Goal: Transaction & Acquisition: Purchase product/service

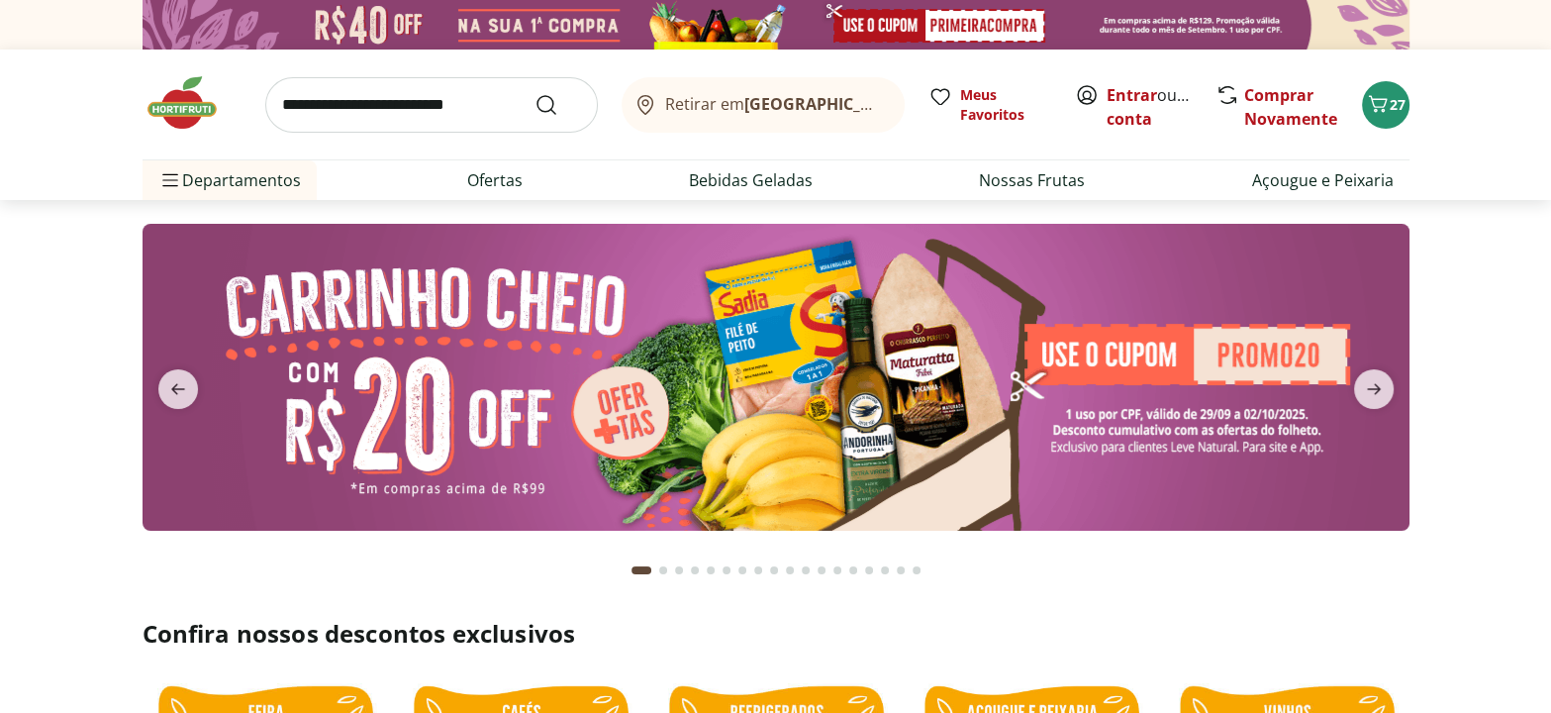
type input "*"
click at [498, 175] on link "Ofertas" at bounding box center [494, 180] width 55 height 24
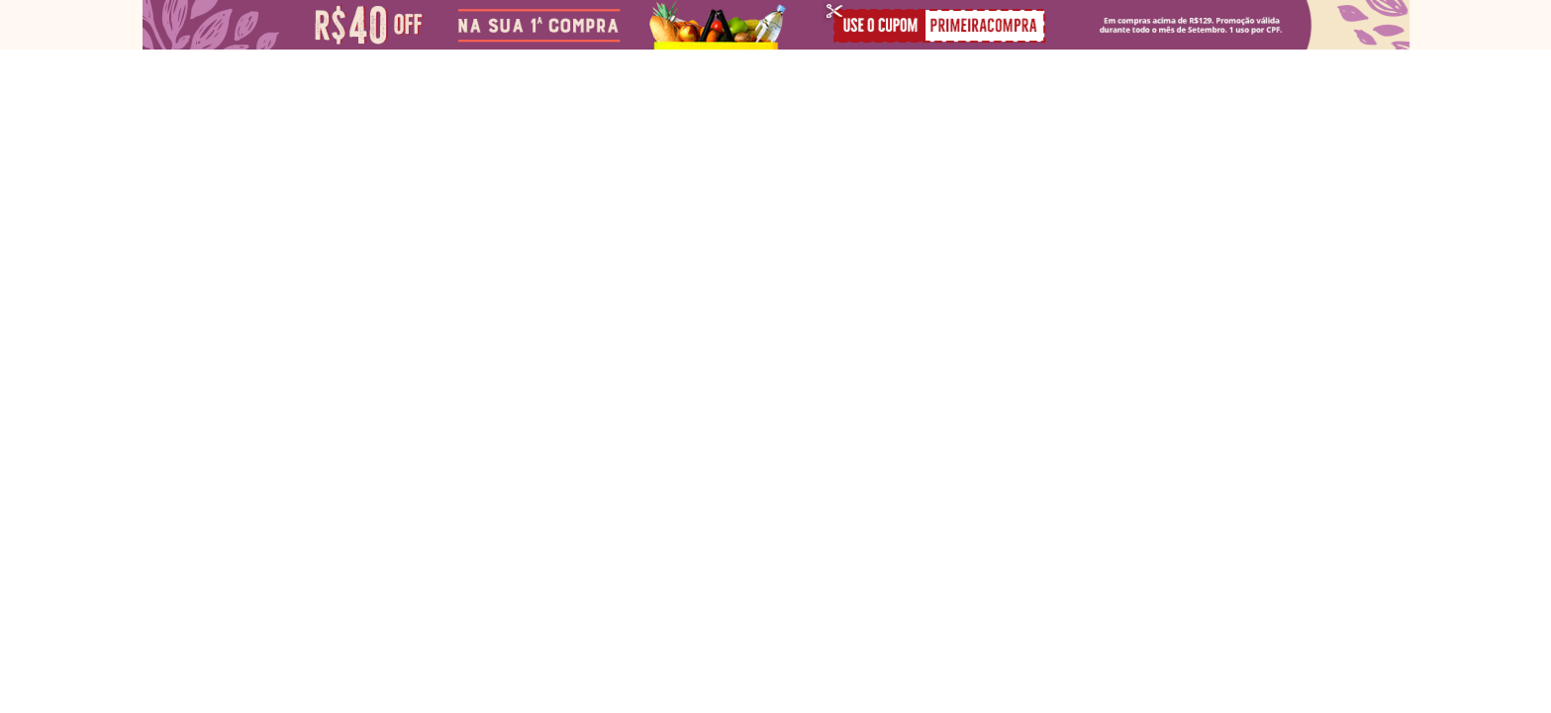
select select "**********"
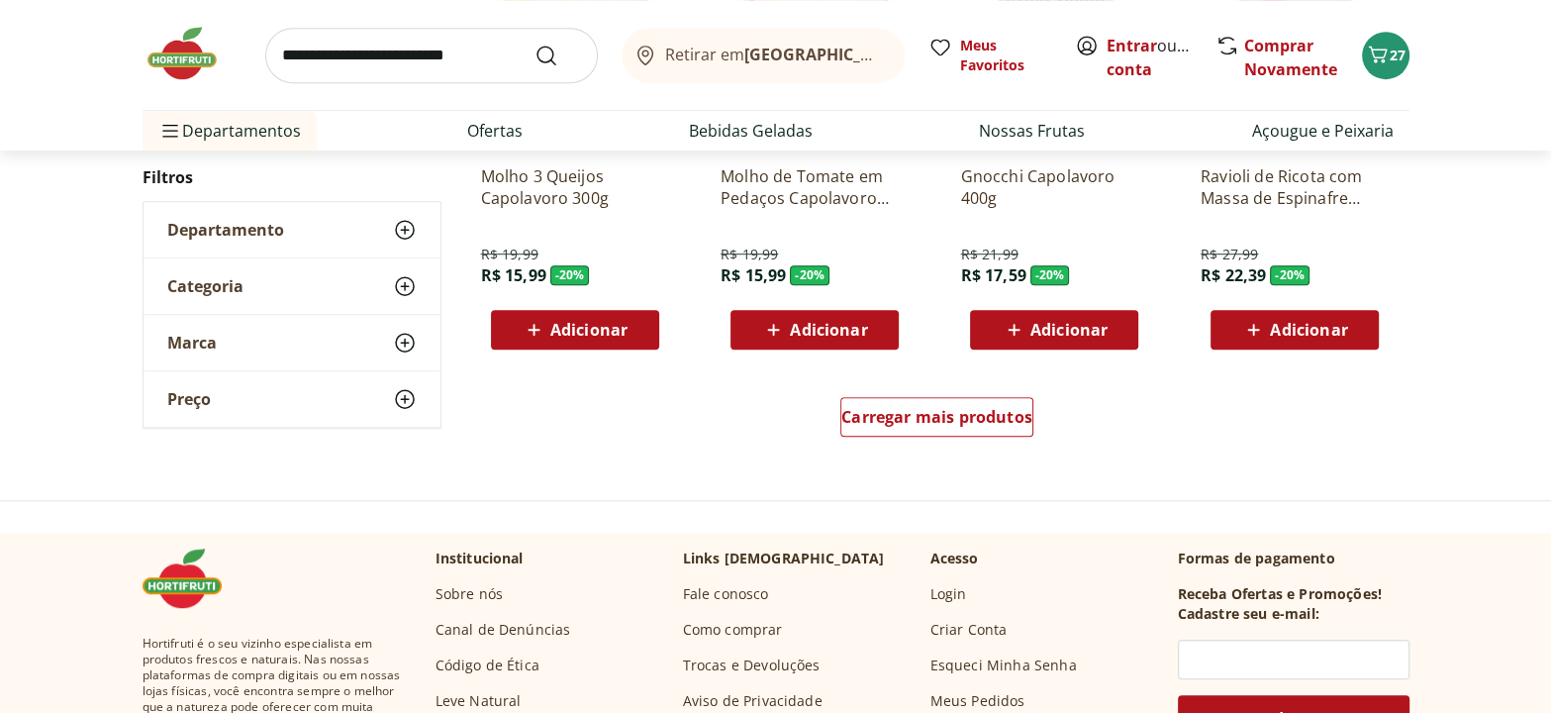
scroll to position [1259, 0]
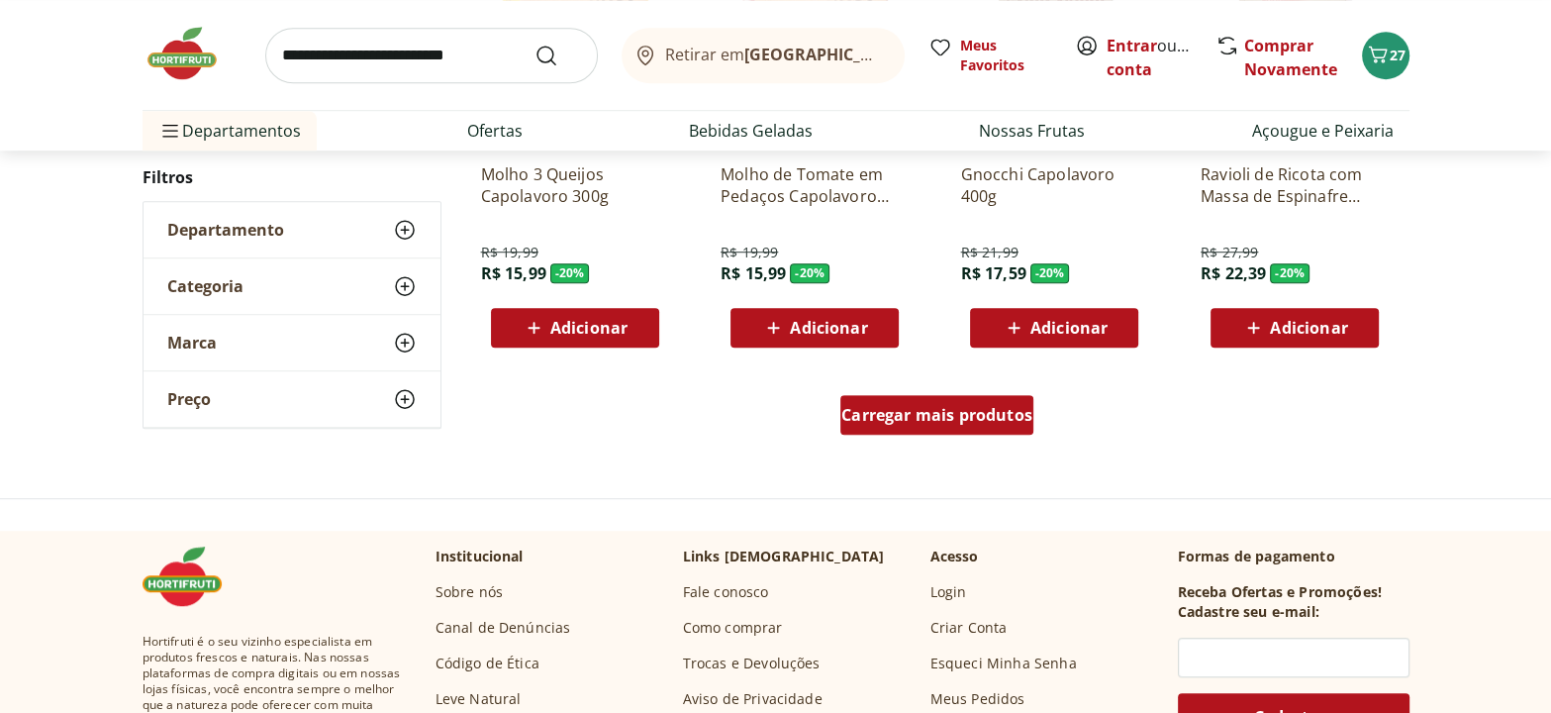
click at [945, 417] on span "Carregar mais produtos" at bounding box center [936, 415] width 191 height 16
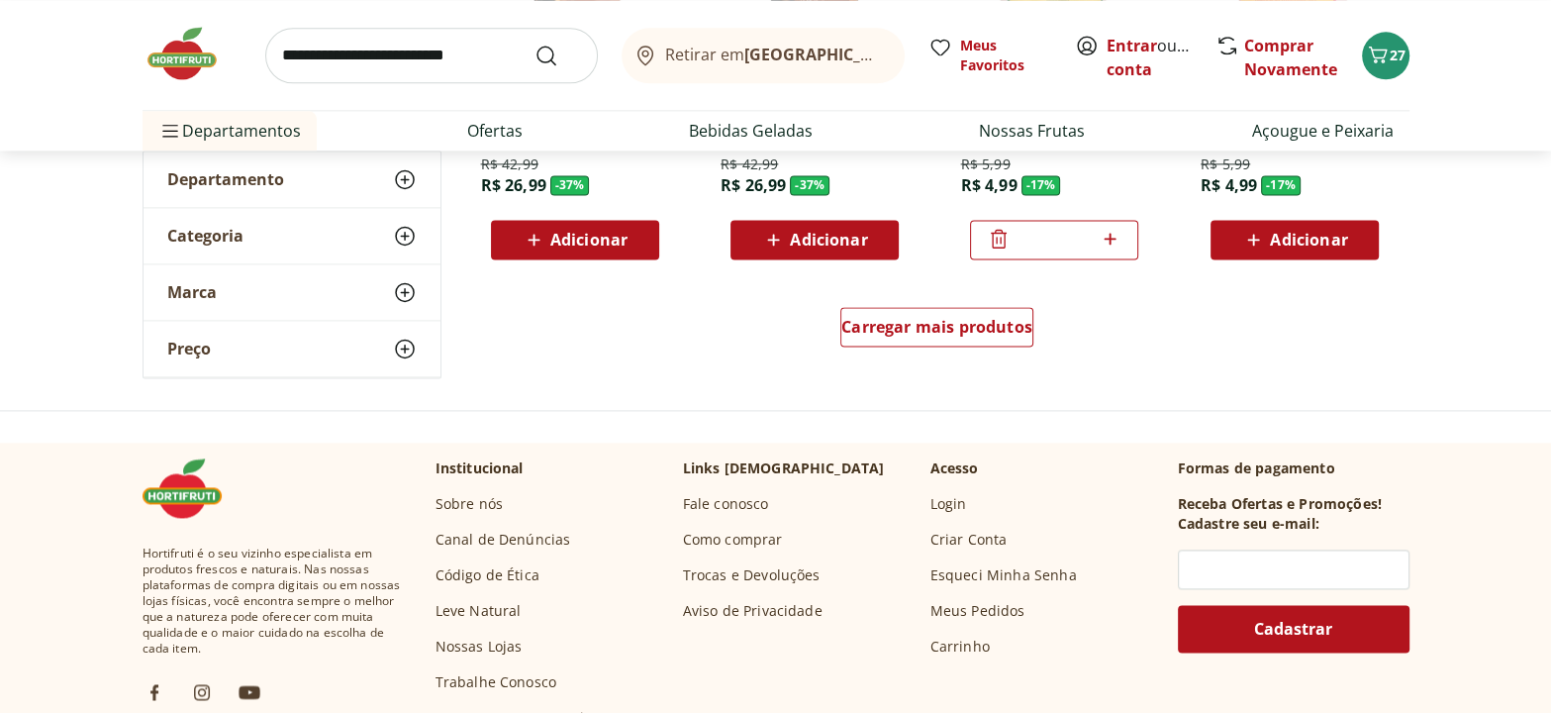
scroll to position [2699, 0]
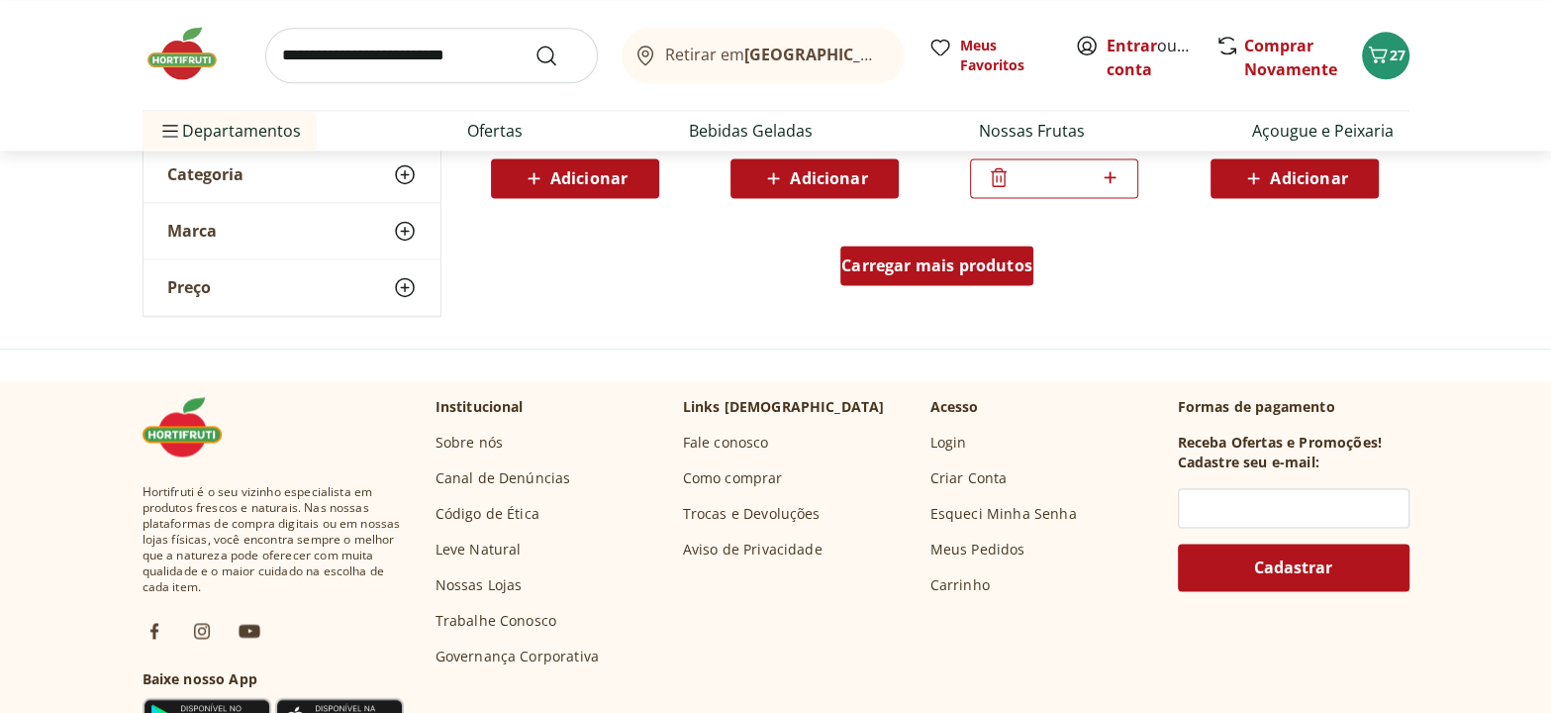
click at [990, 261] on span "Carregar mais produtos" at bounding box center [936, 265] width 191 height 16
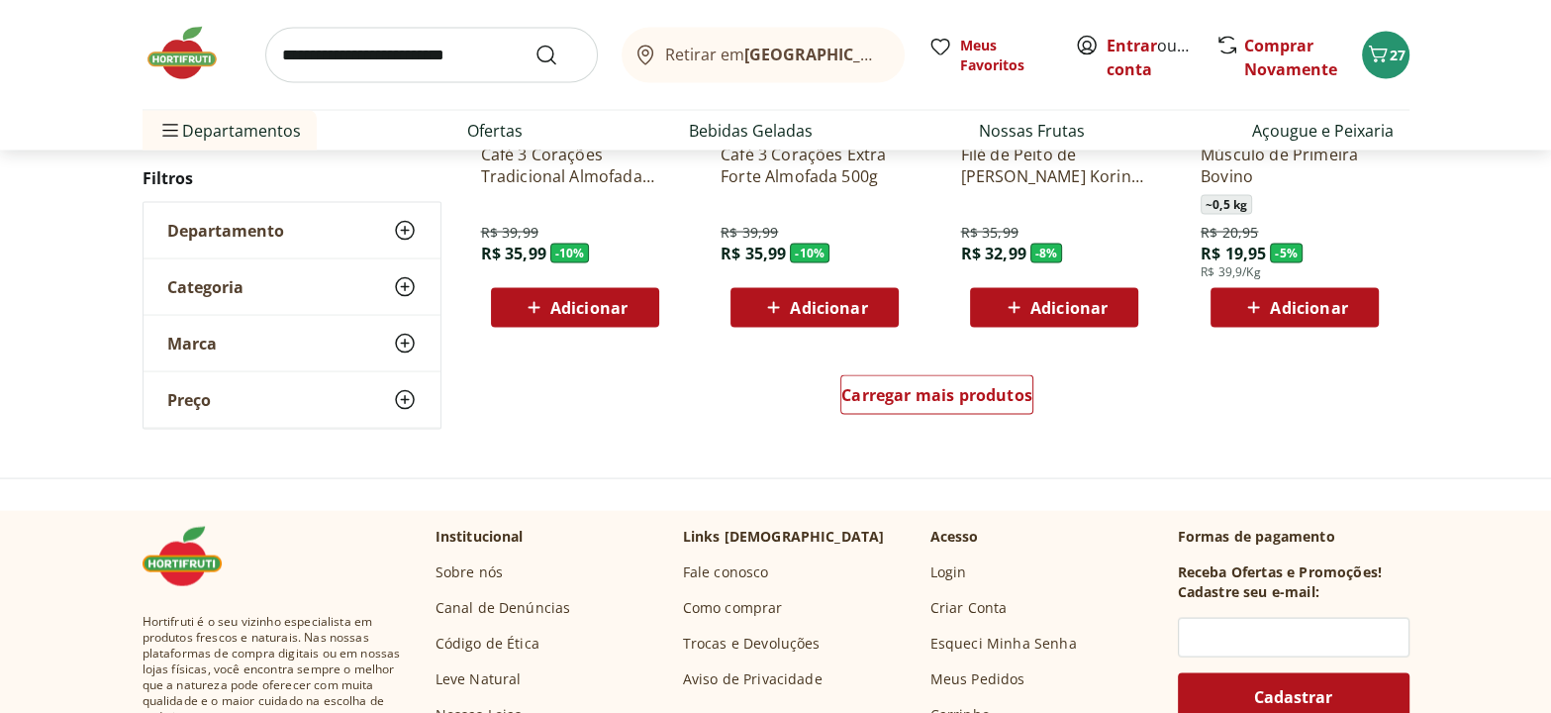
scroll to position [3869, 0]
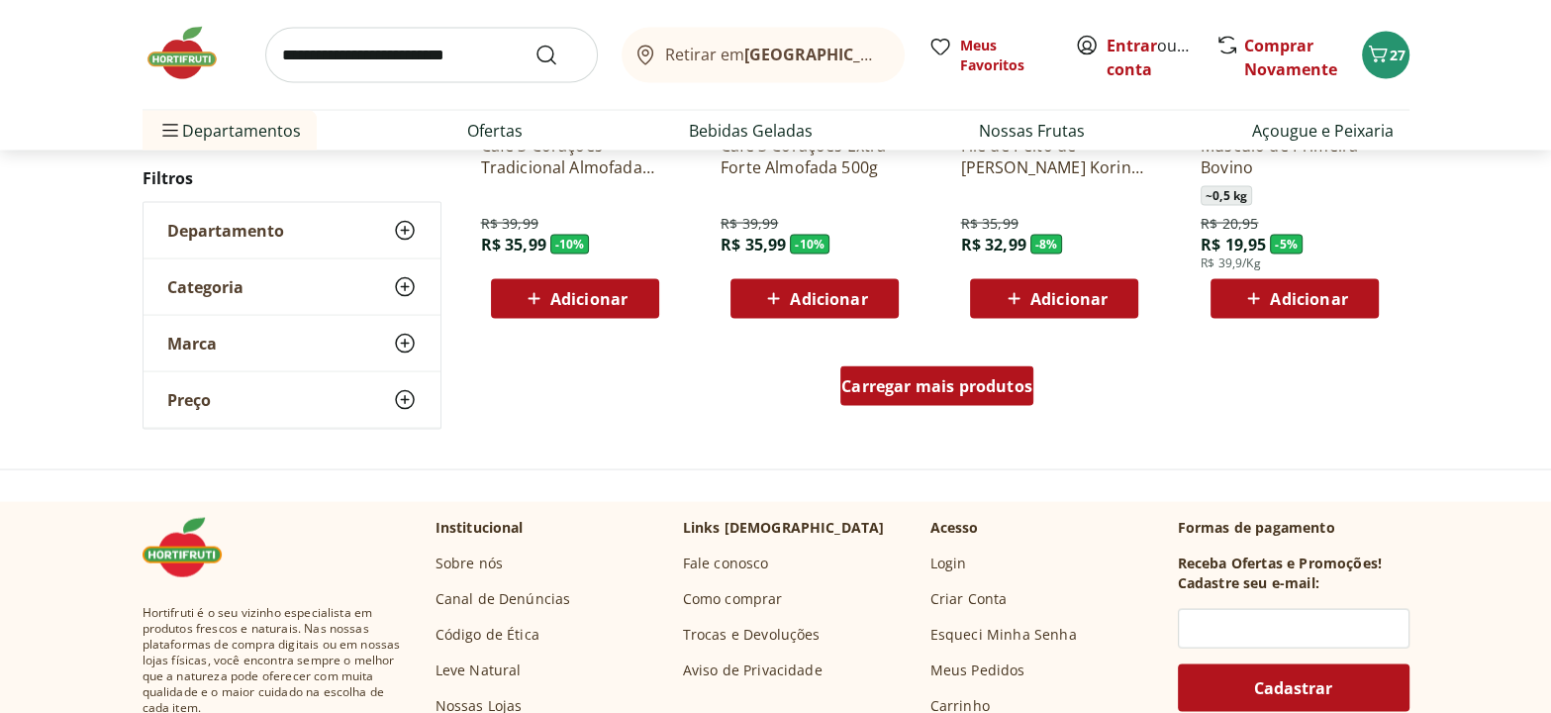
click at [943, 392] on span "Carregar mais produtos" at bounding box center [936, 386] width 191 height 16
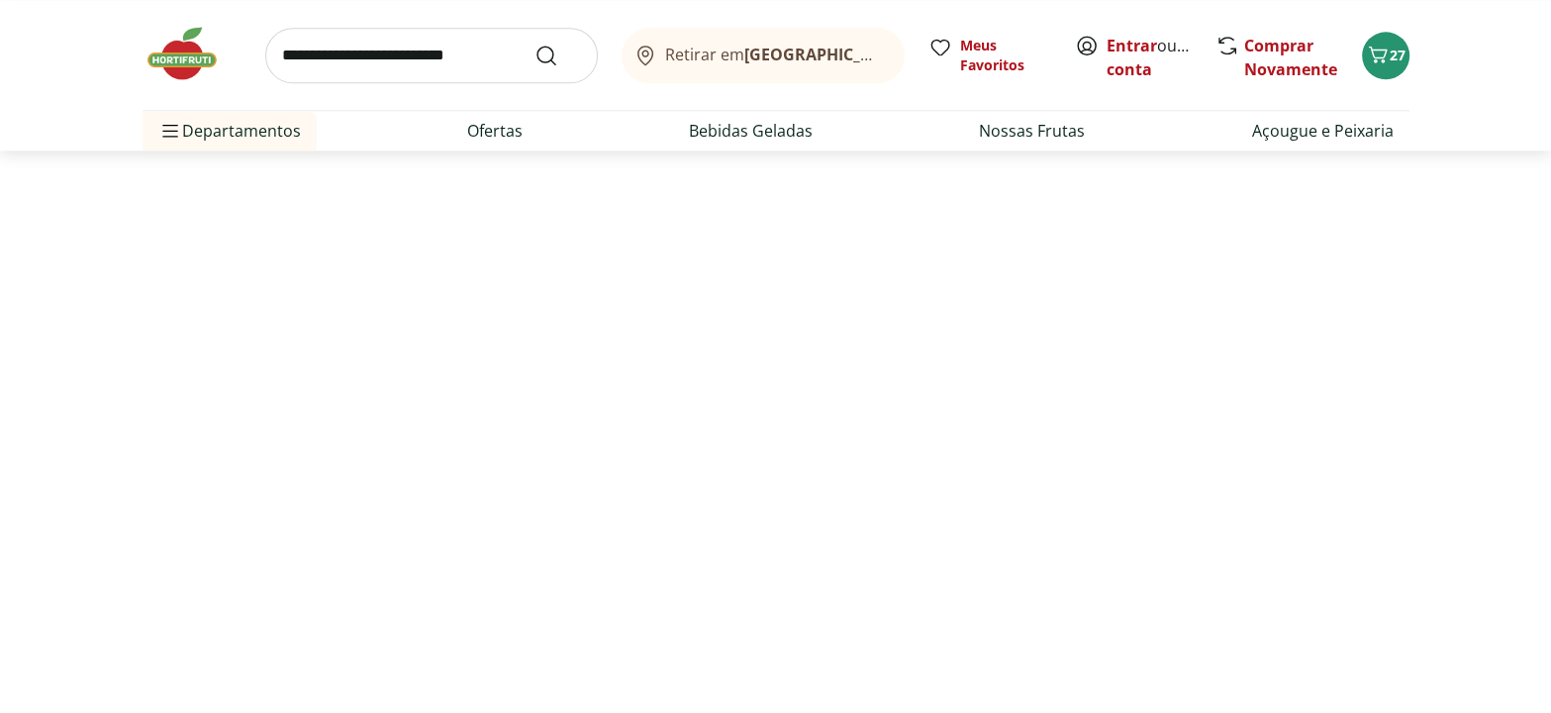
scroll to position [640, 0]
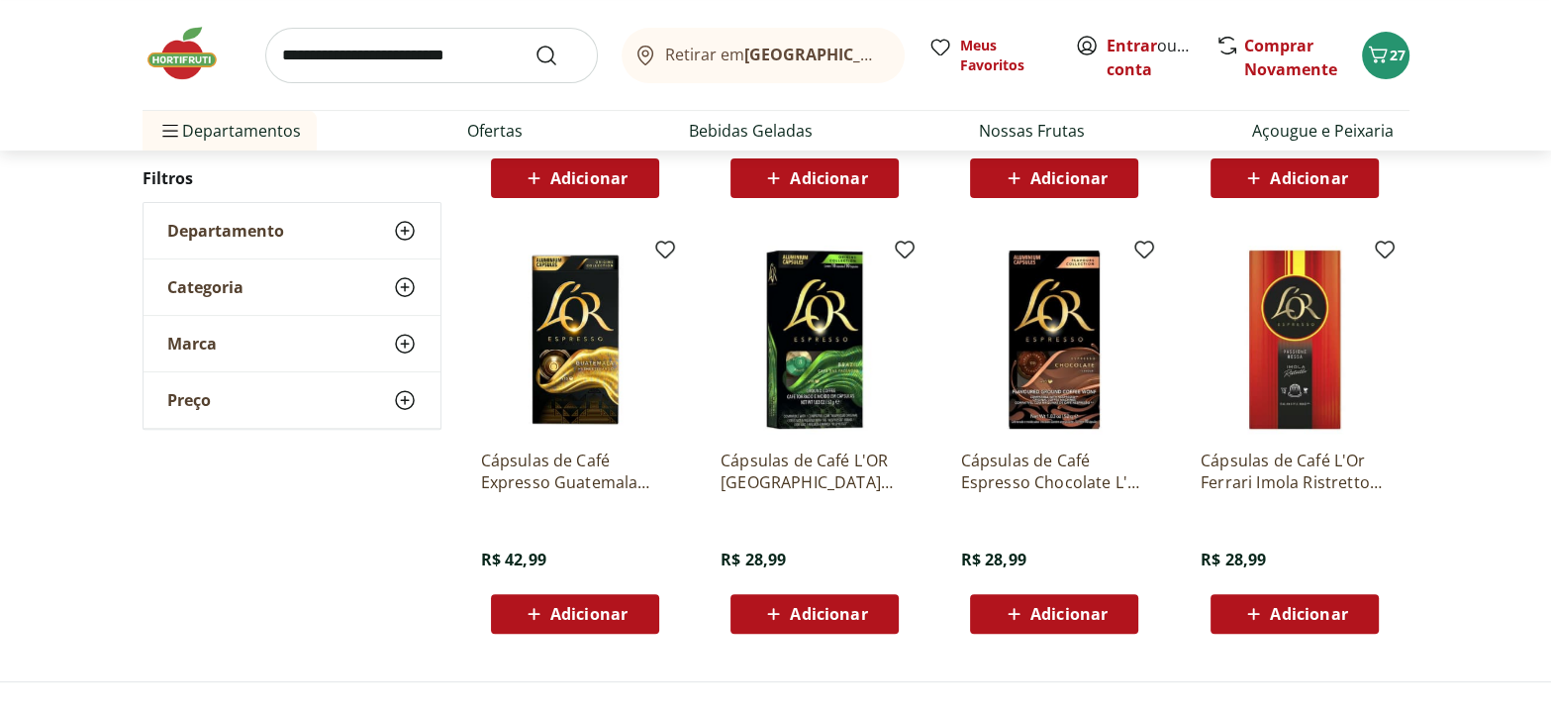
click at [199, 49] on img at bounding box center [192, 53] width 99 height 59
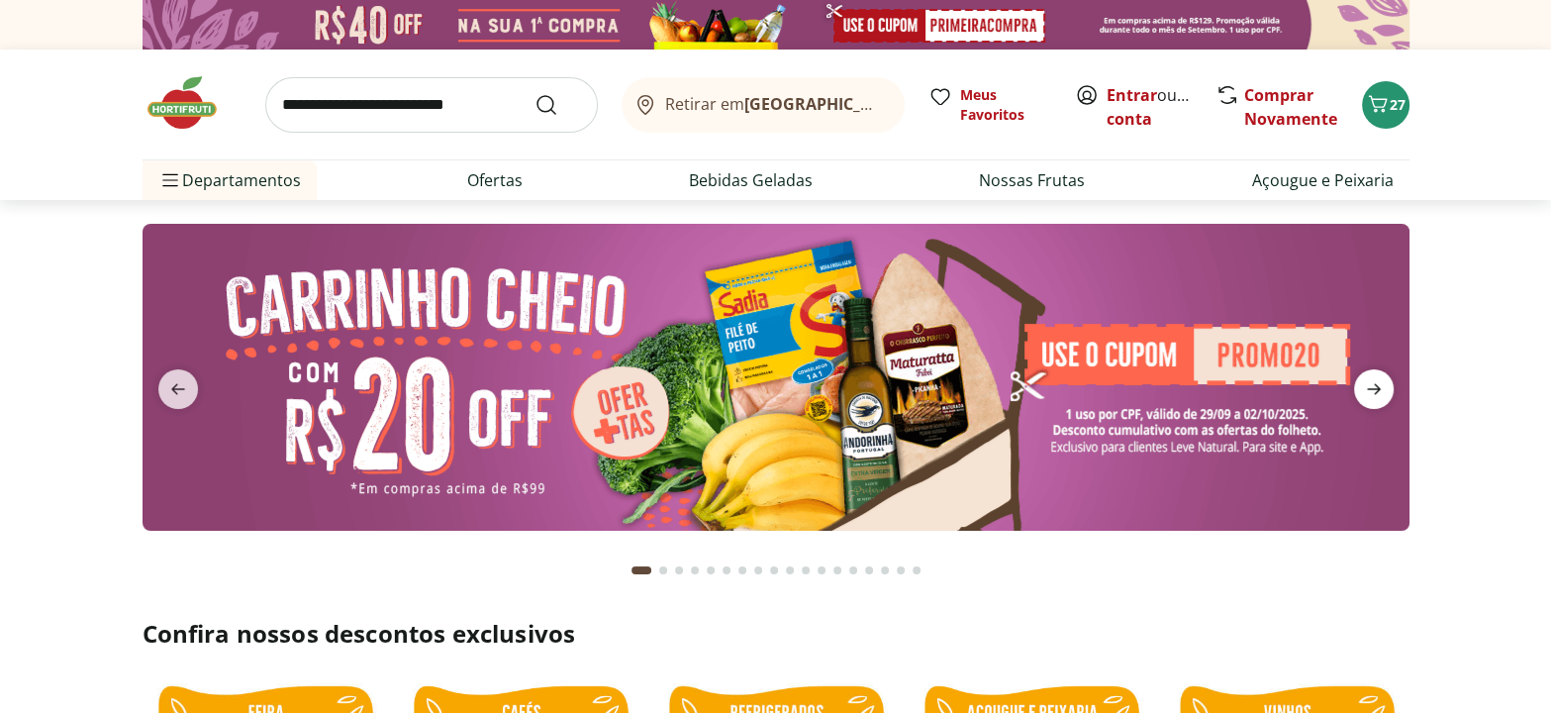
click at [1363, 390] on icon "next" at bounding box center [1374, 389] width 24 height 24
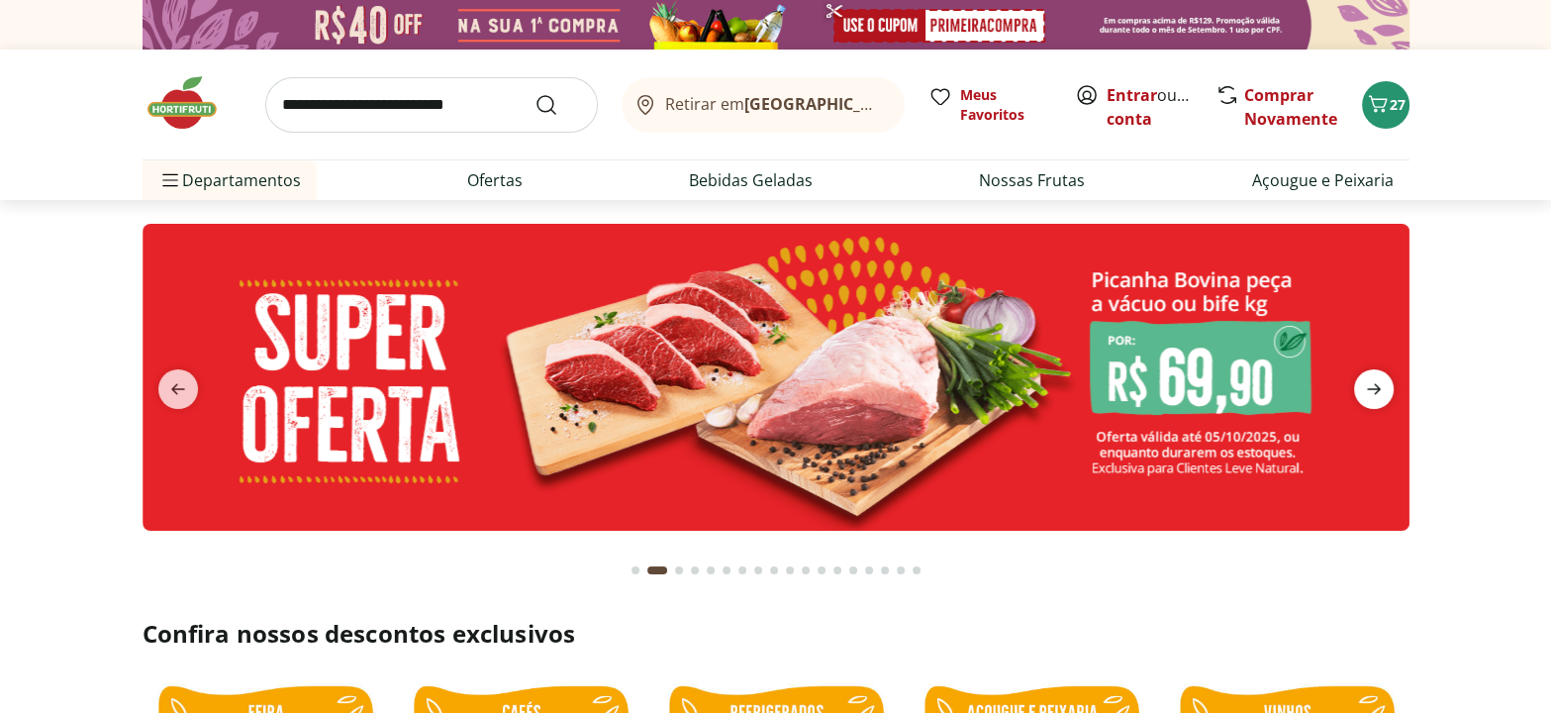
click at [1363, 390] on icon "next" at bounding box center [1374, 389] width 24 height 24
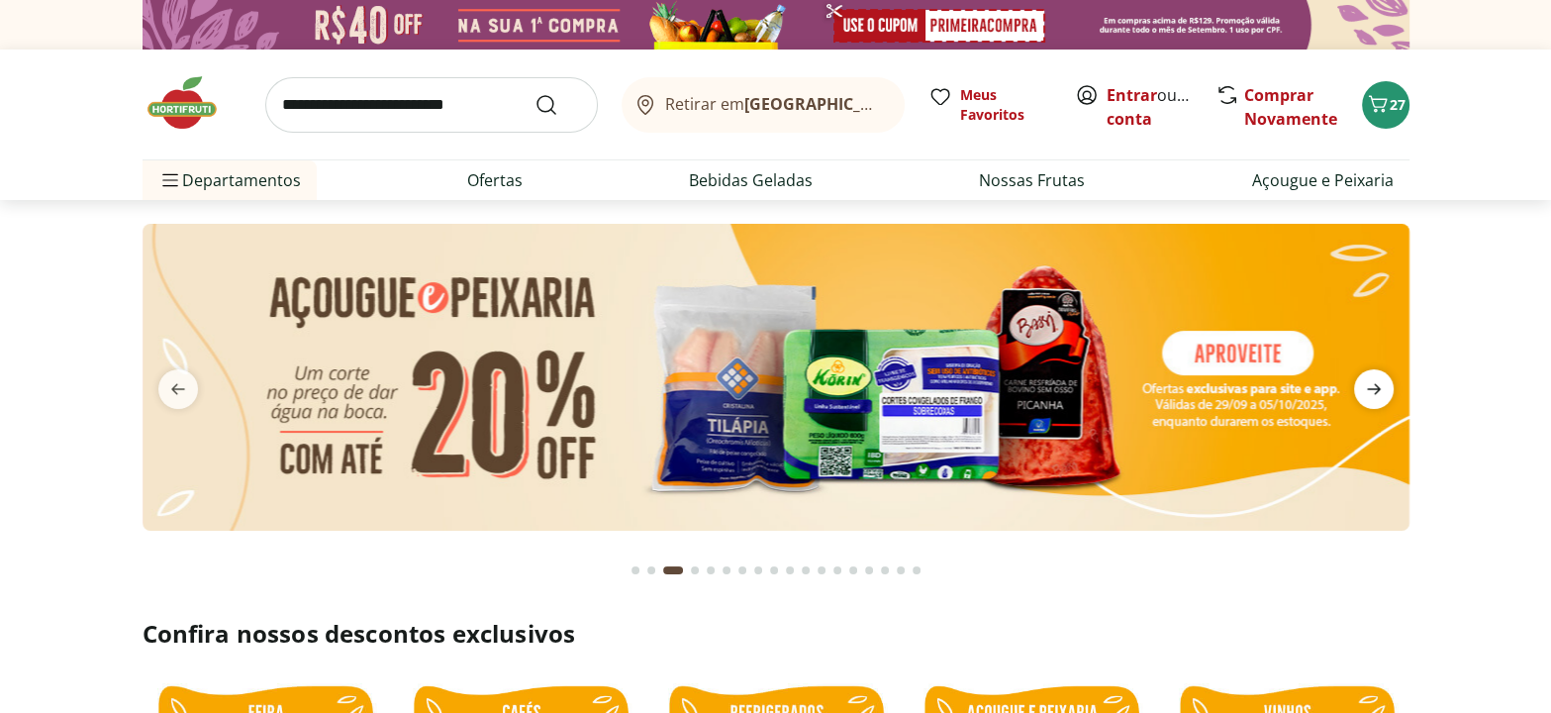
type input "*"
click at [1363, 390] on icon "next" at bounding box center [1374, 389] width 24 height 24
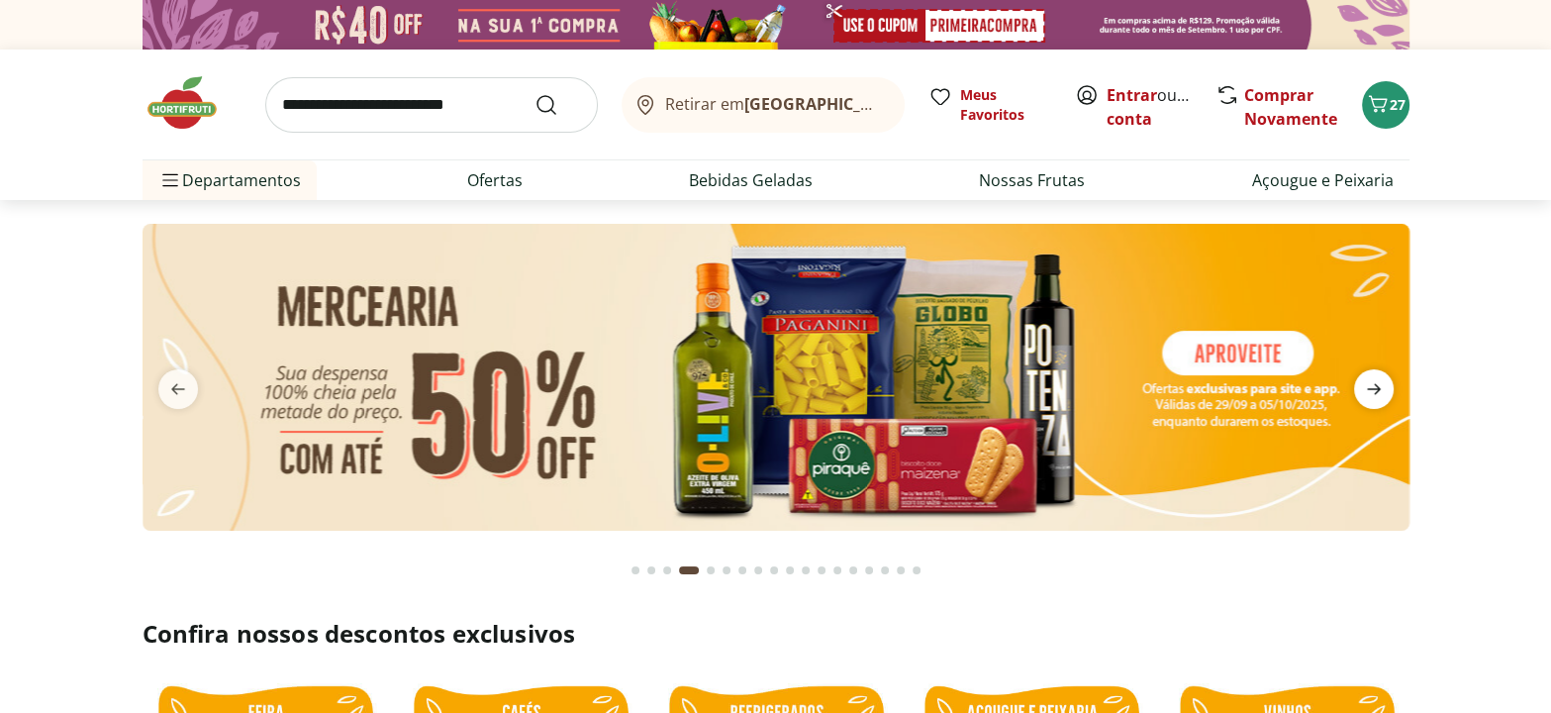
click at [1363, 390] on icon "next" at bounding box center [1374, 389] width 24 height 24
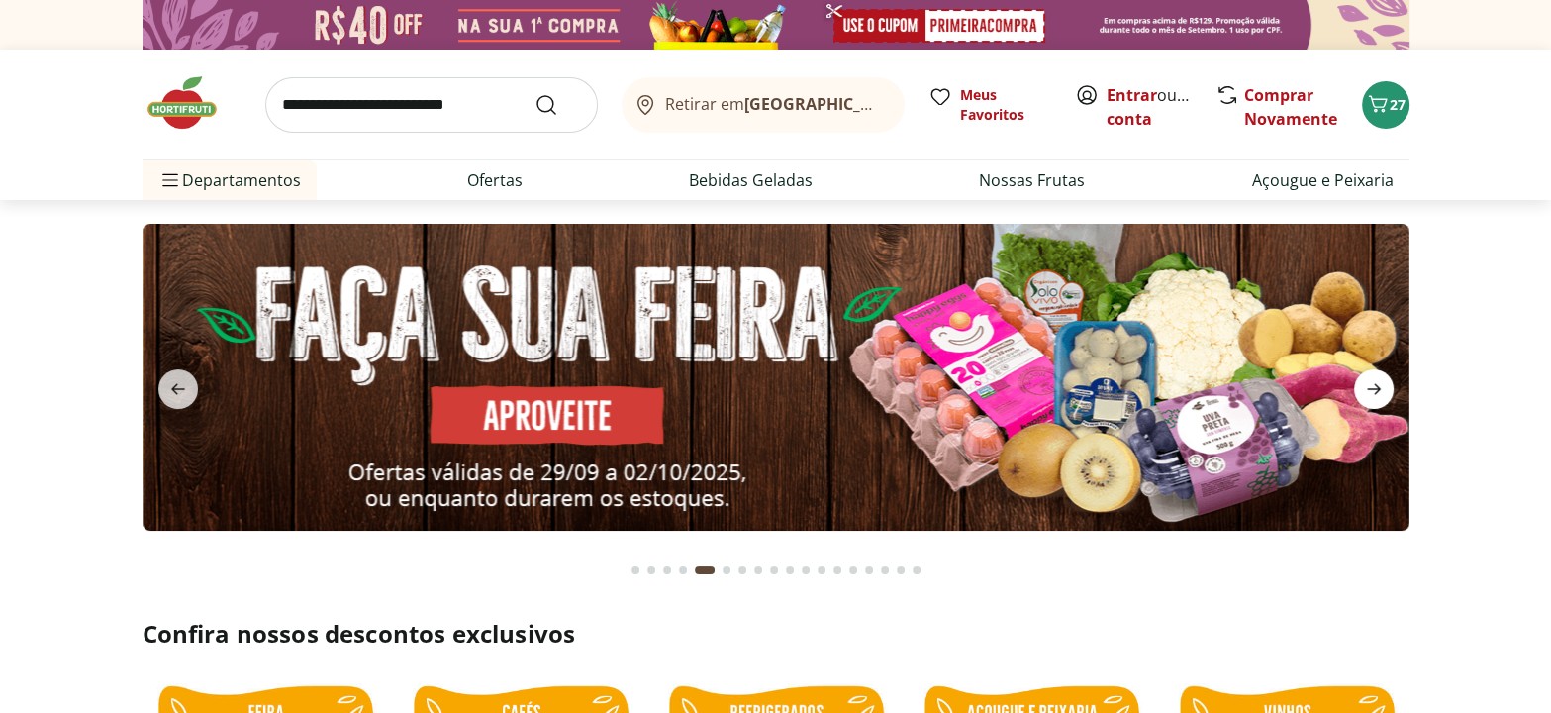
click at [1363, 390] on icon "next" at bounding box center [1374, 389] width 24 height 24
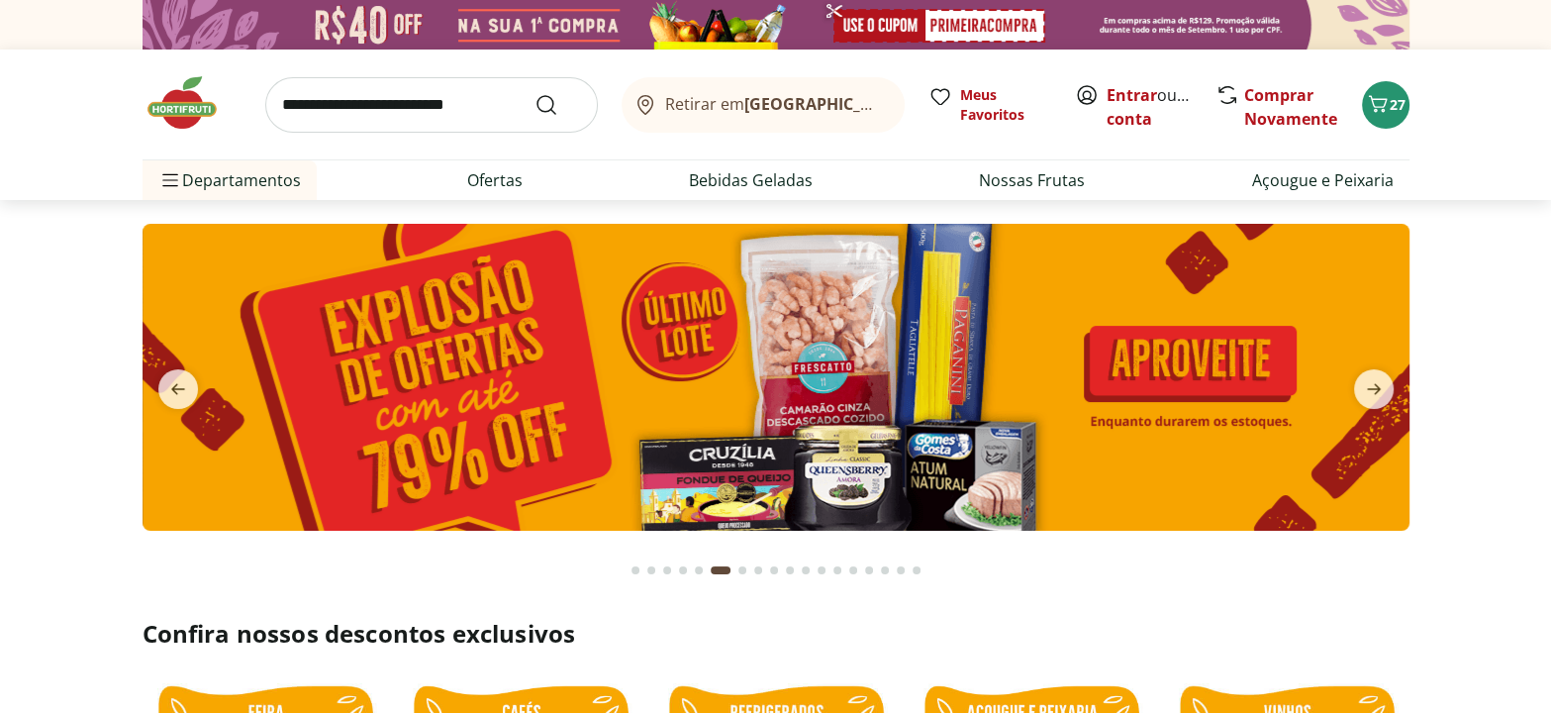
drag, startPoint x: 1363, startPoint y: 390, endPoint x: 1552, endPoint y: 386, distance: 189.1
click at [809, 340] on img at bounding box center [775, 377] width 1267 height 307
select select "**********"
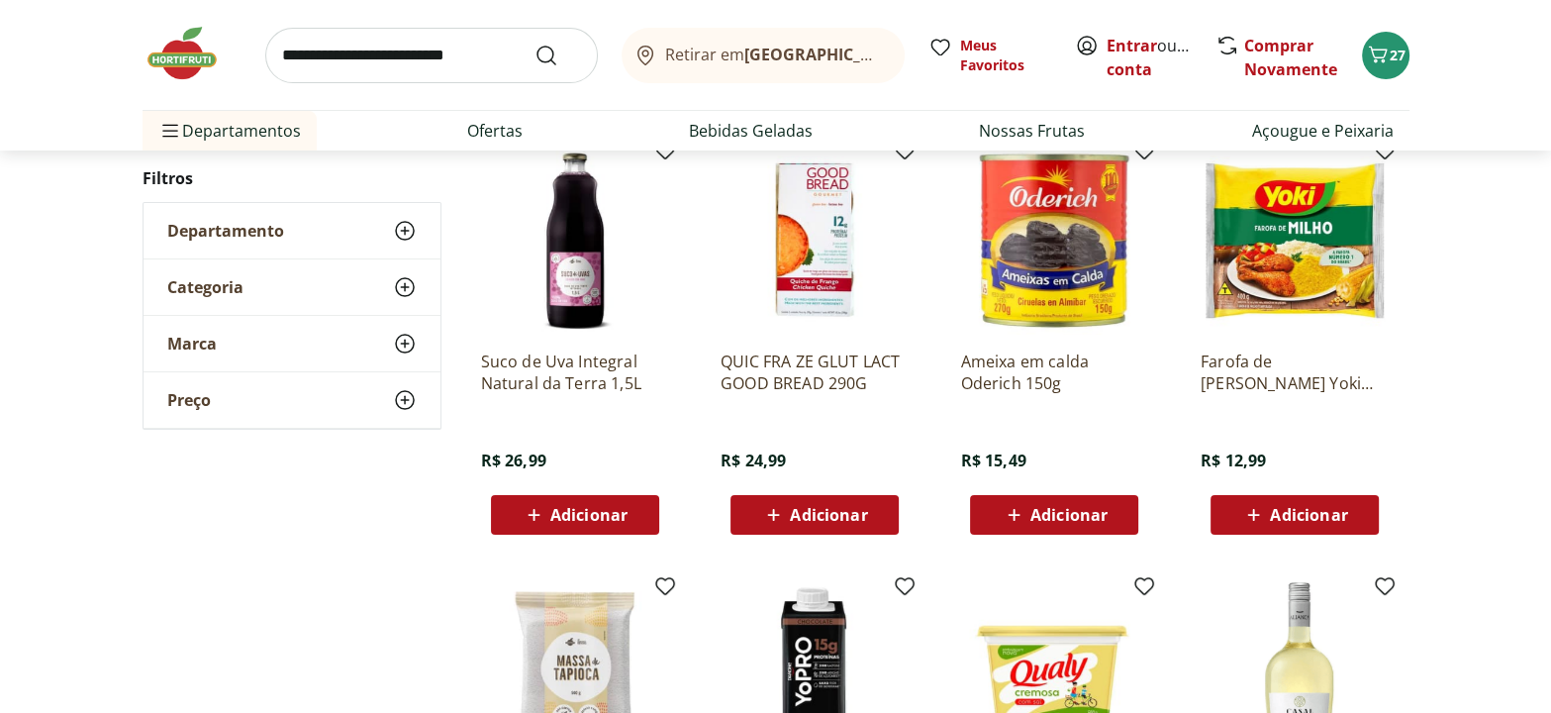
scroll to position [270, 0]
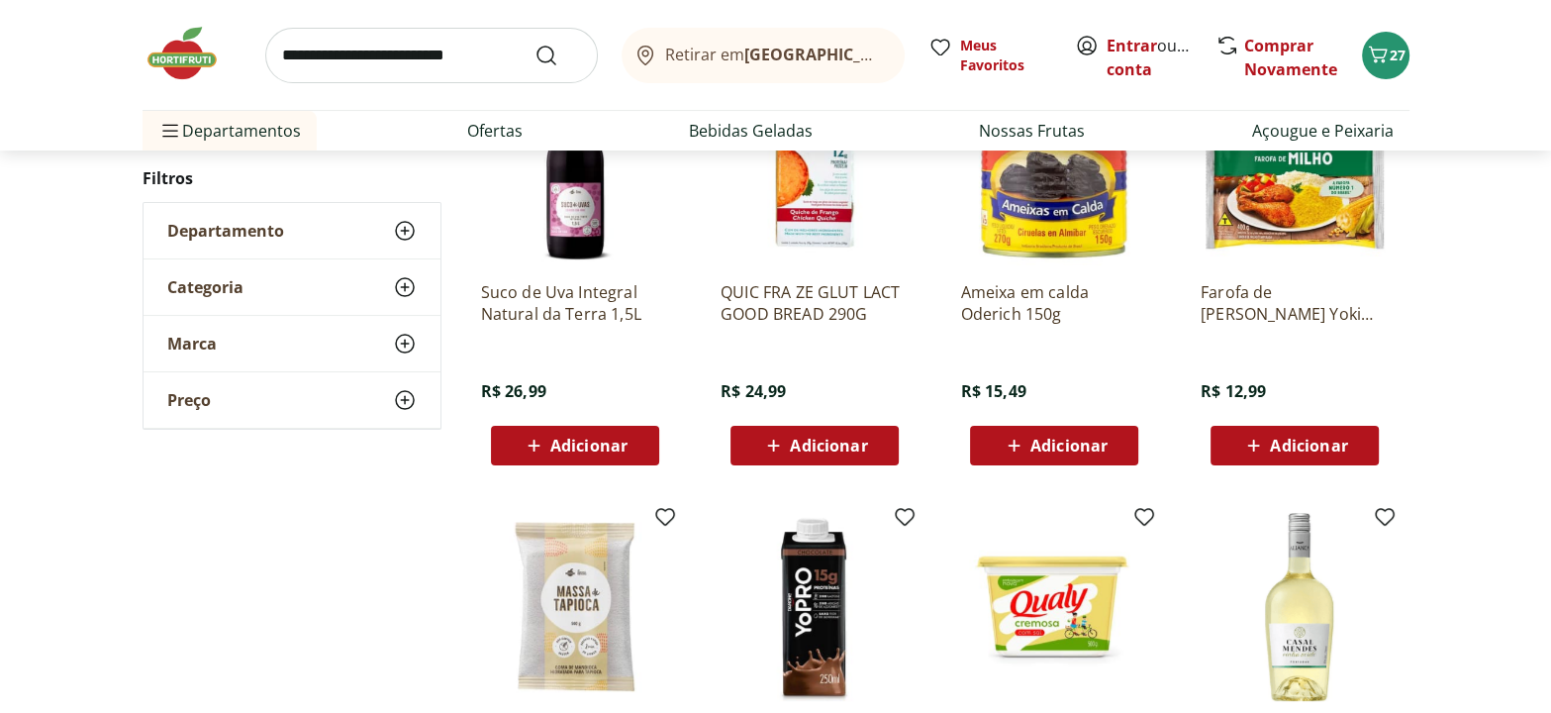
click at [184, 60] on img at bounding box center [192, 53] width 99 height 59
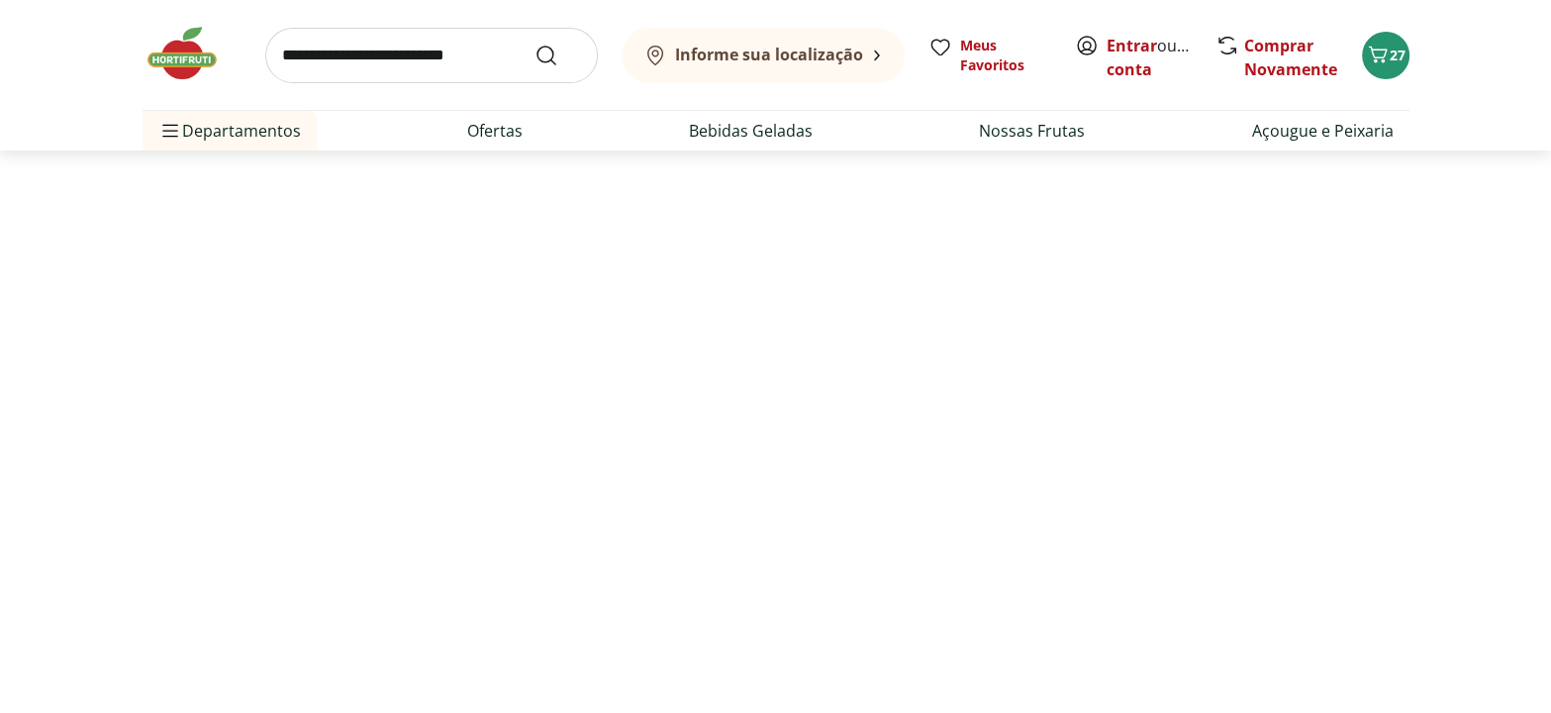
type input "*"
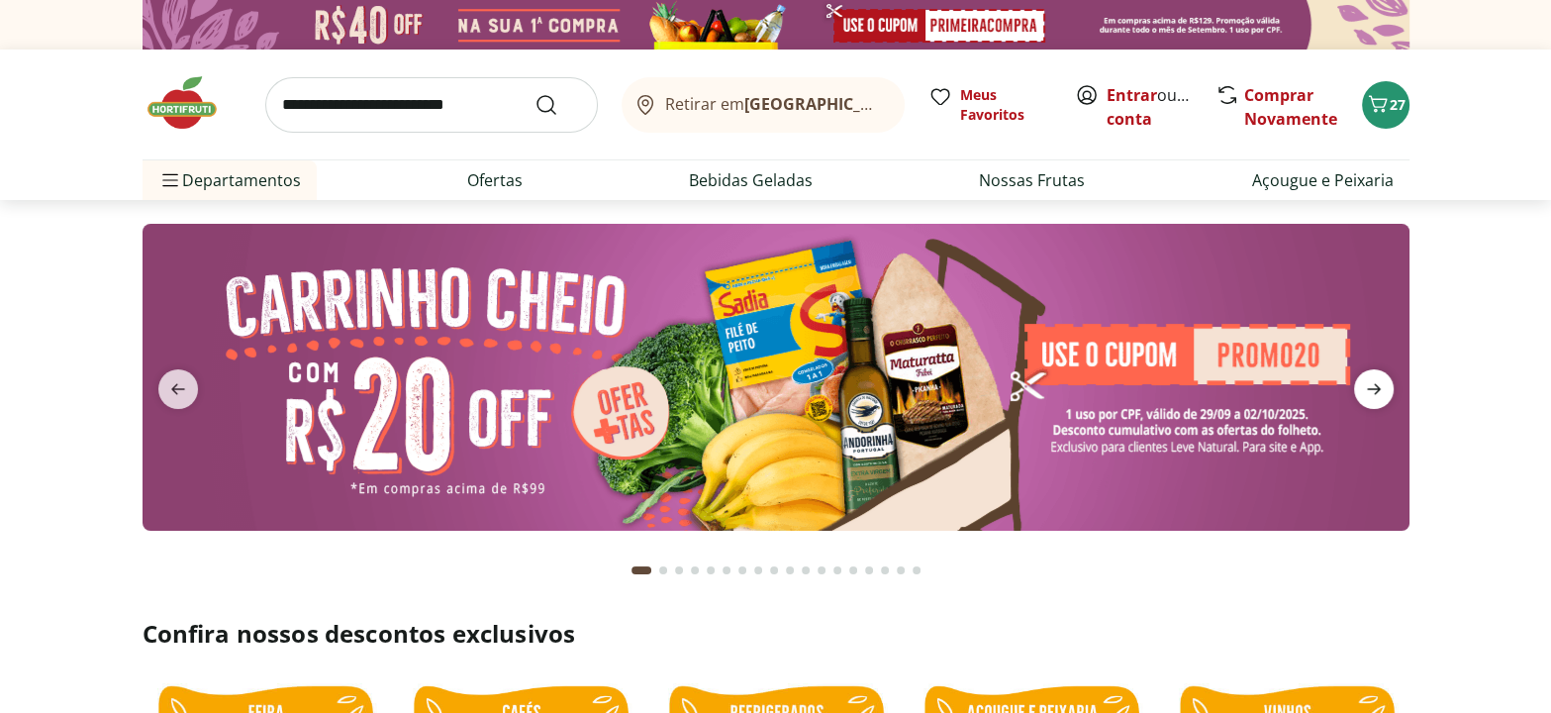
click at [1369, 394] on icon "next" at bounding box center [1374, 389] width 24 height 24
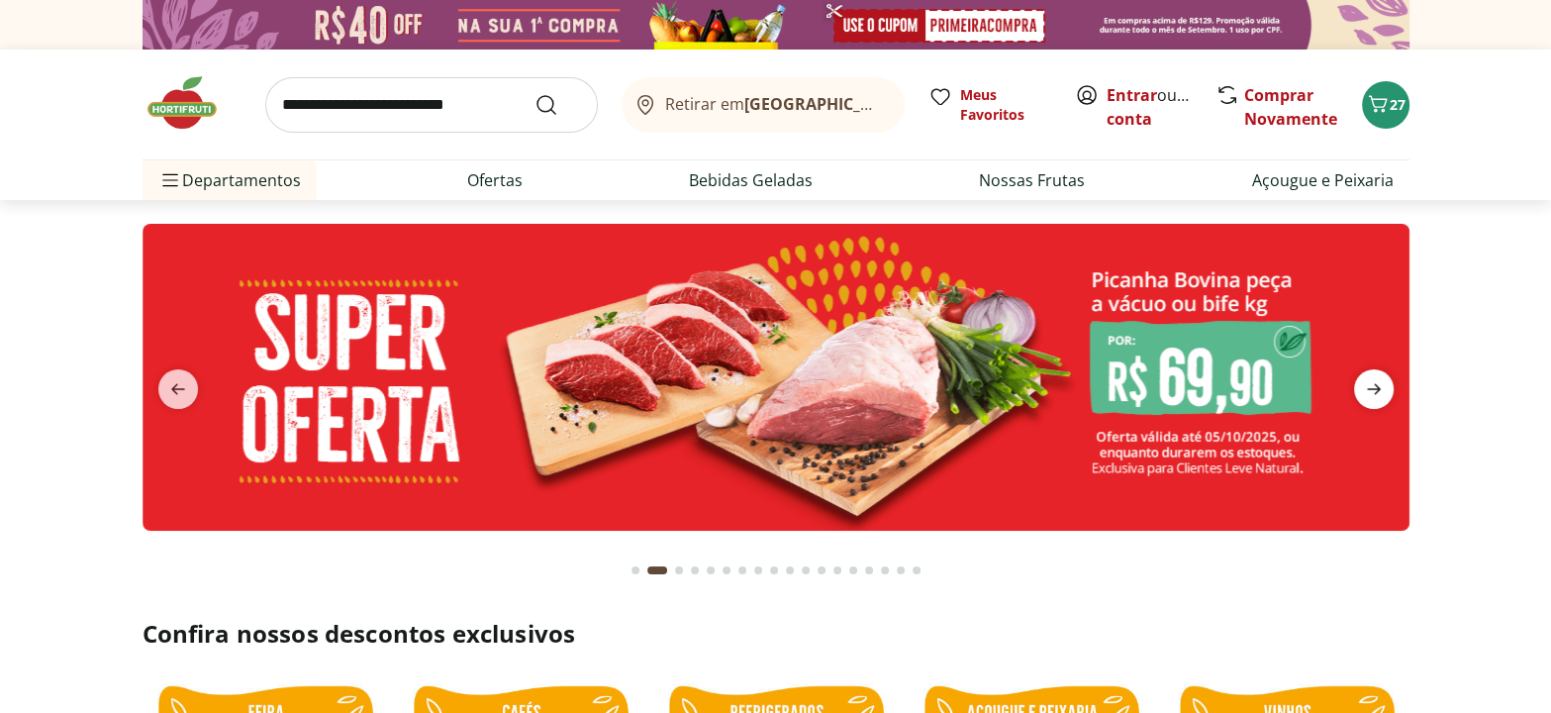
click at [1369, 394] on icon "next" at bounding box center [1374, 389] width 24 height 24
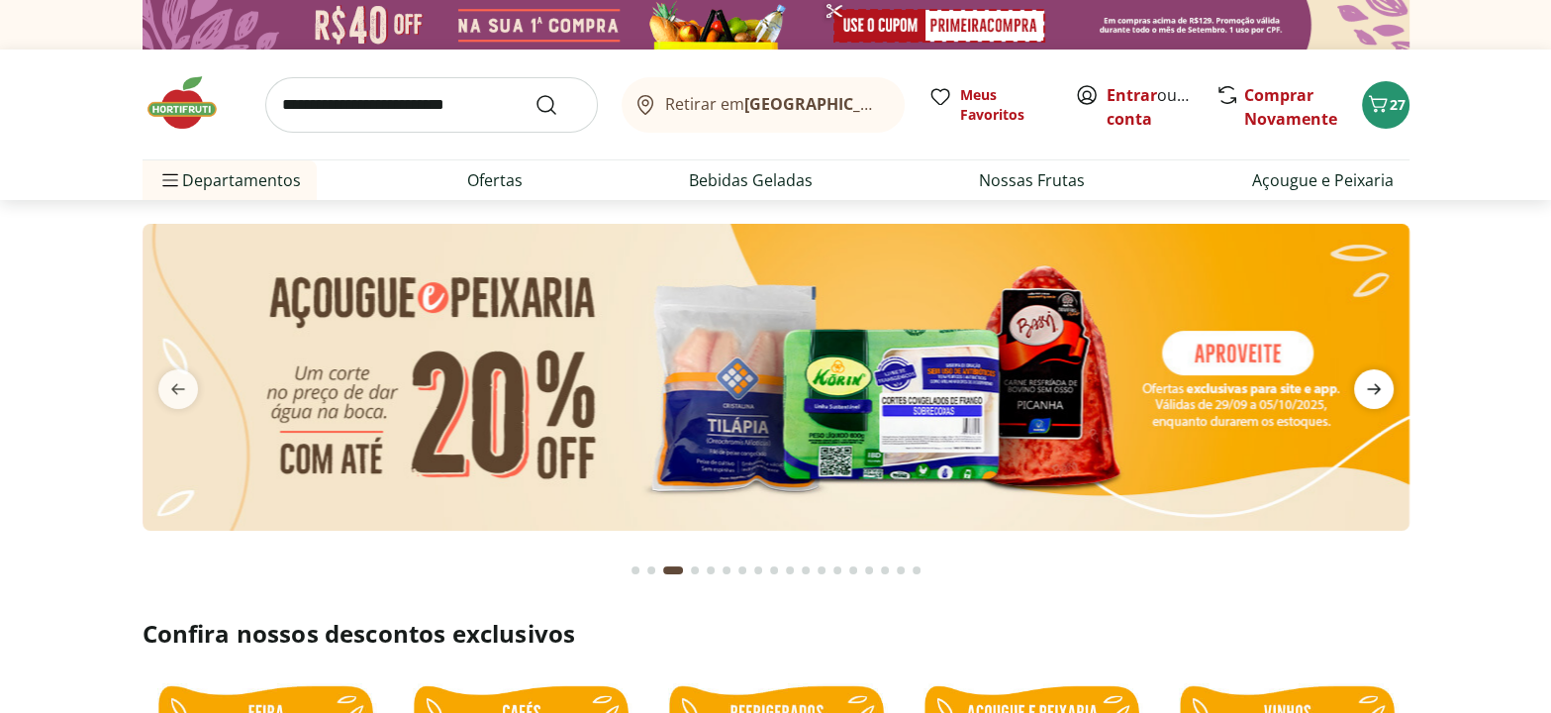
click at [1369, 394] on icon "next" at bounding box center [1374, 389] width 24 height 24
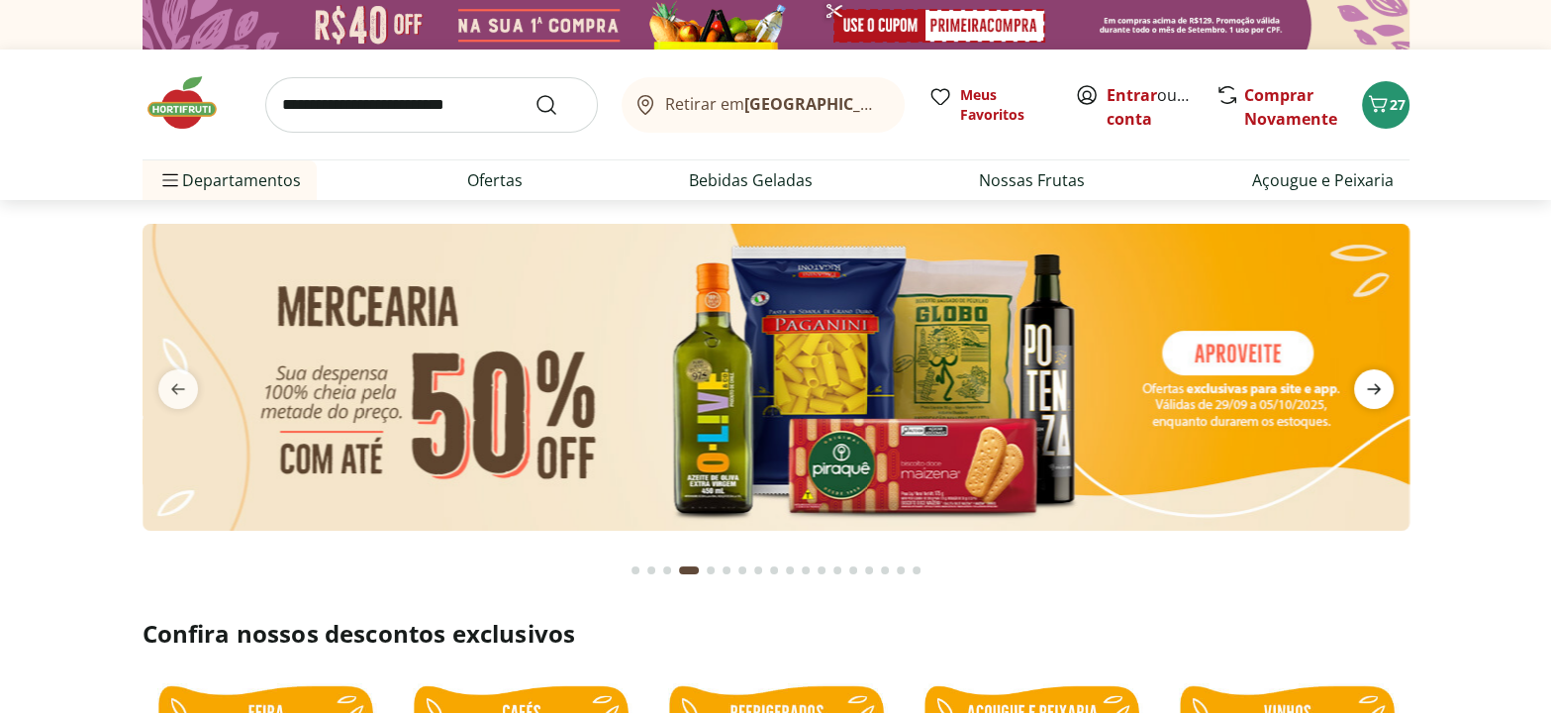
click at [1369, 394] on icon "next" at bounding box center [1374, 389] width 24 height 24
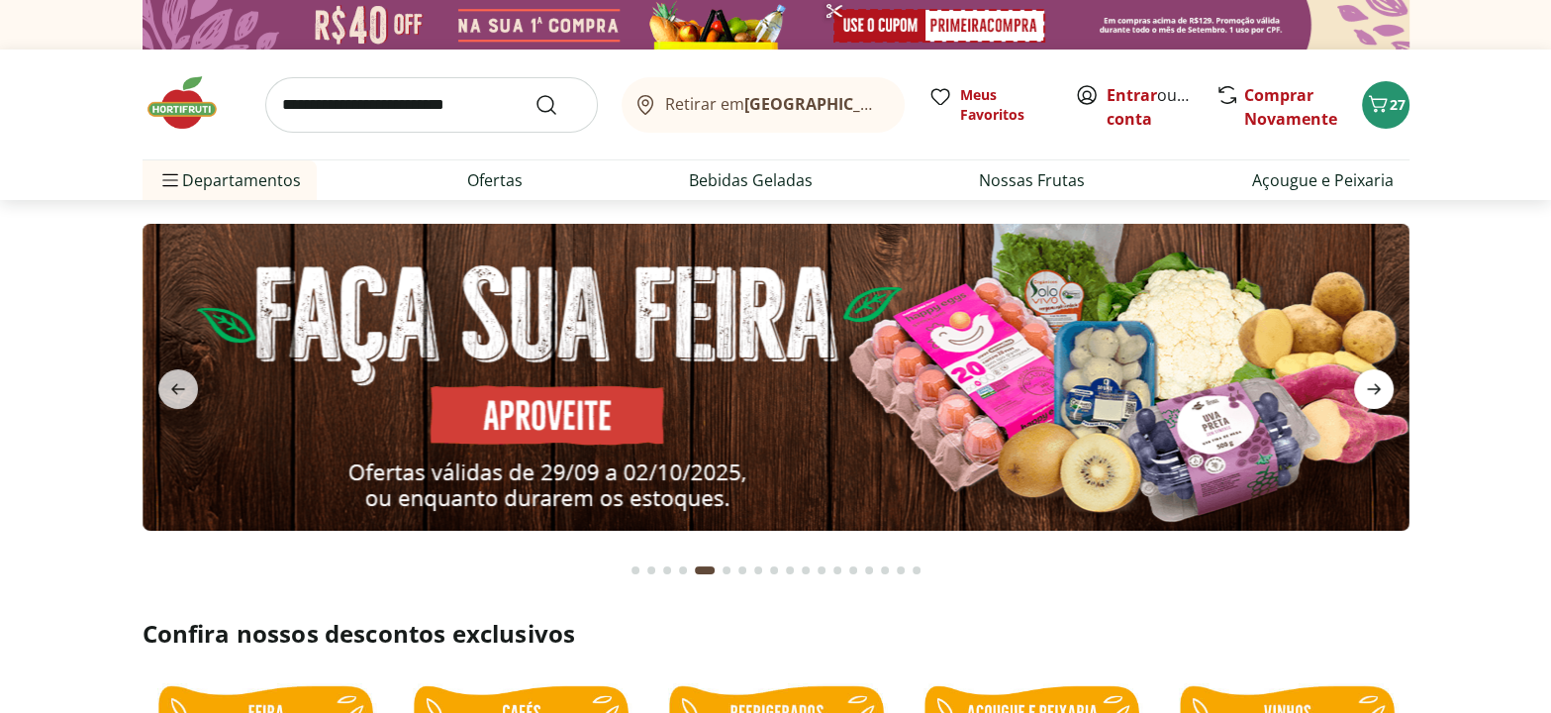
click at [1369, 394] on icon "next" at bounding box center [1374, 389] width 24 height 24
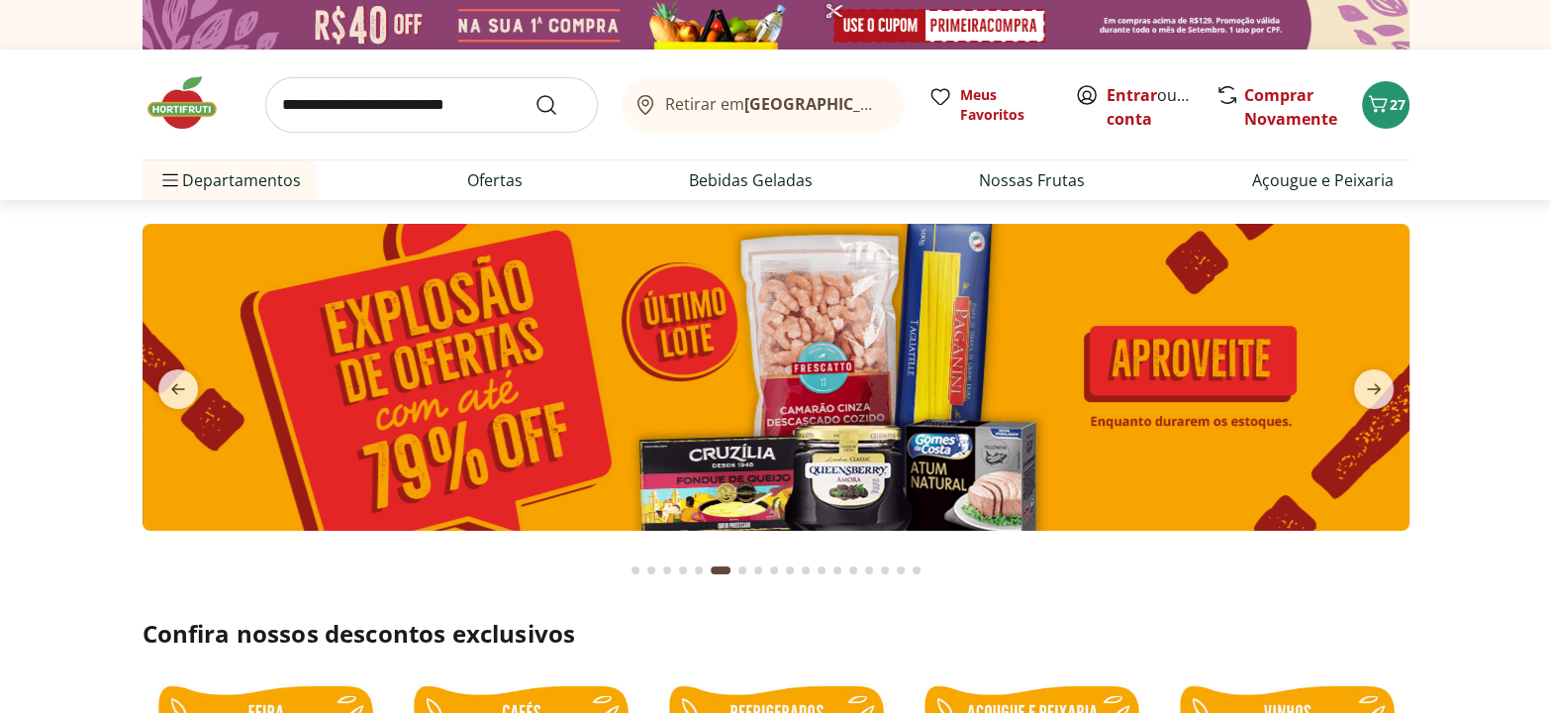
click at [618, 371] on img at bounding box center [775, 377] width 1267 height 307
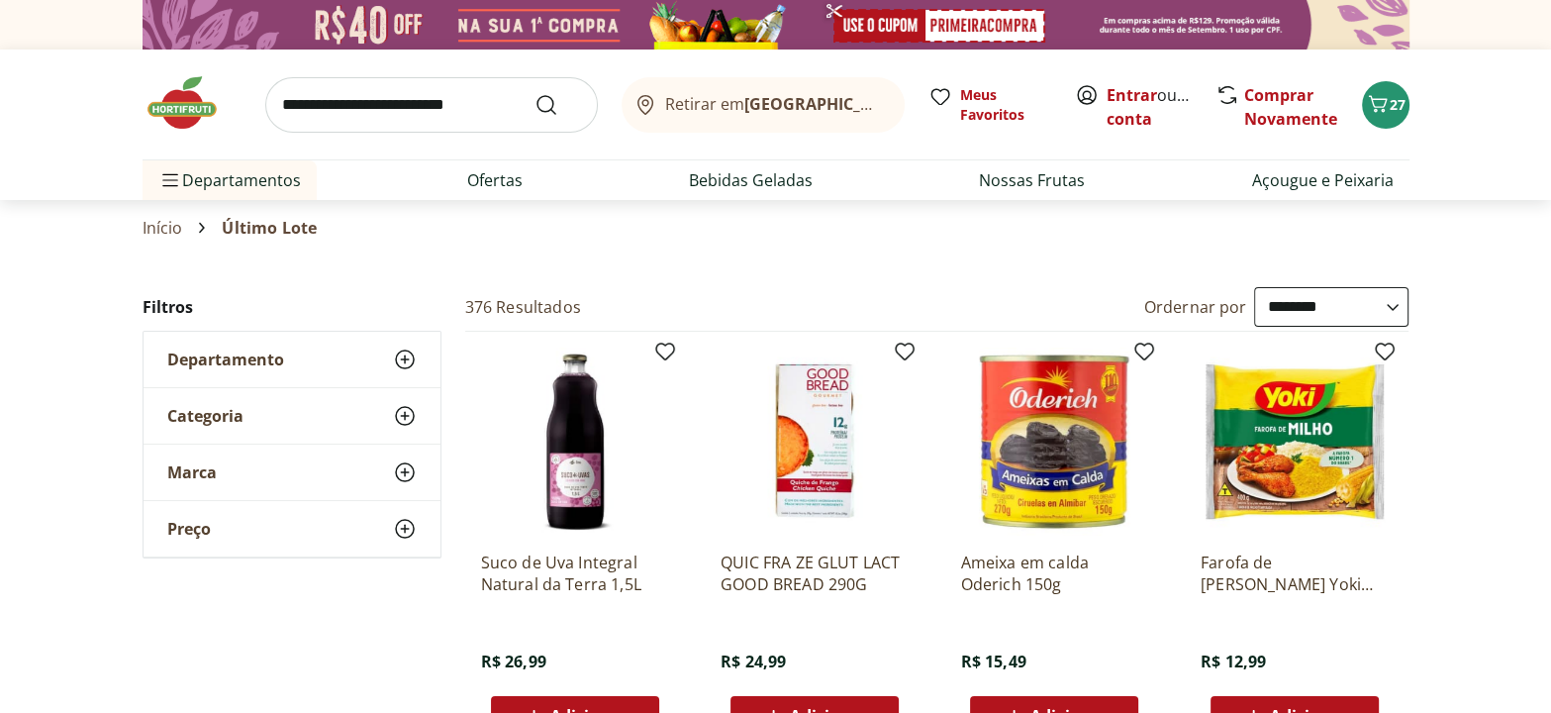
click at [1388, 300] on select "**********" at bounding box center [1331, 307] width 154 height 40
click at [1254, 287] on select "**********" at bounding box center [1331, 307] width 154 height 40
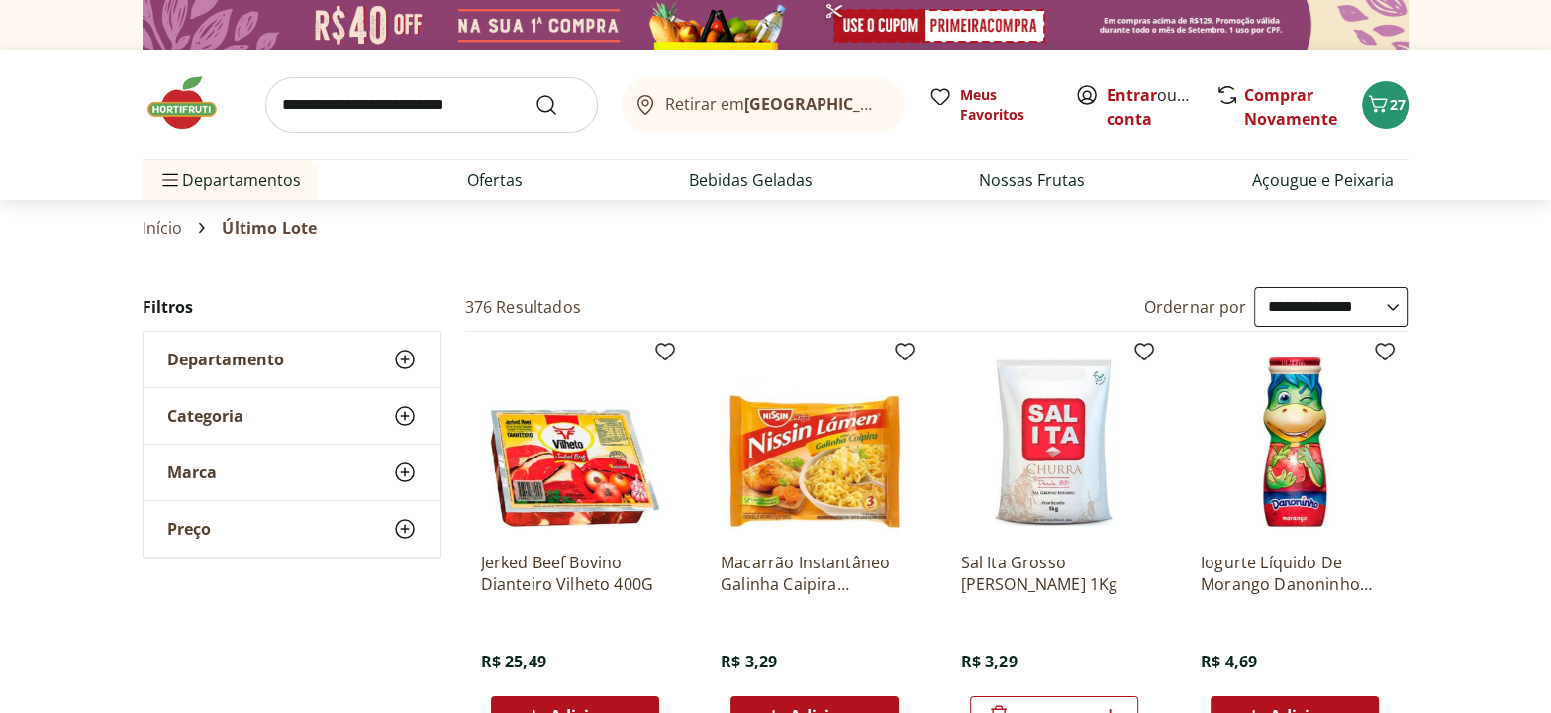
click at [1396, 311] on select "**********" at bounding box center [1331, 307] width 154 height 40
select select "**********"
click at [1254, 287] on select "**********" at bounding box center [1331, 307] width 154 height 40
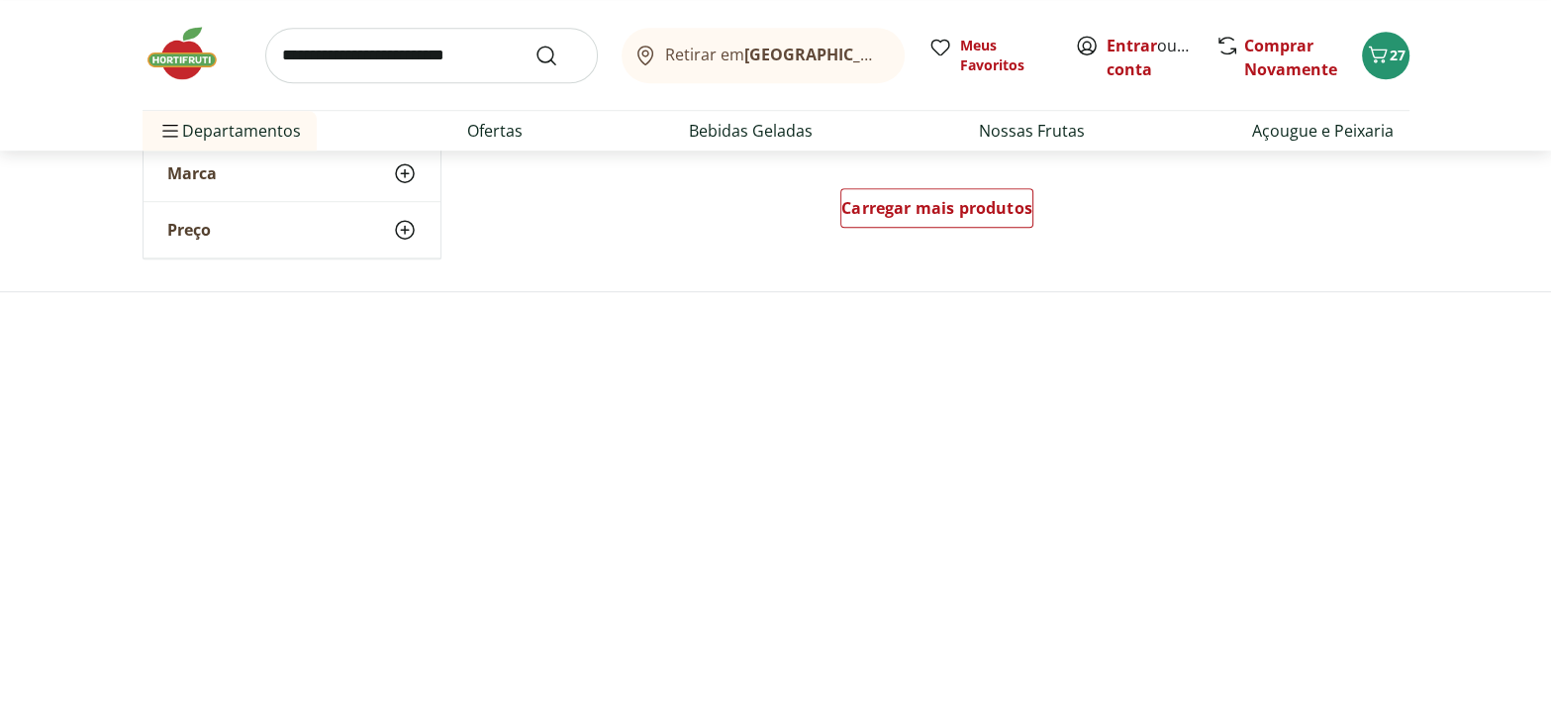
scroll to position [1529, 0]
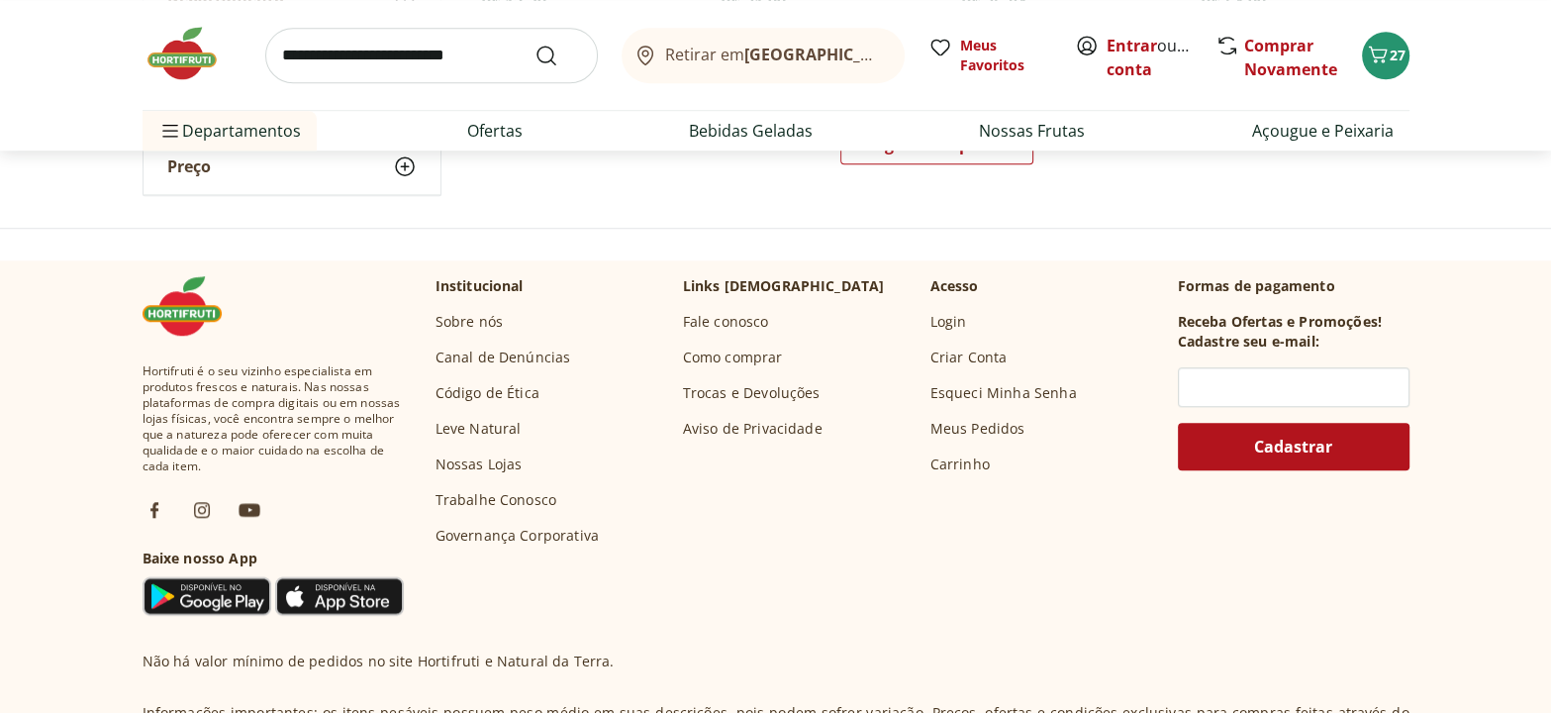
click at [197, 57] on img at bounding box center [192, 53] width 99 height 59
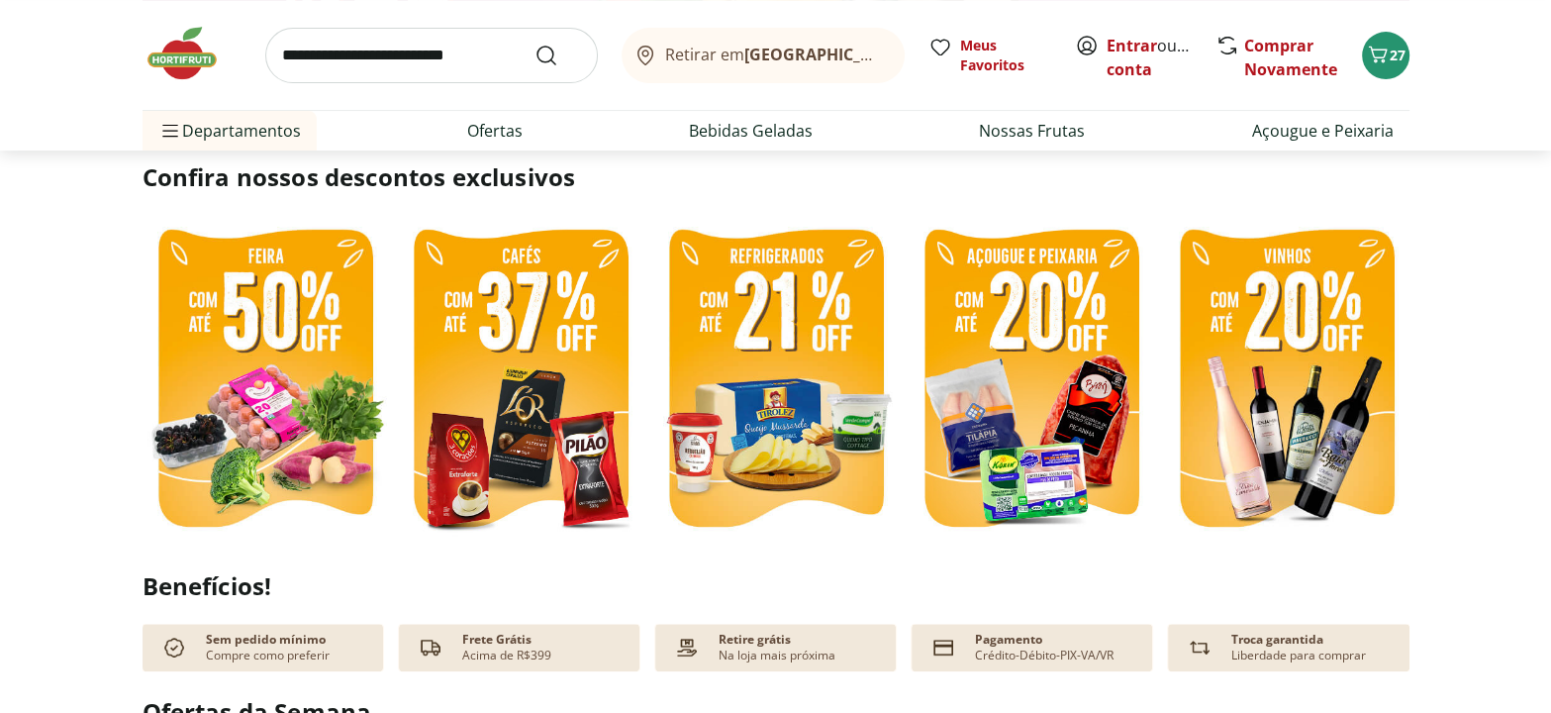
scroll to position [539, 0]
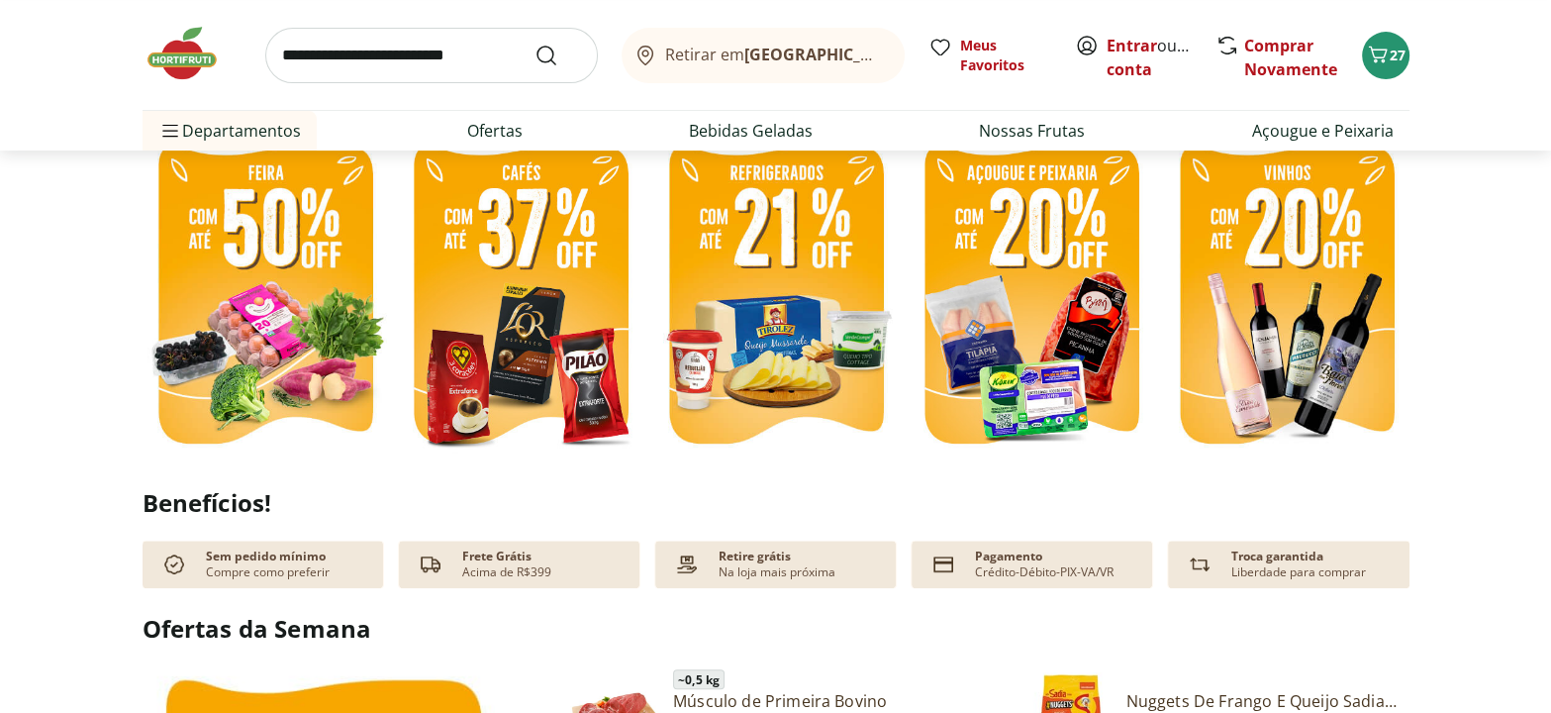
click at [298, 280] on img at bounding box center [265, 298] width 245 height 328
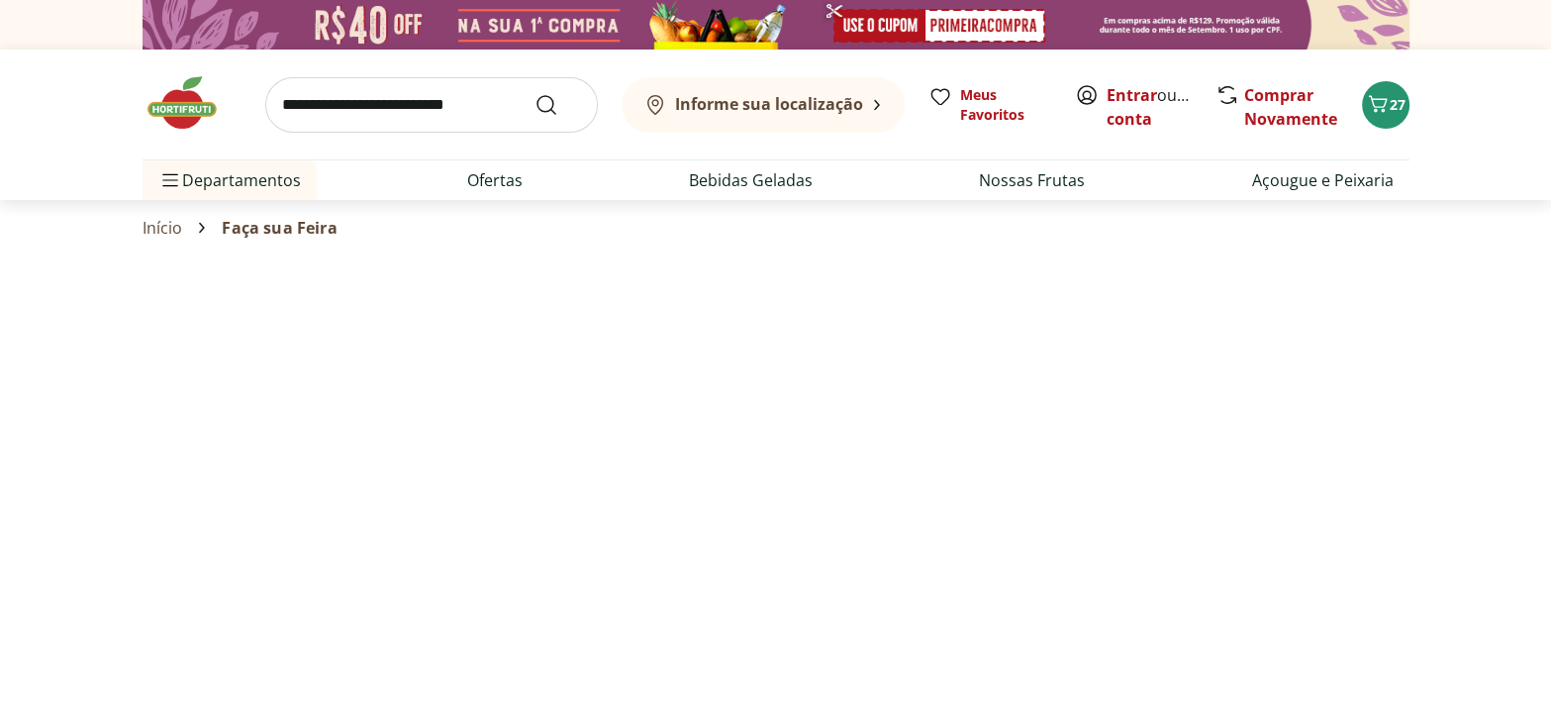
select select "**********"
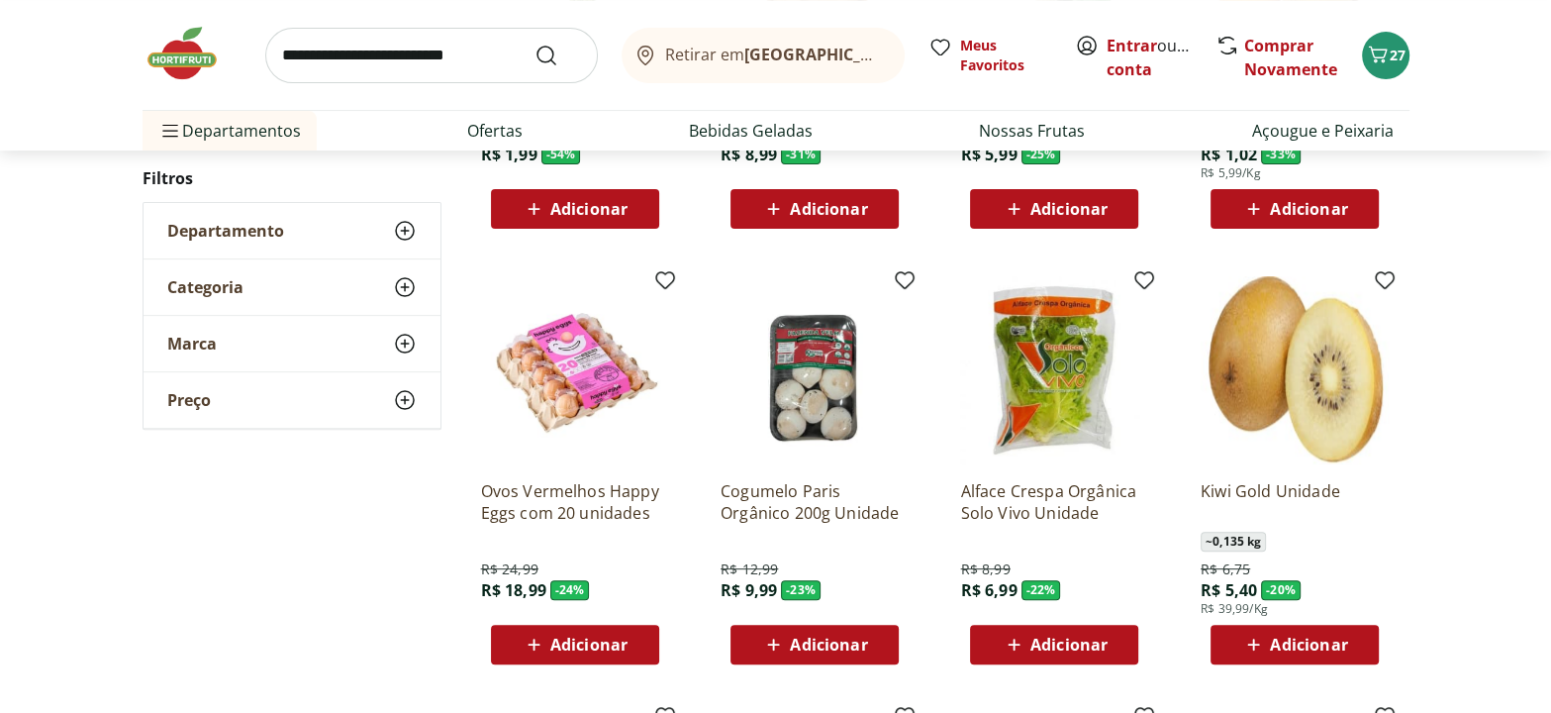
scroll to position [539, 0]
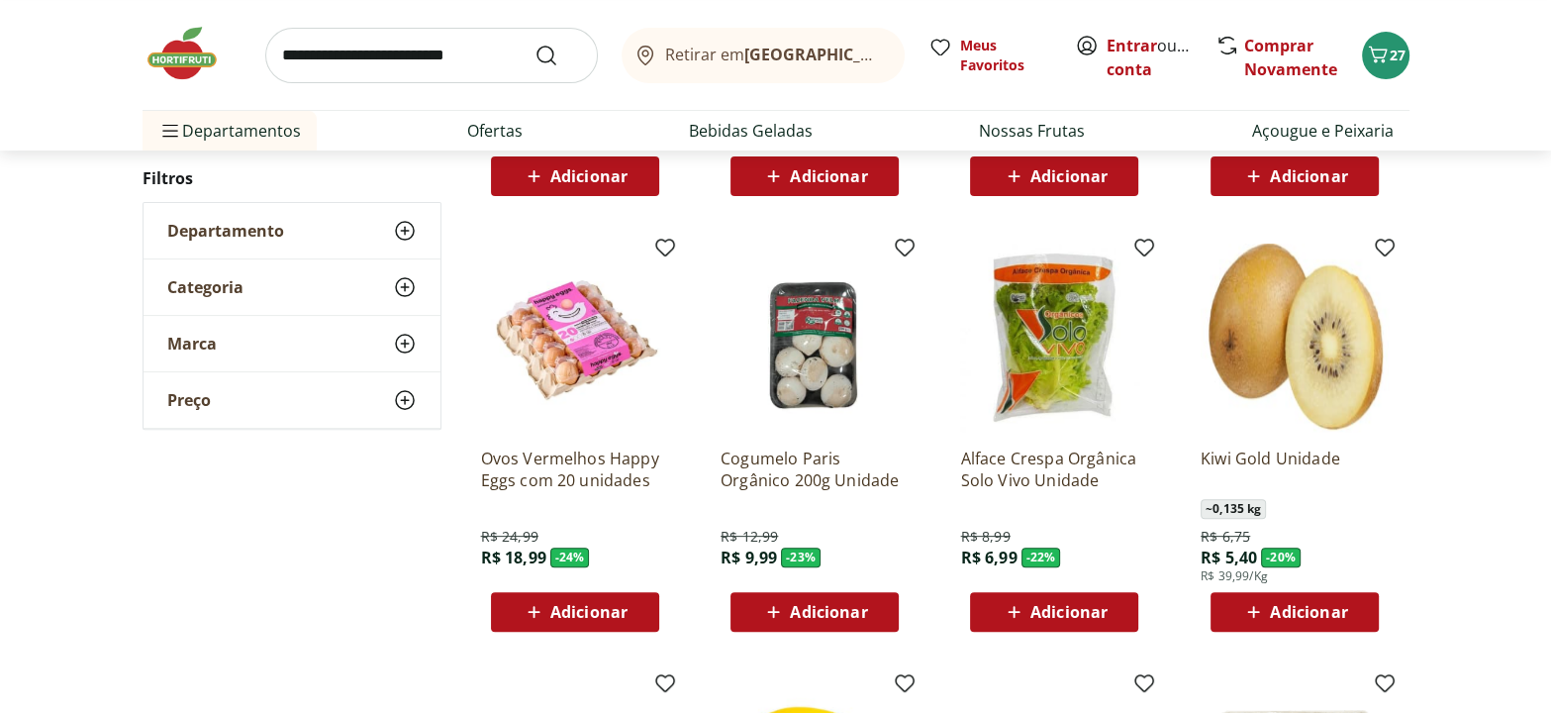
click at [838, 610] on span "Adicionar" at bounding box center [828, 612] width 77 height 16
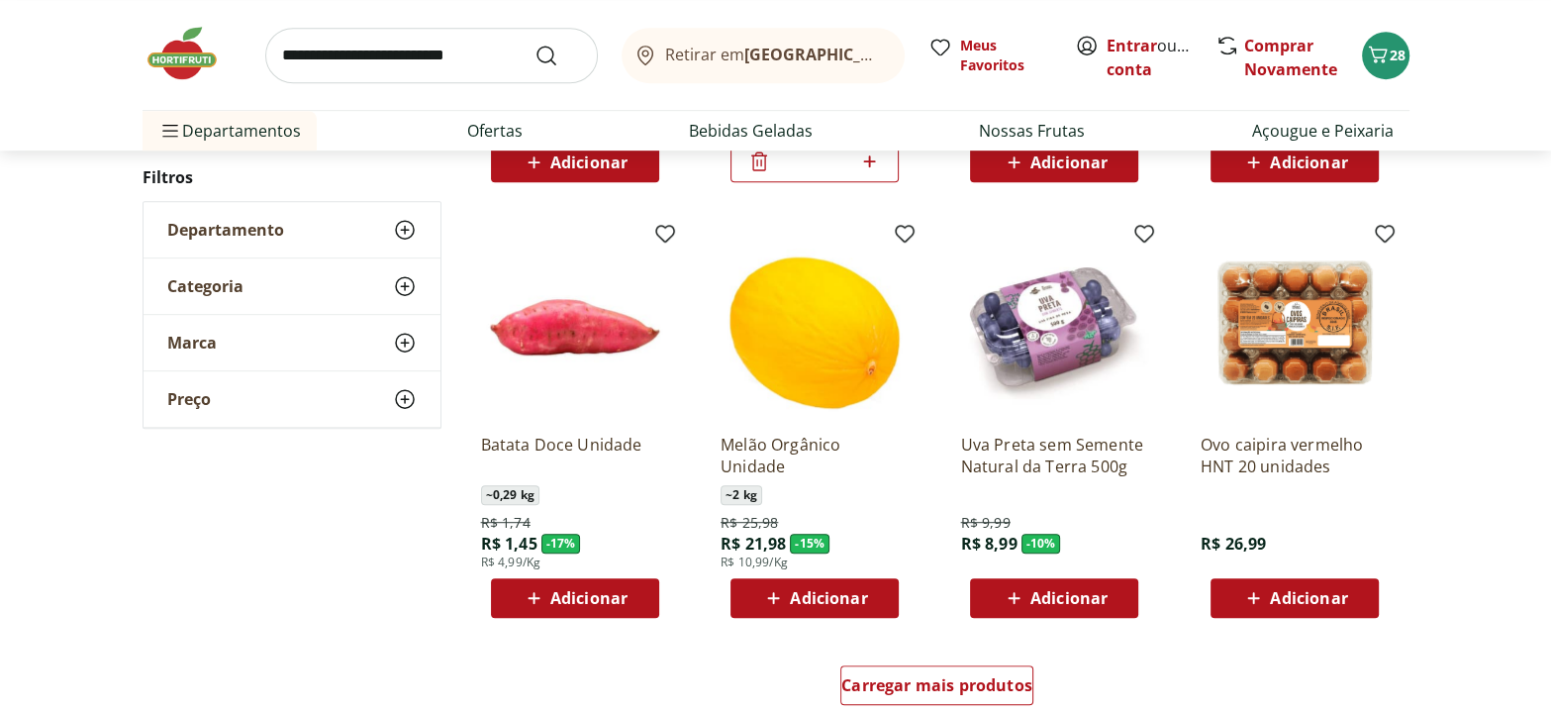
scroll to position [990, 0]
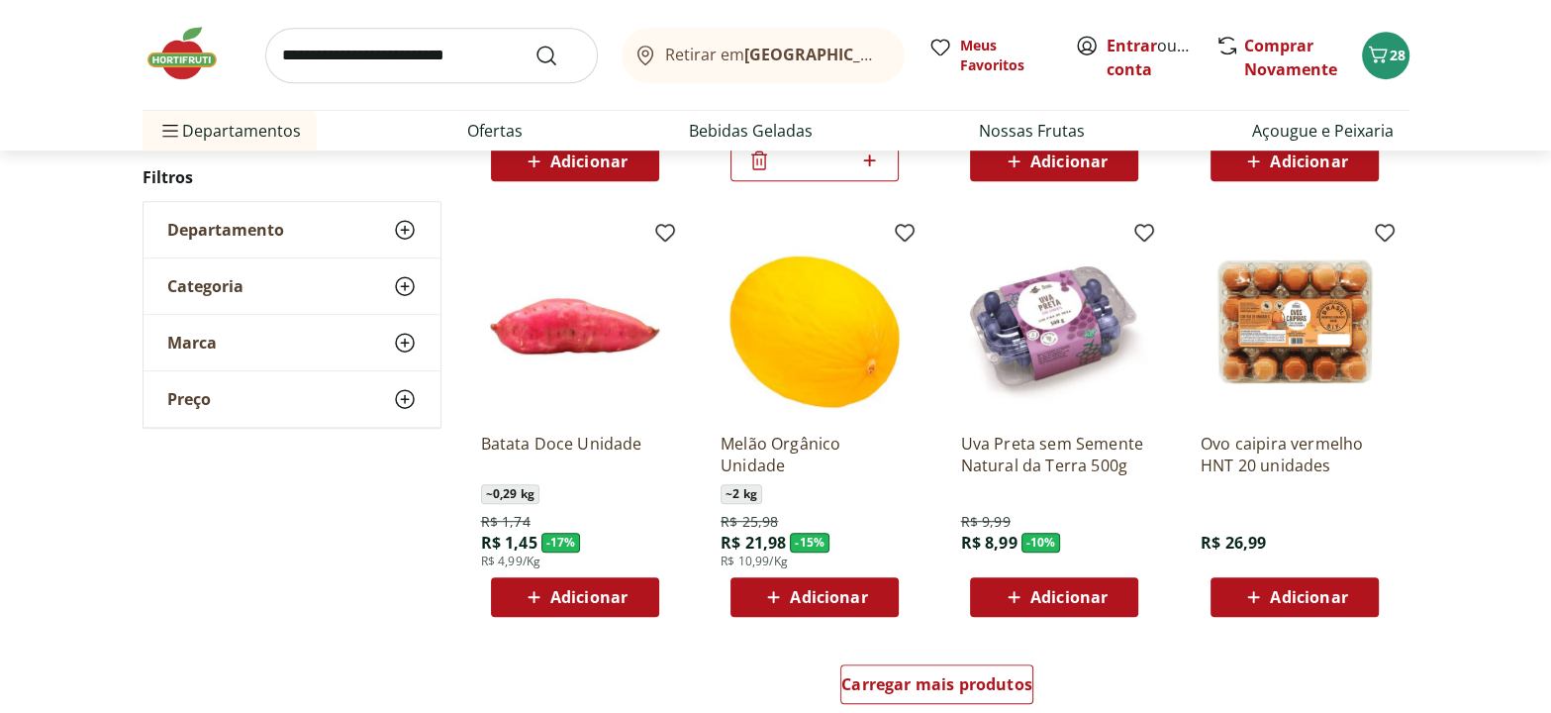
click at [1058, 589] on span "Adicionar" at bounding box center [1068, 597] width 77 height 16
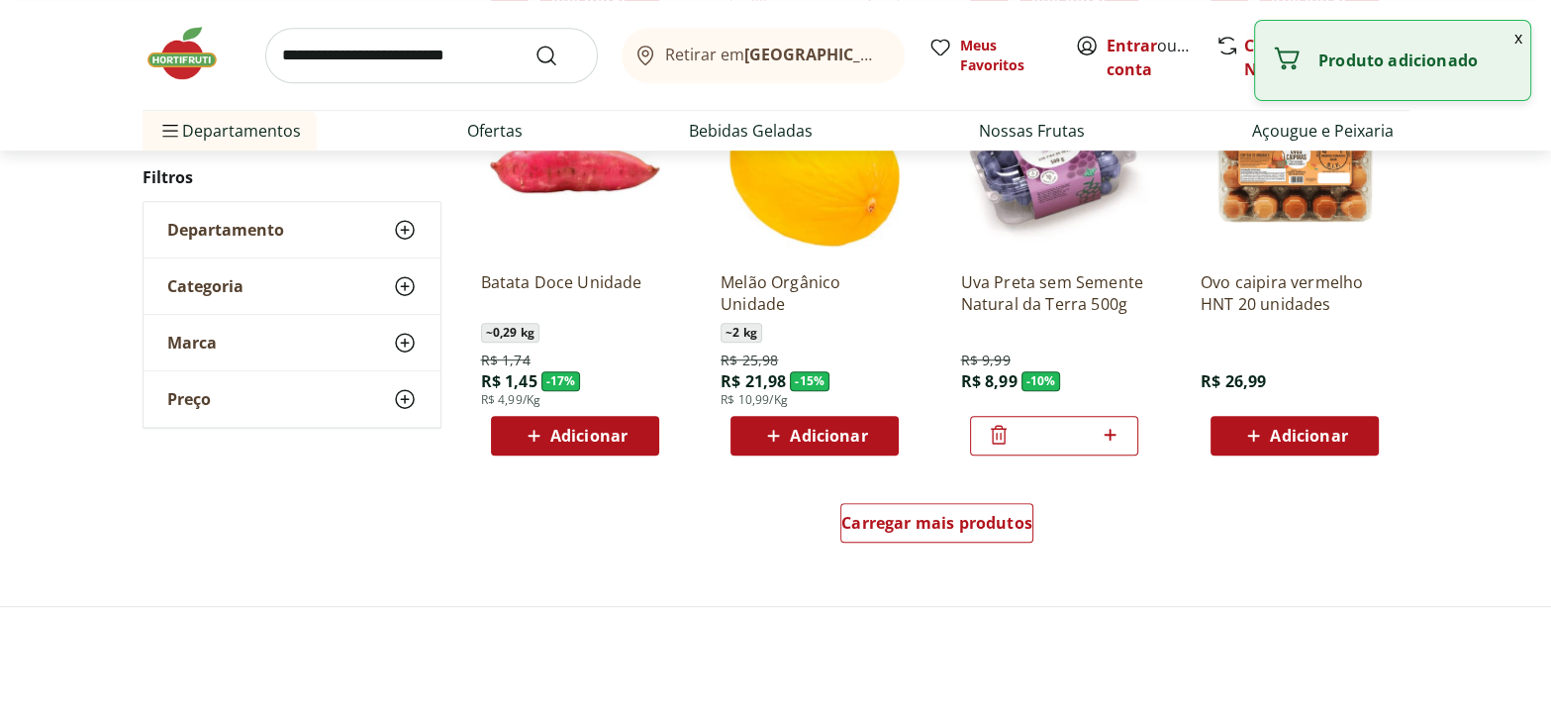
scroll to position [1169, 0]
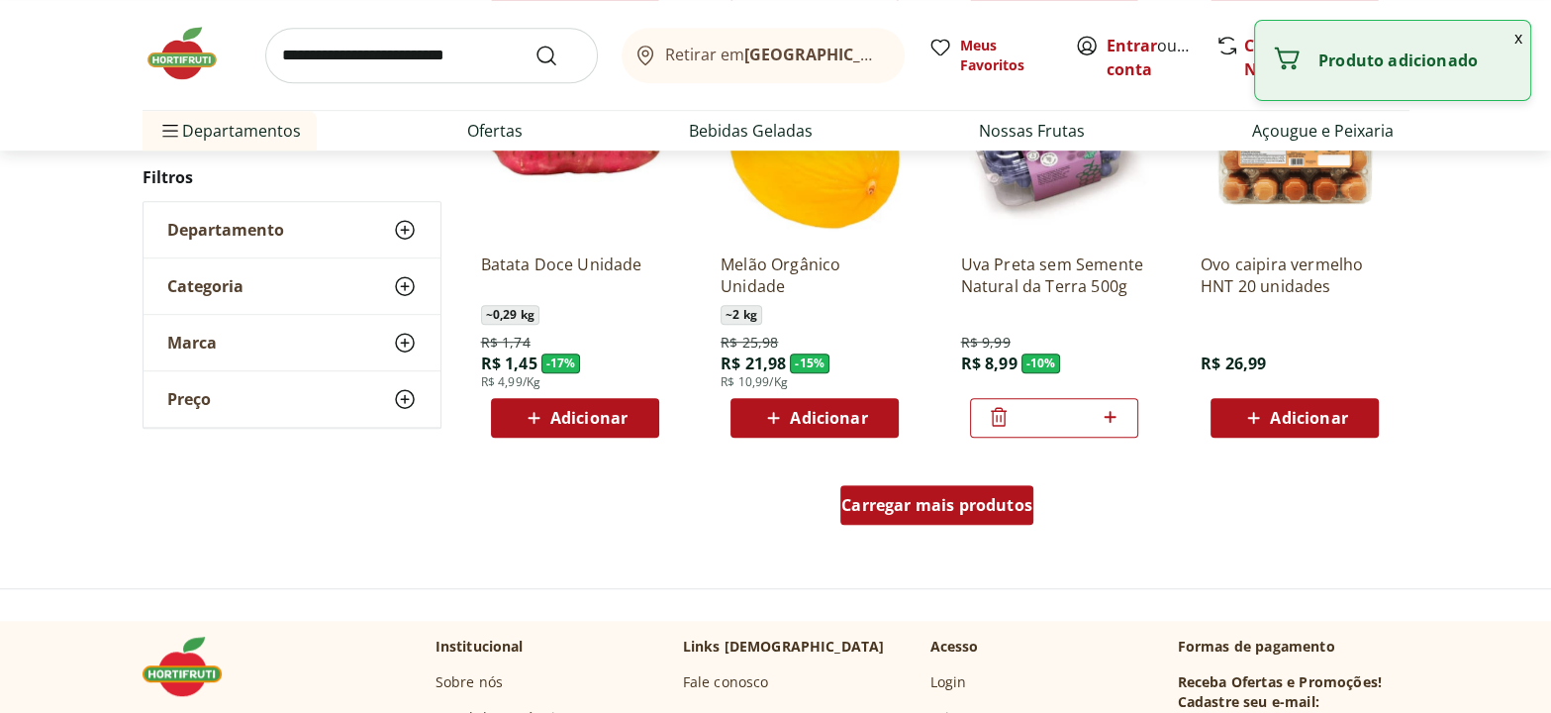
click at [943, 499] on span "Carregar mais produtos" at bounding box center [936, 505] width 191 height 16
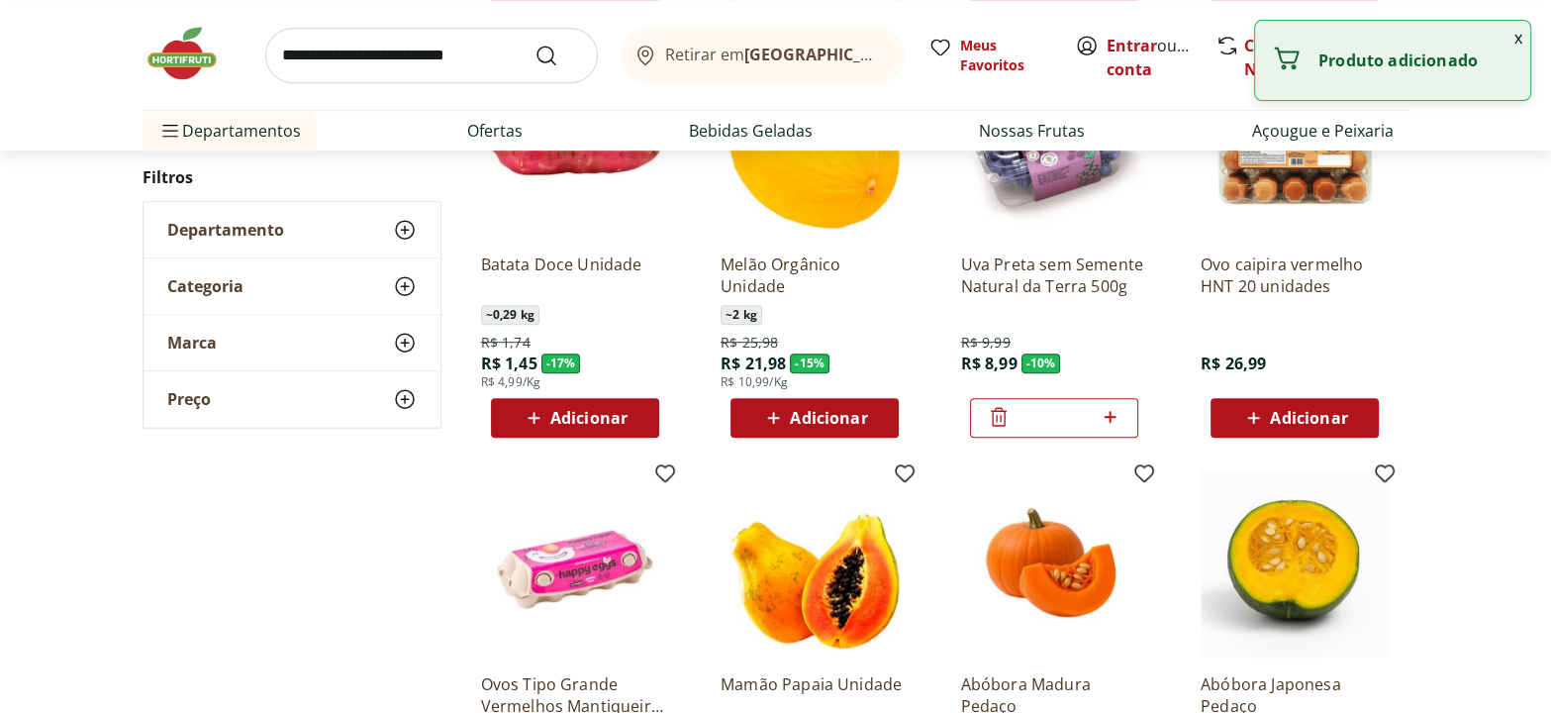
type input "*"
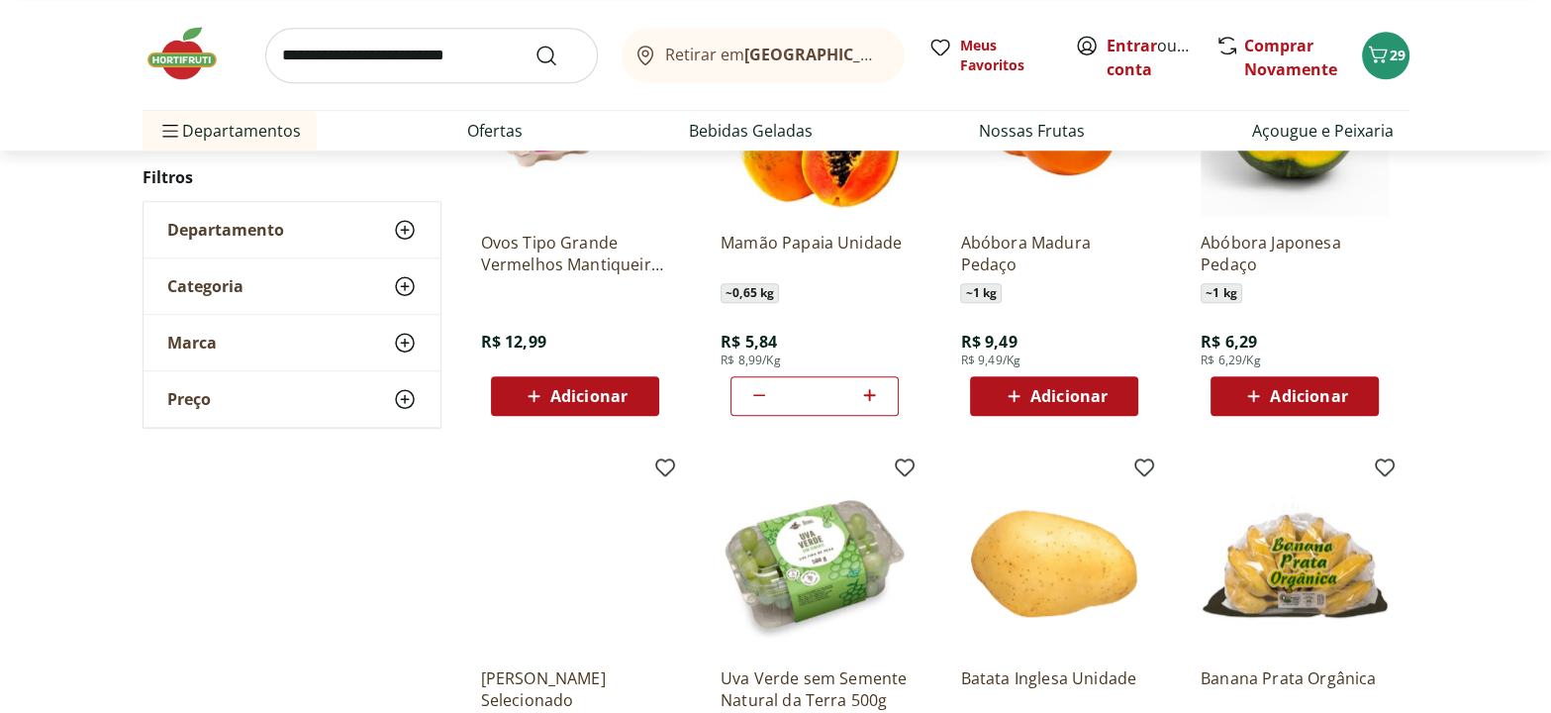
scroll to position [1618, 0]
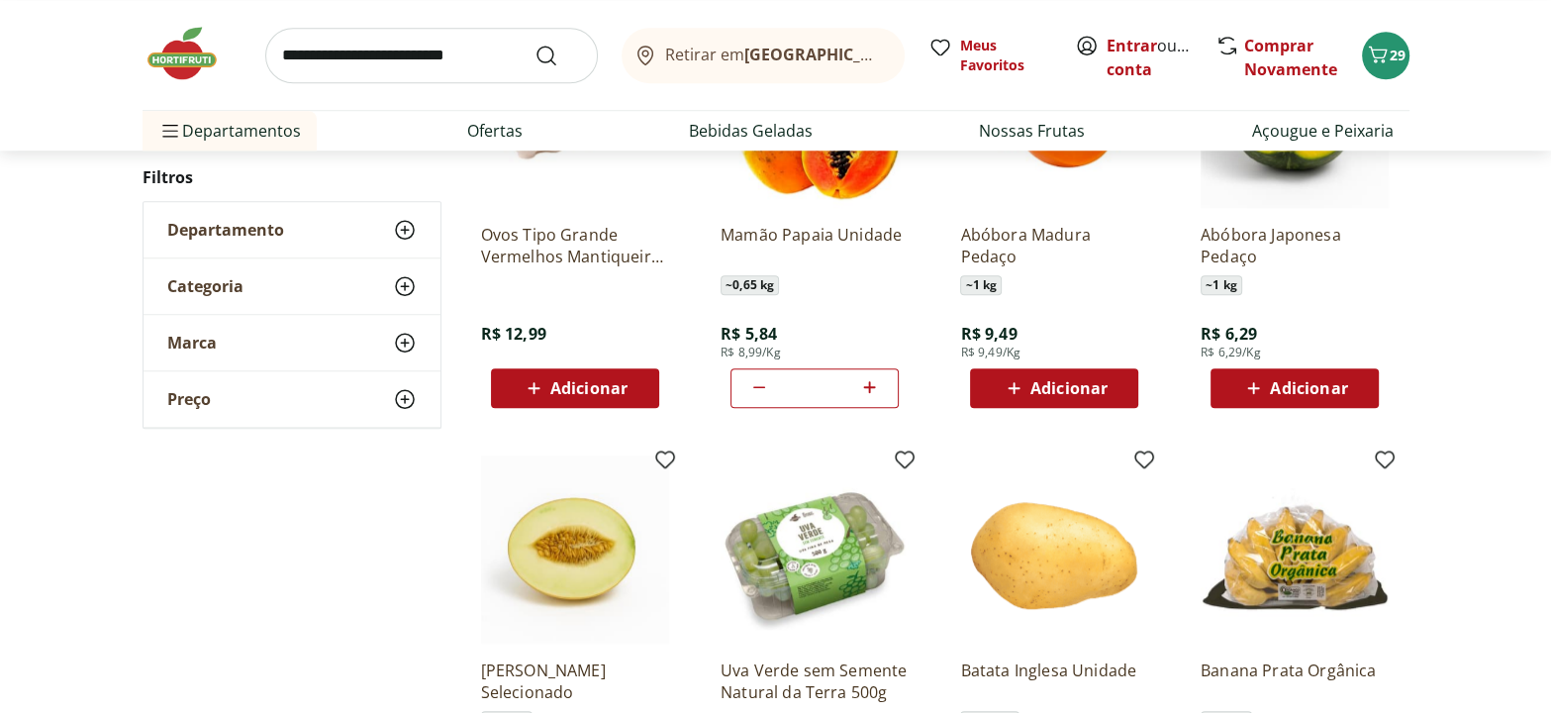
click at [172, 63] on img at bounding box center [192, 53] width 99 height 59
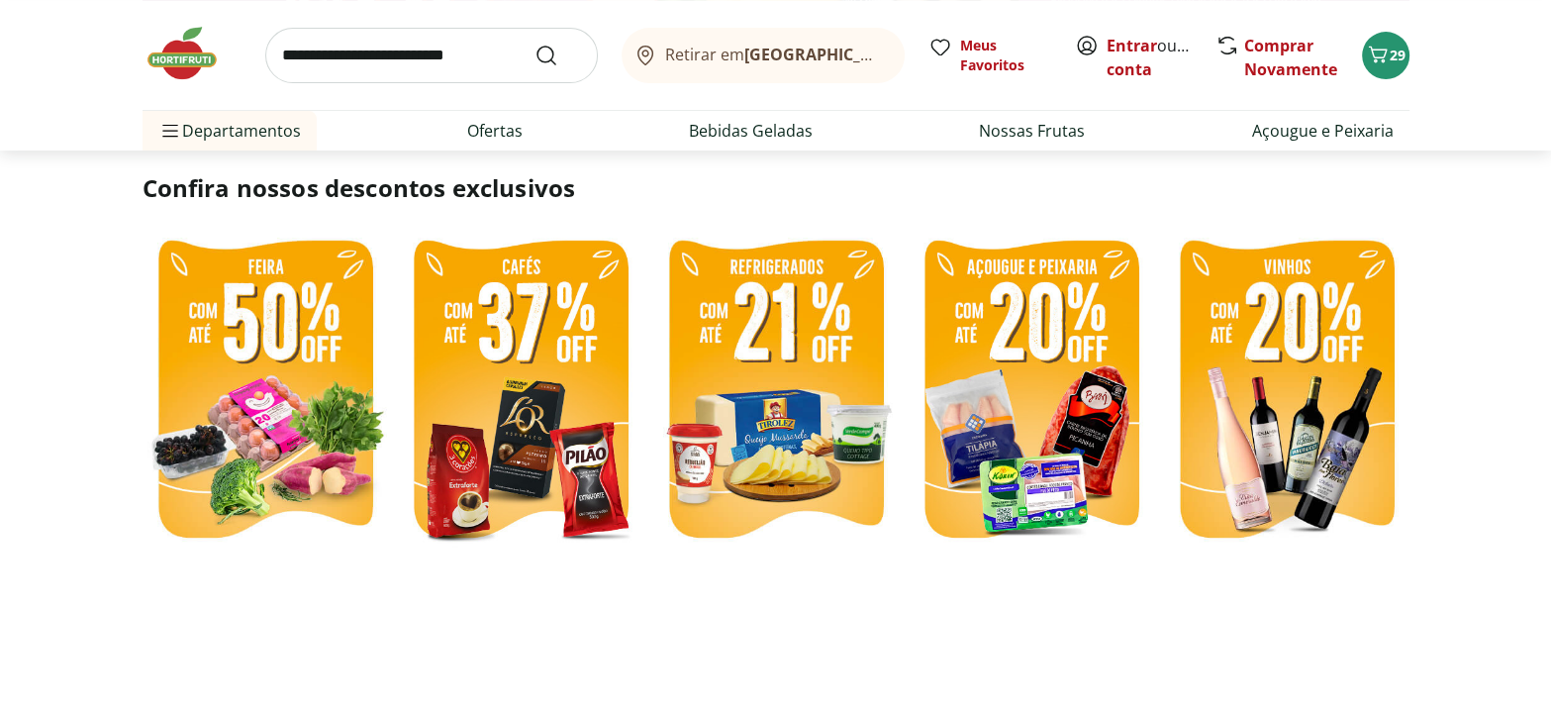
scroll to position [450, 0]
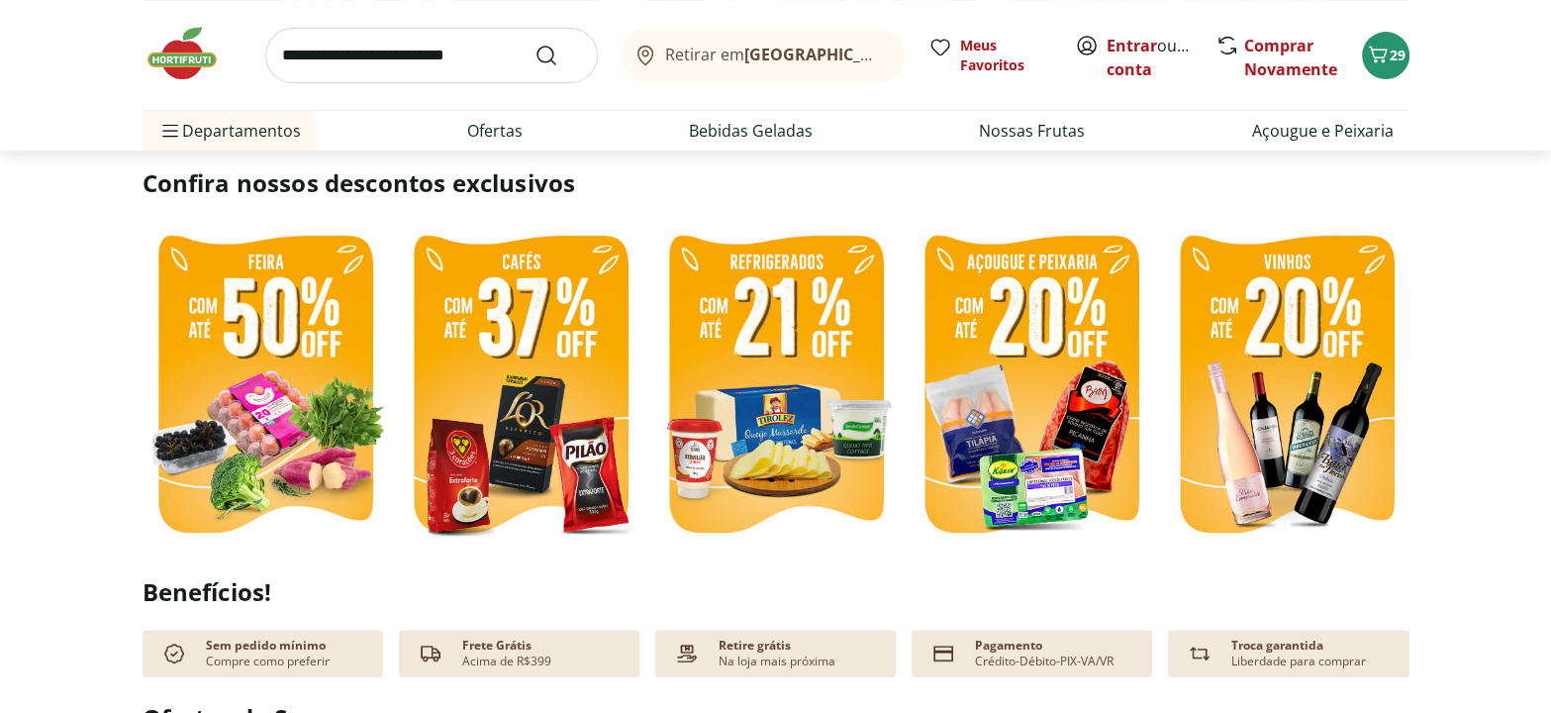
click at [498, 408] on img at bounding box center [520, 387] width 245 height 328
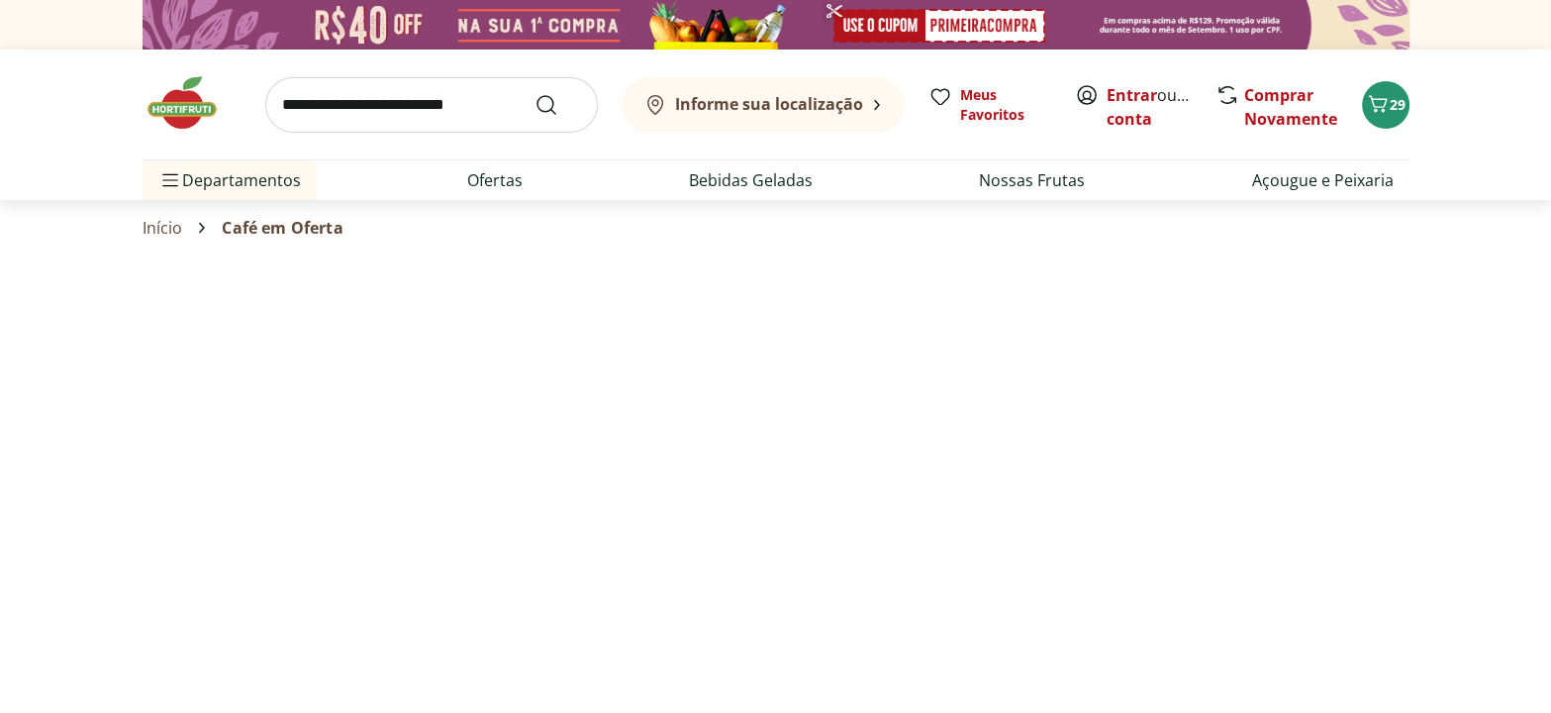
select select "**********"
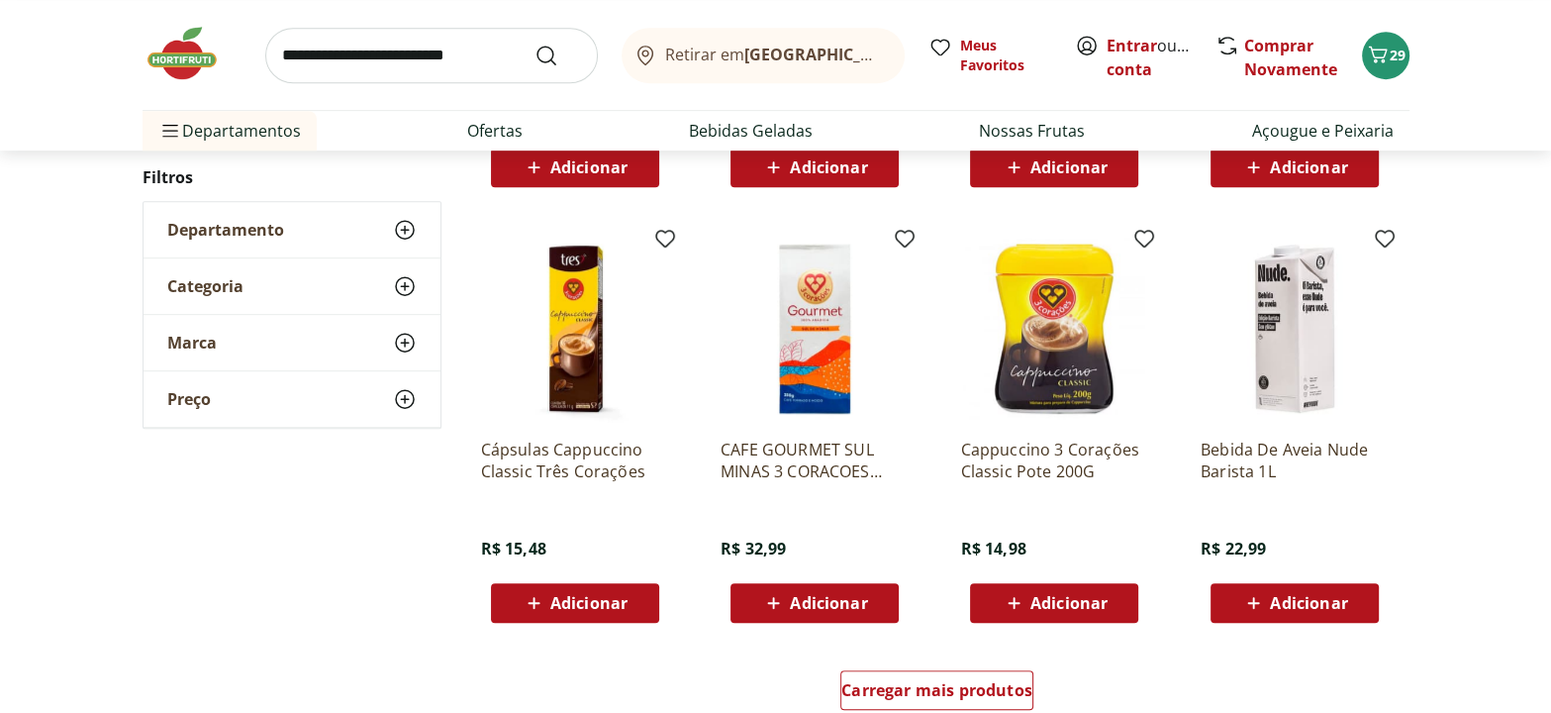
scroll to position [990, 0]
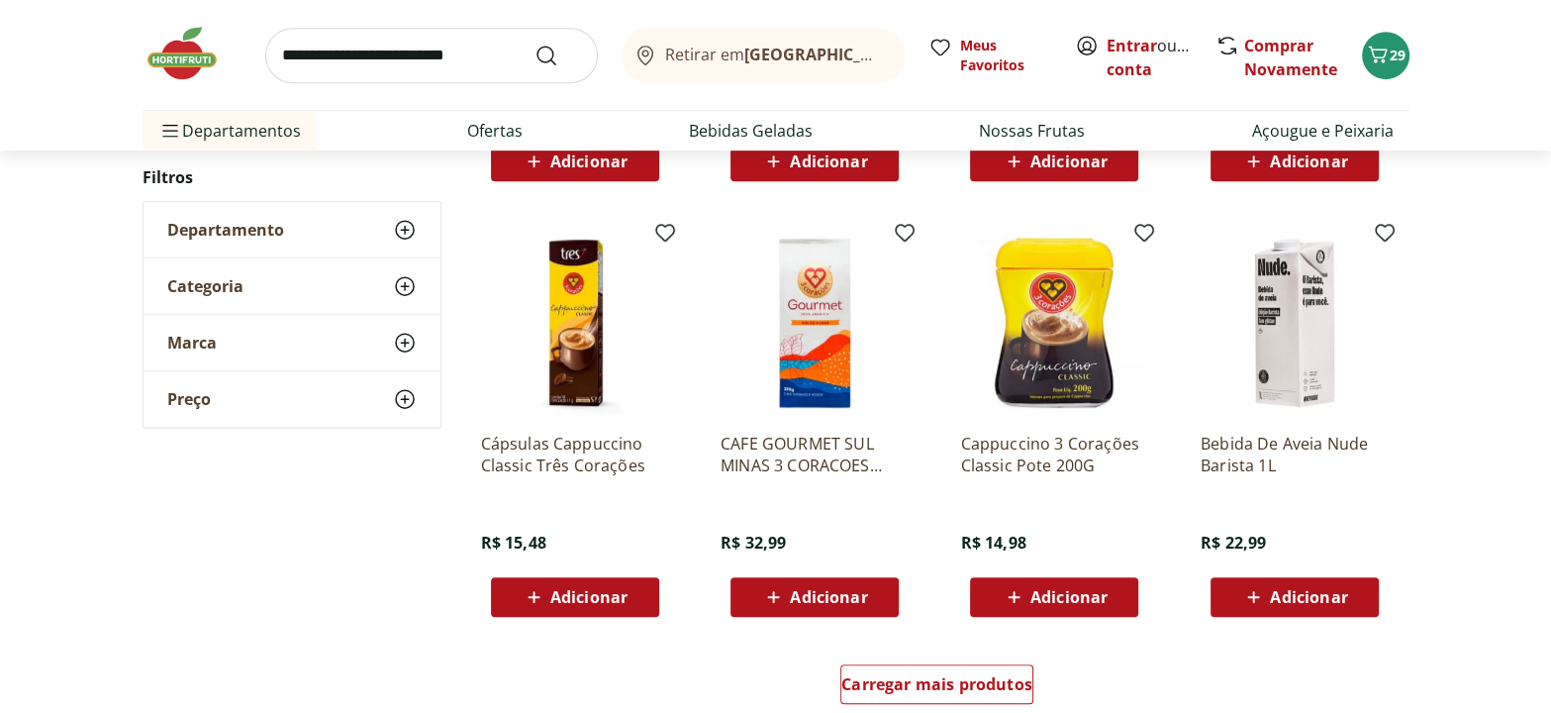
click at [176, 37] on img at bounding box center [192, 53] width 99 height 59
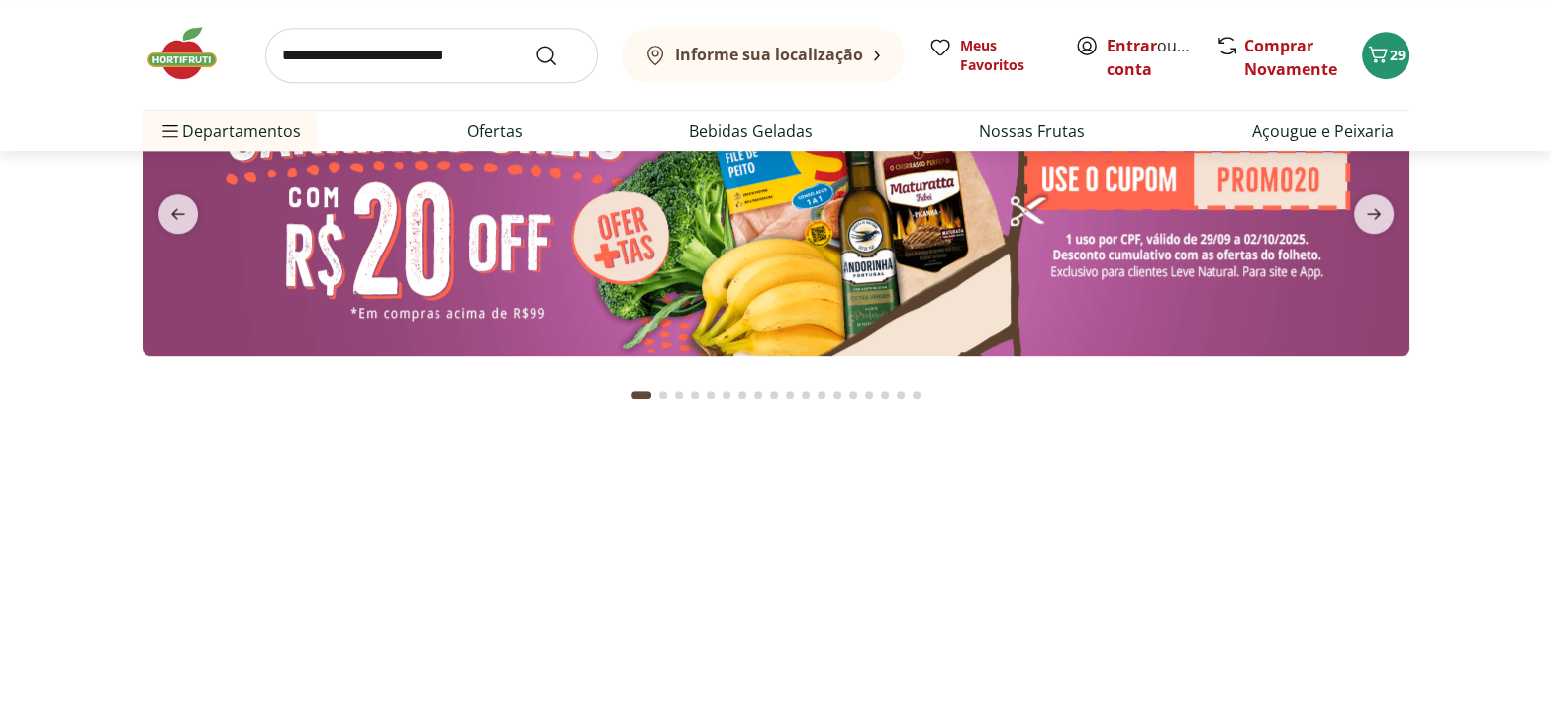
type input "*"
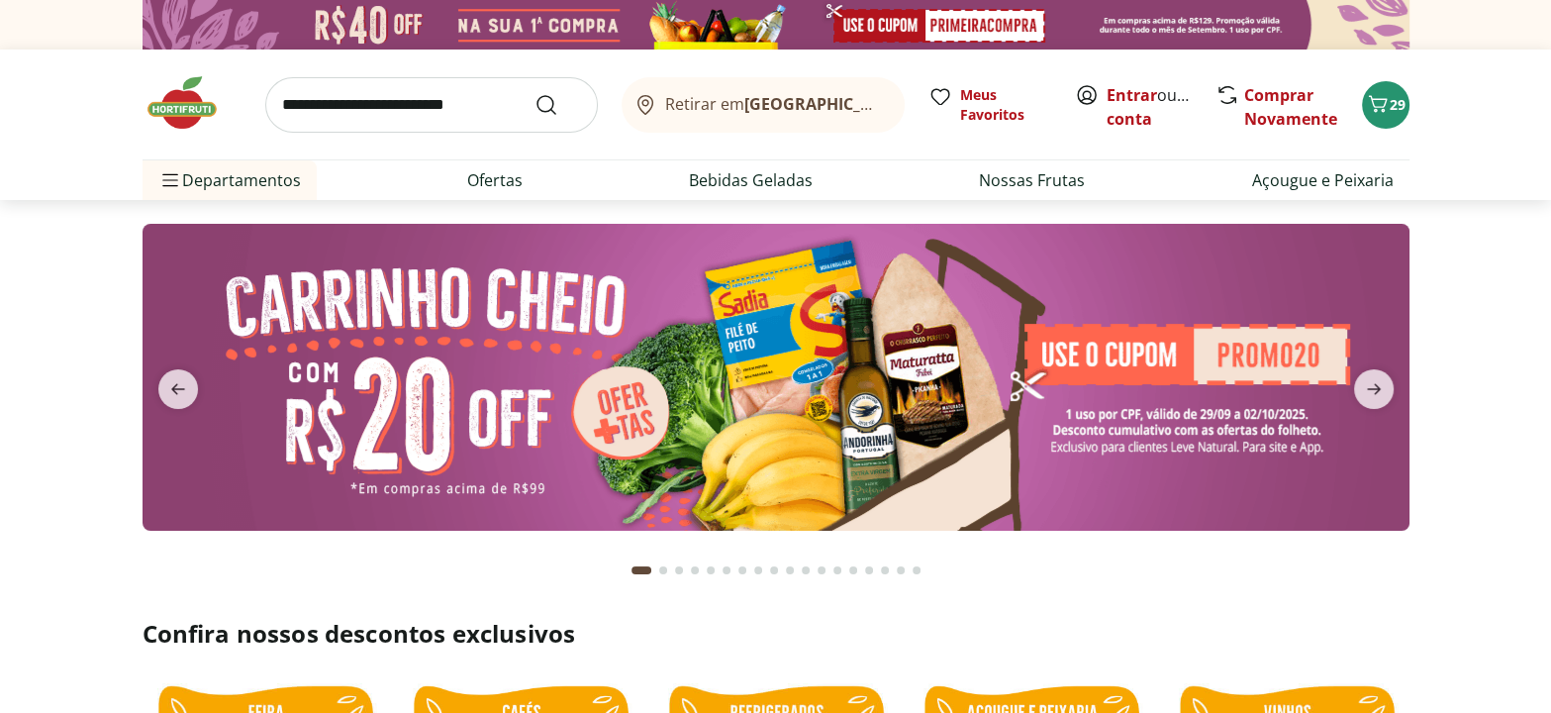
scroll to position [449, 0]
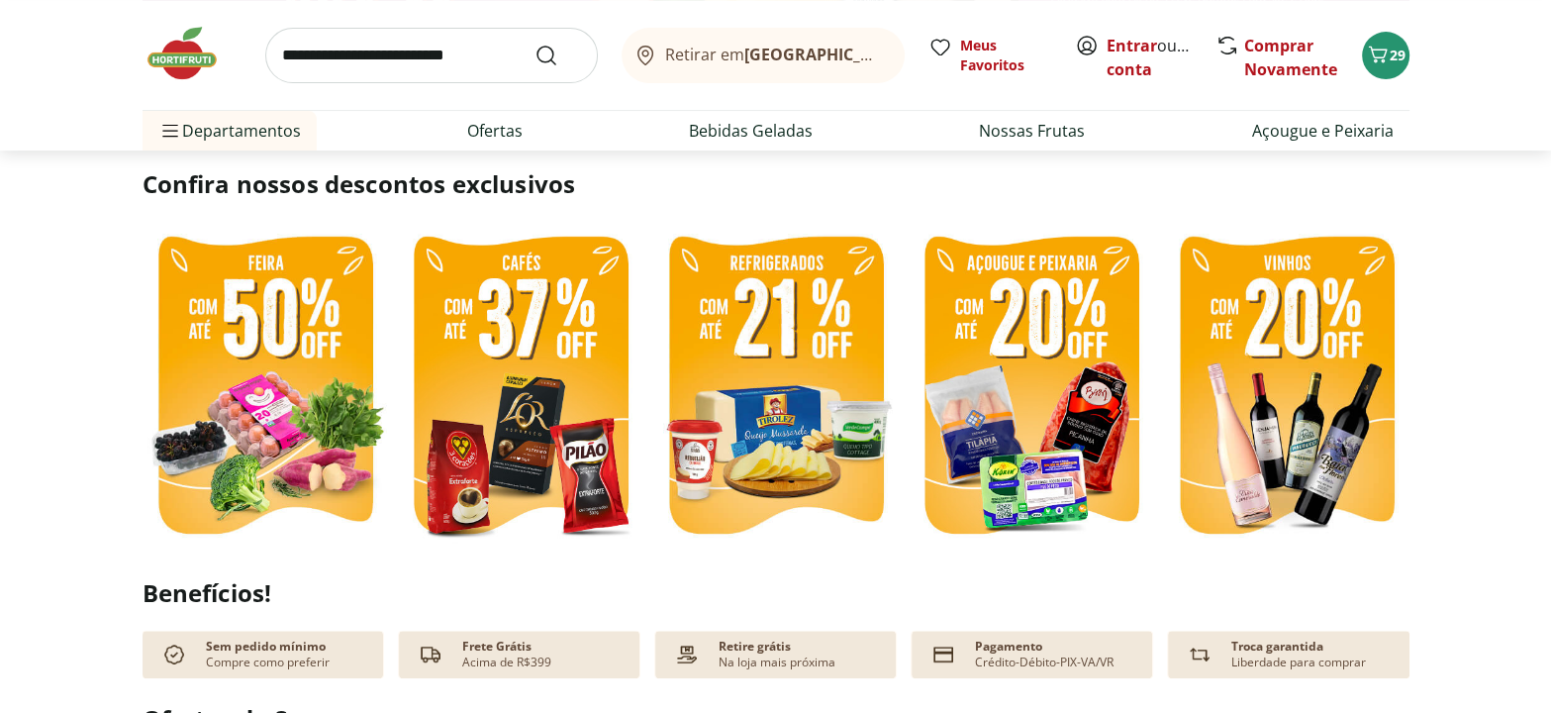
click at [751, 349] on img at bounding box center [775, 388] width 245 height 328
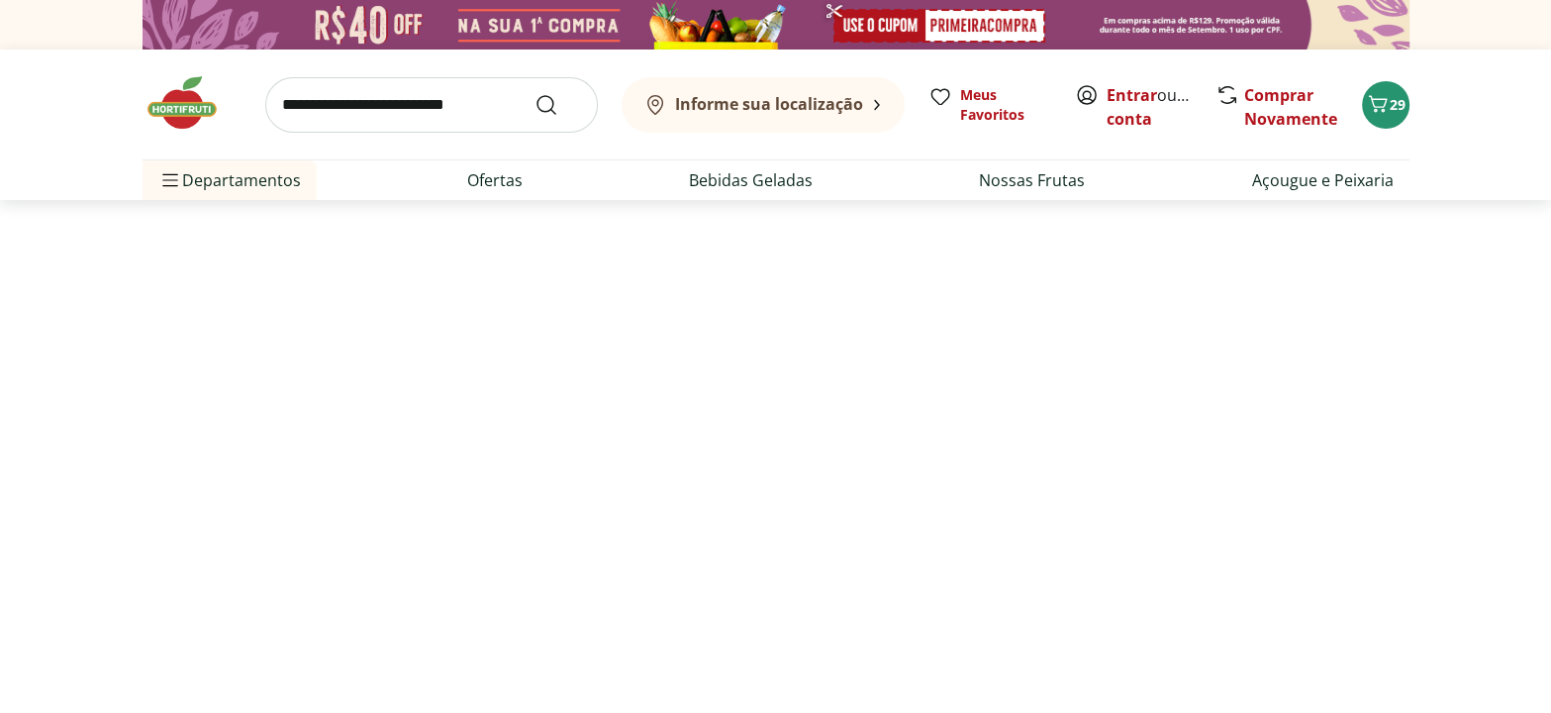
select select "**********"
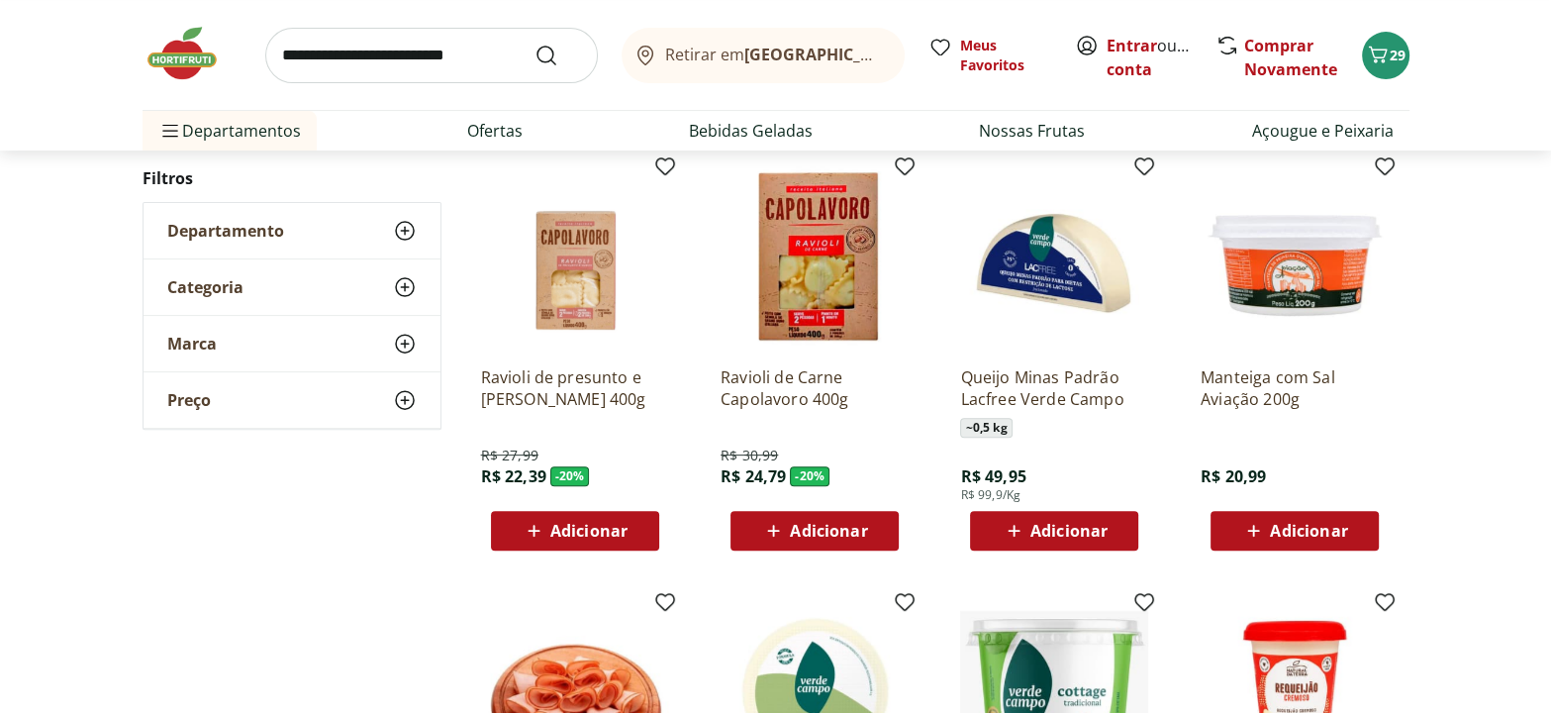
scroll to position [630, 0]
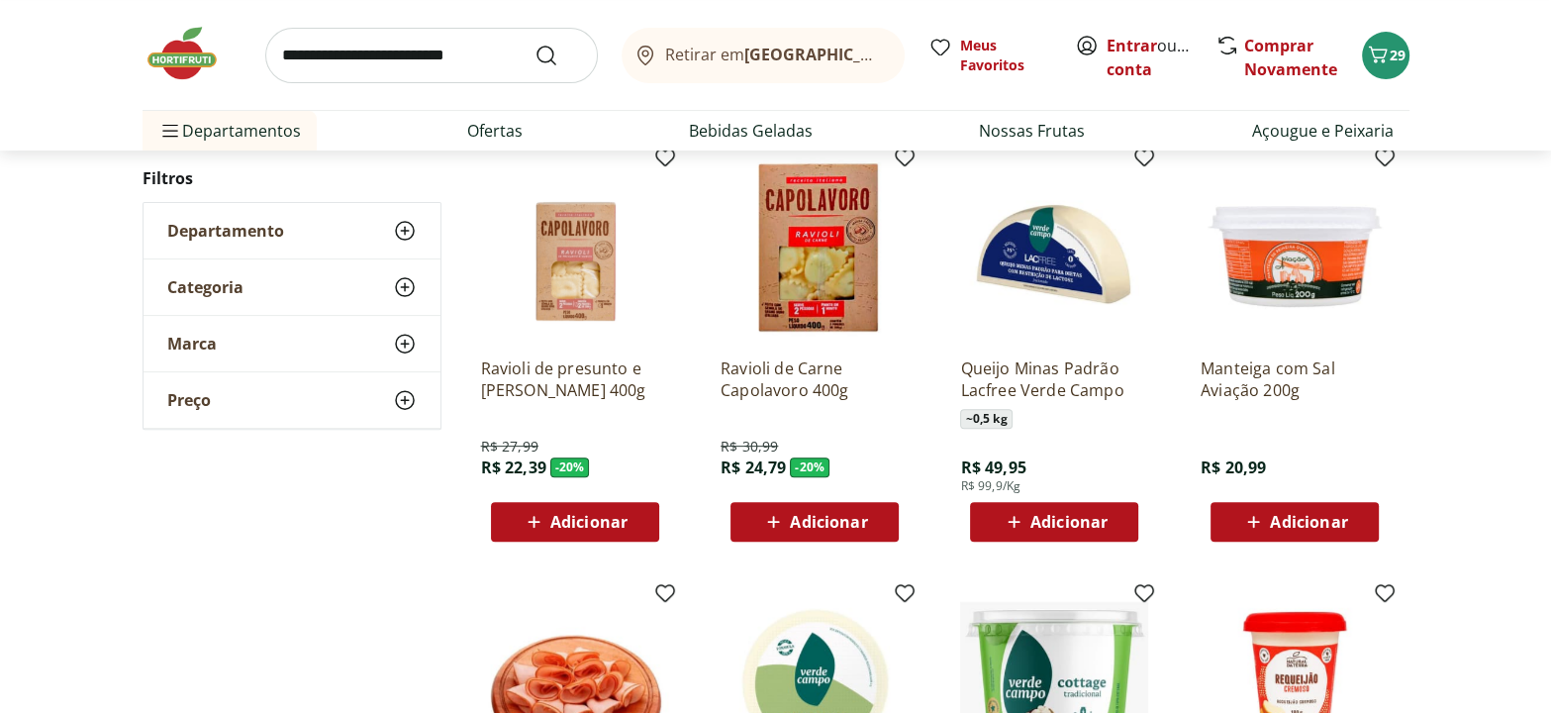
click at [185, 54] on img at bounding box center [192, 53] width 99 height 59
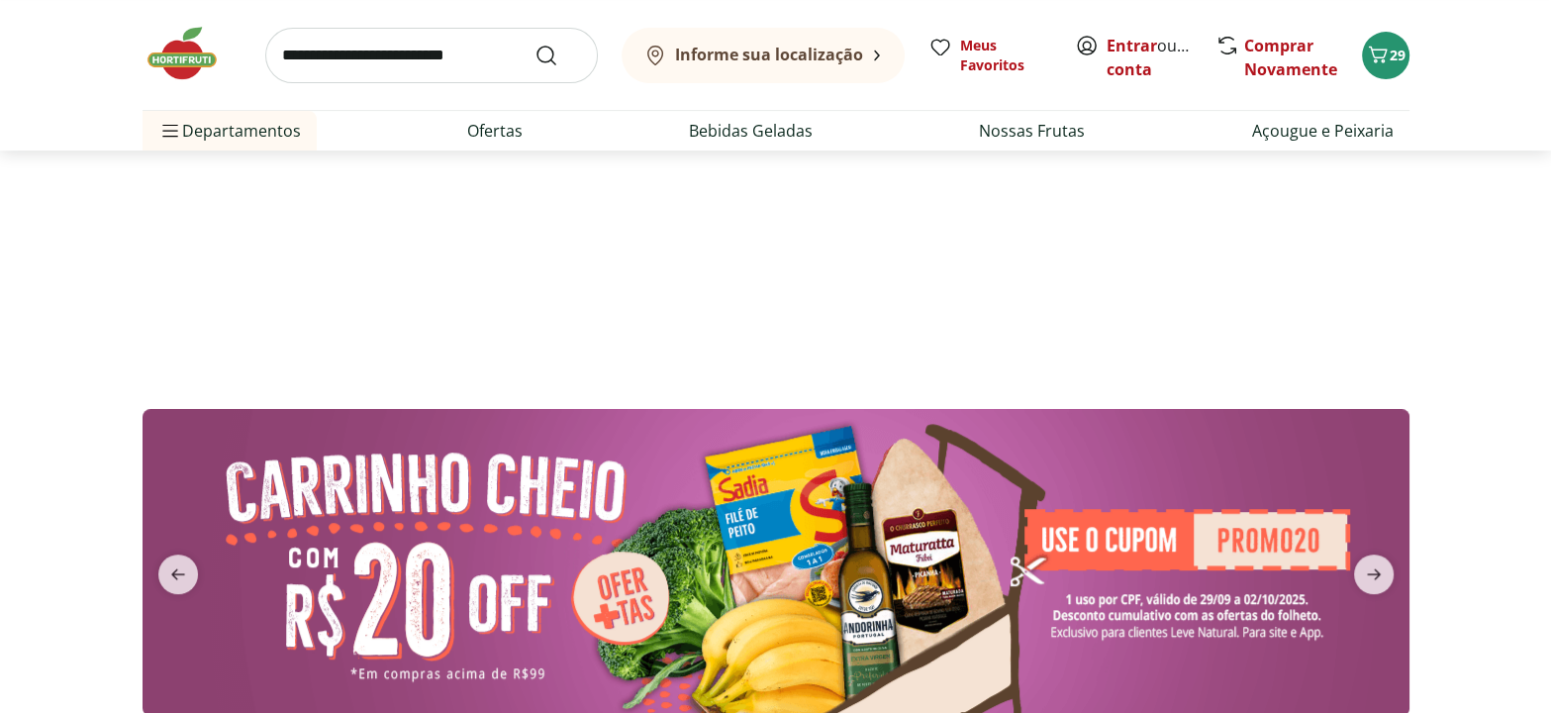
type input "*"
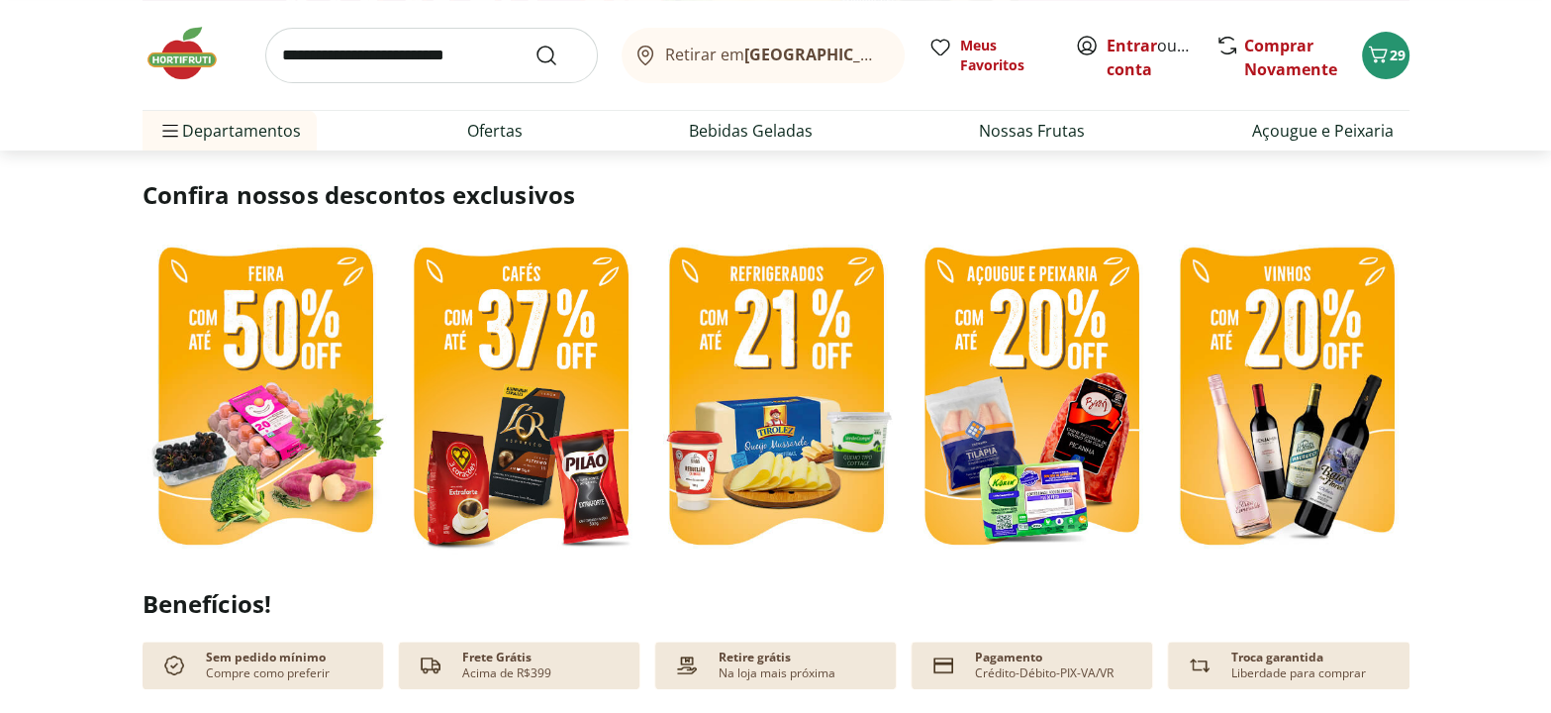
scroll to position [359, 0]
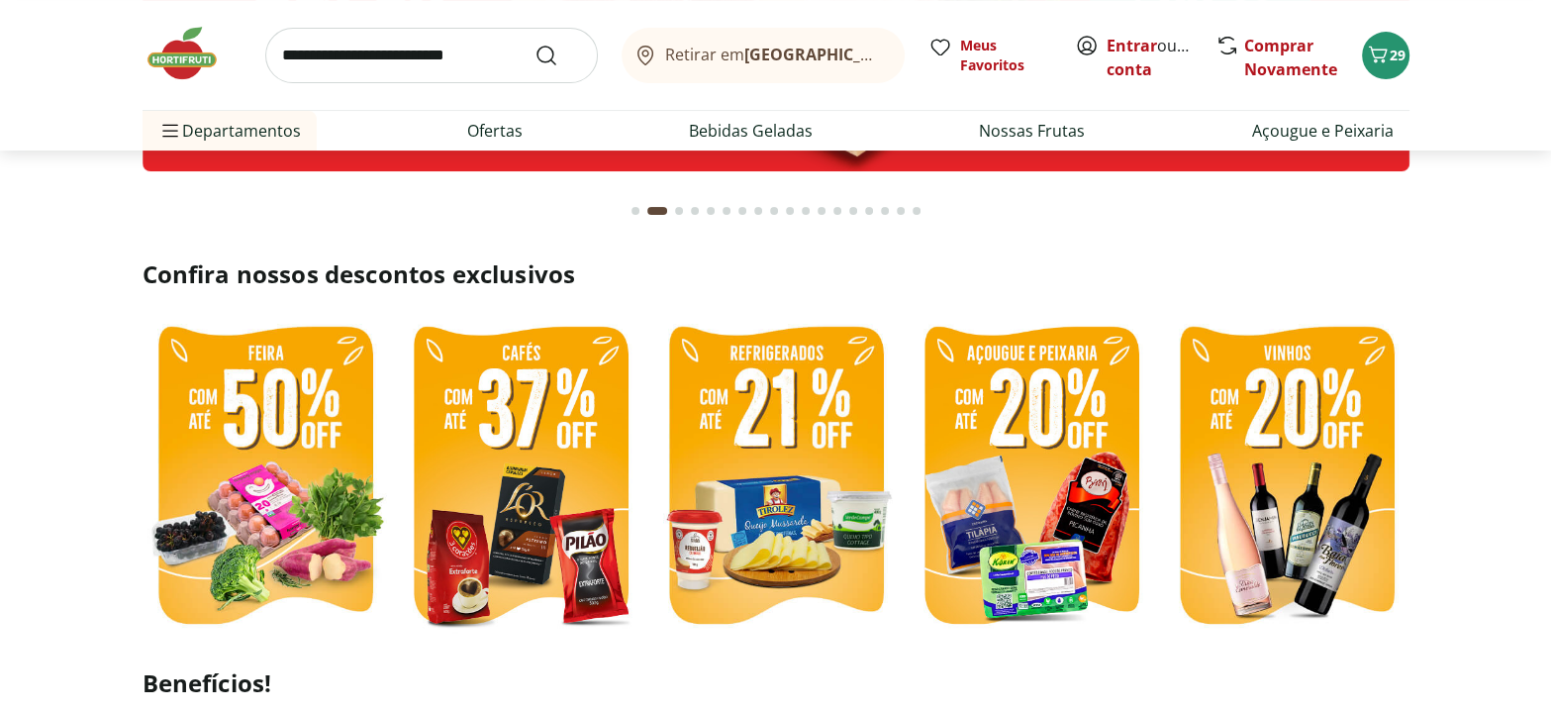
click at [1284, 472] on img at bounding box center [1286, 478] width 245 height 328
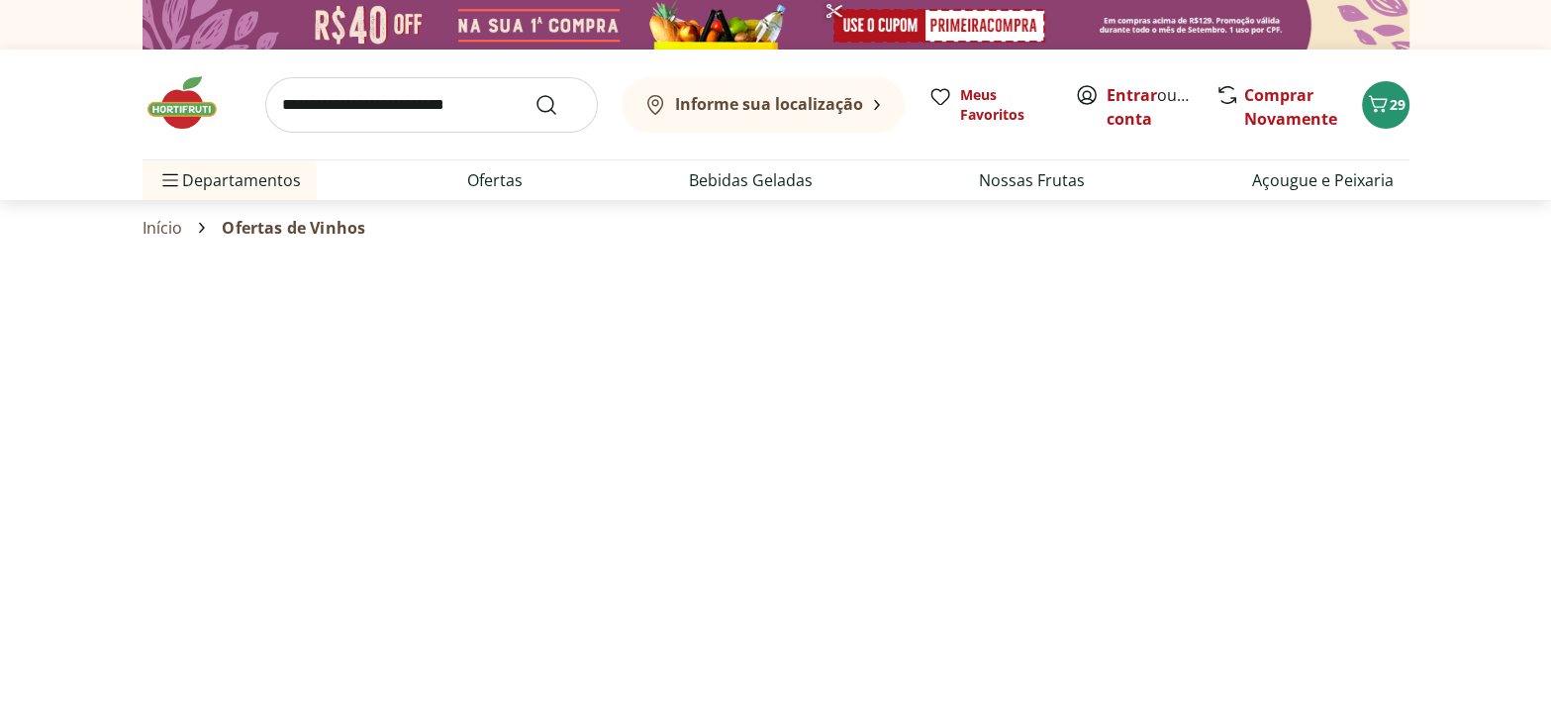
select select "**********"
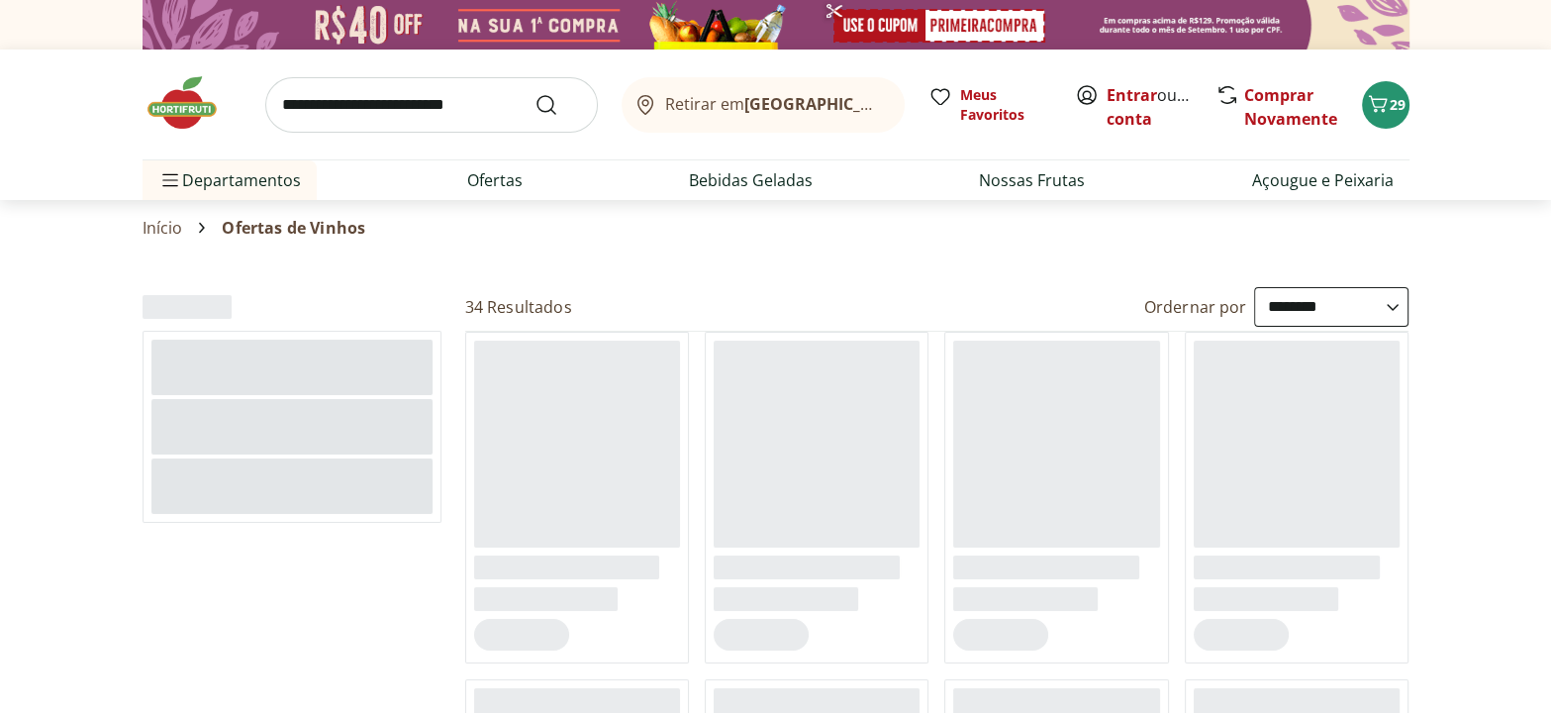
scroll to position [89, 0]
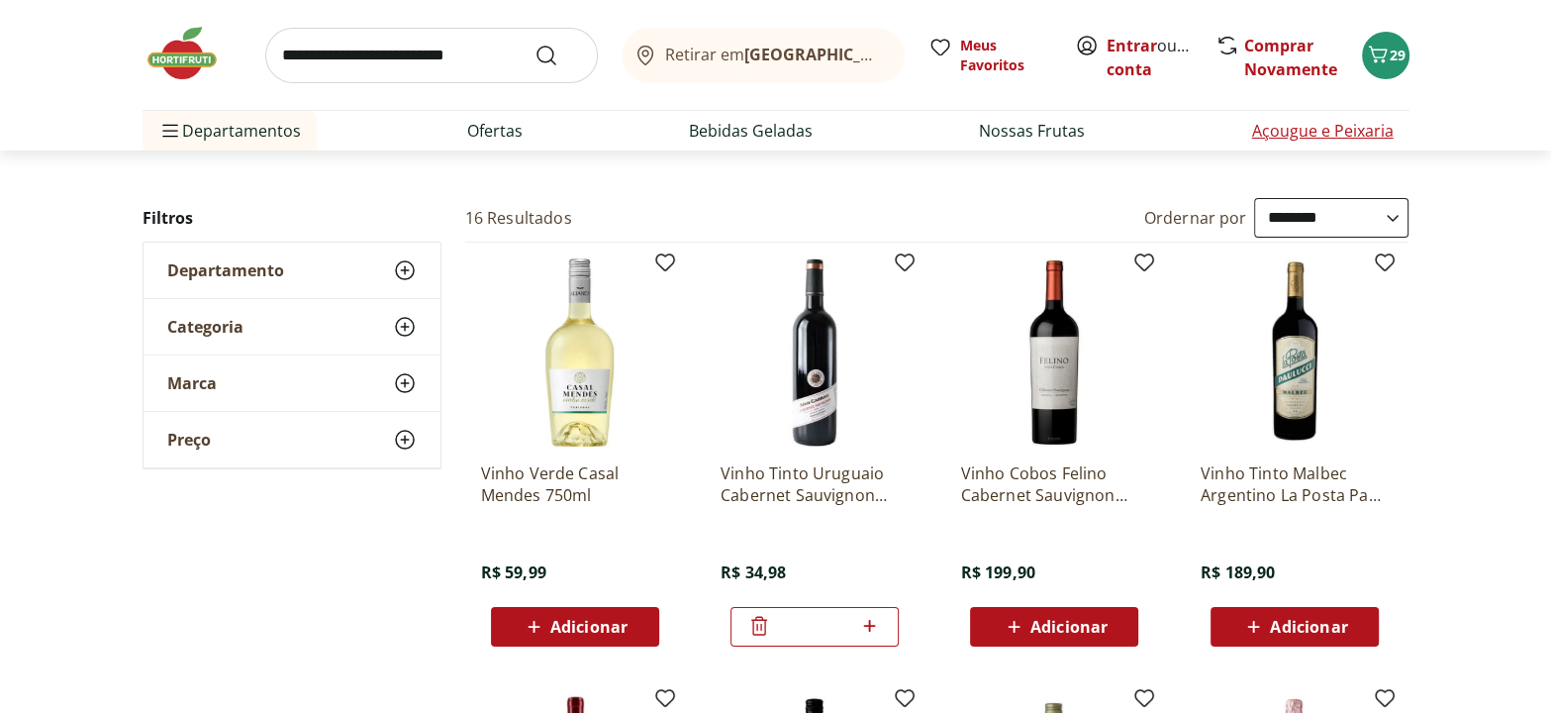
click at [1324, 133] on link "Açougue e Peixaria" at bounding box center [1323, 131] width 142 height 24
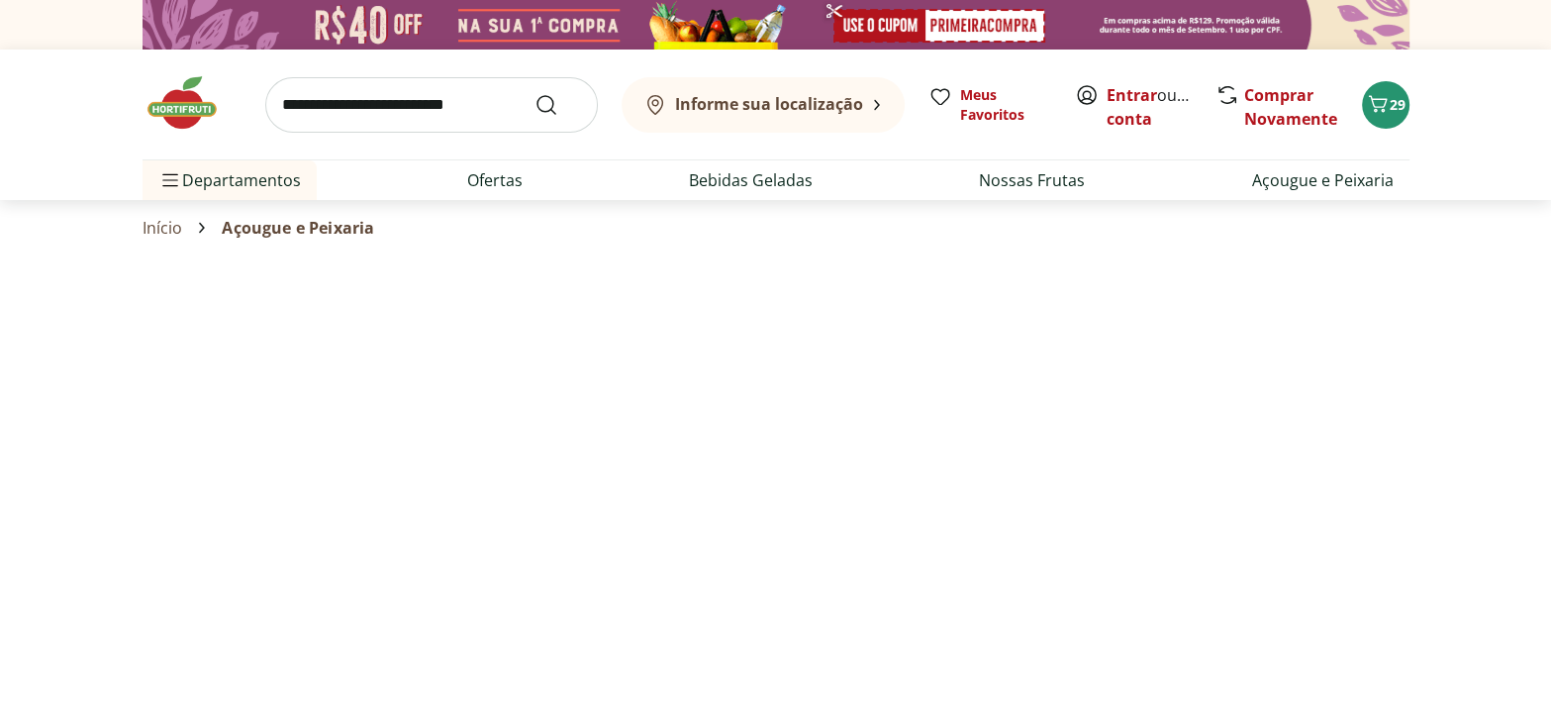
select select "**********"
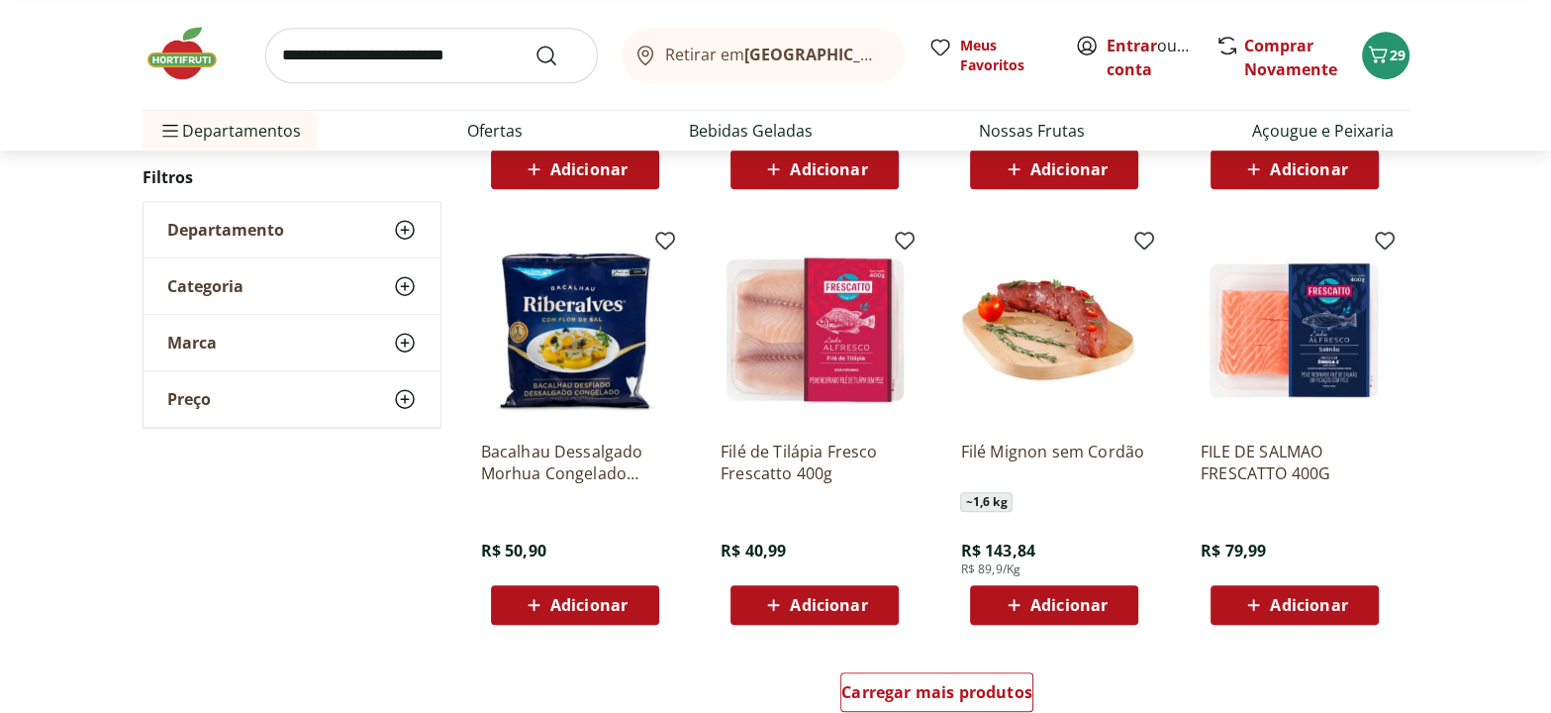
scroll to position [990, 0]
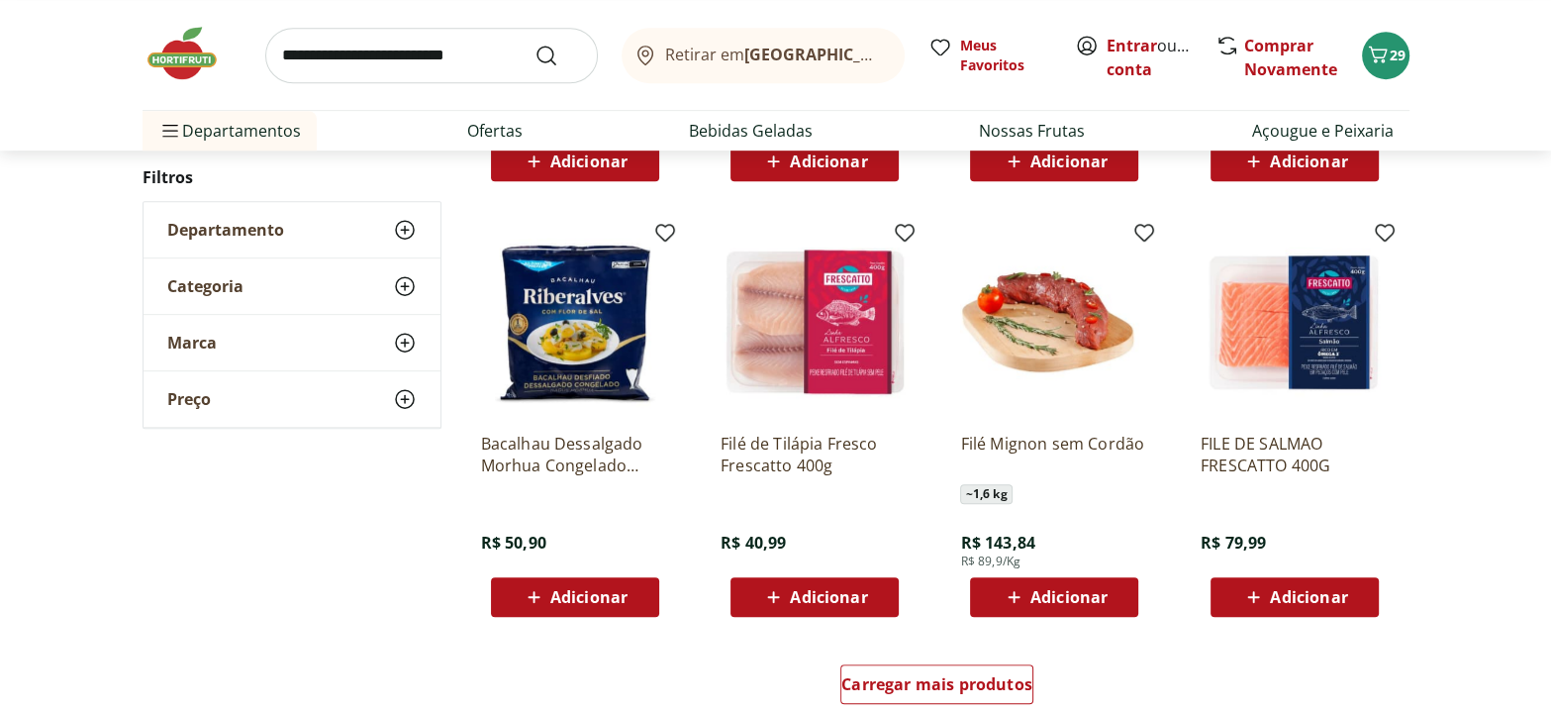
click at [186, 50] on img at bounding box center [192, 53] width 99 height 59
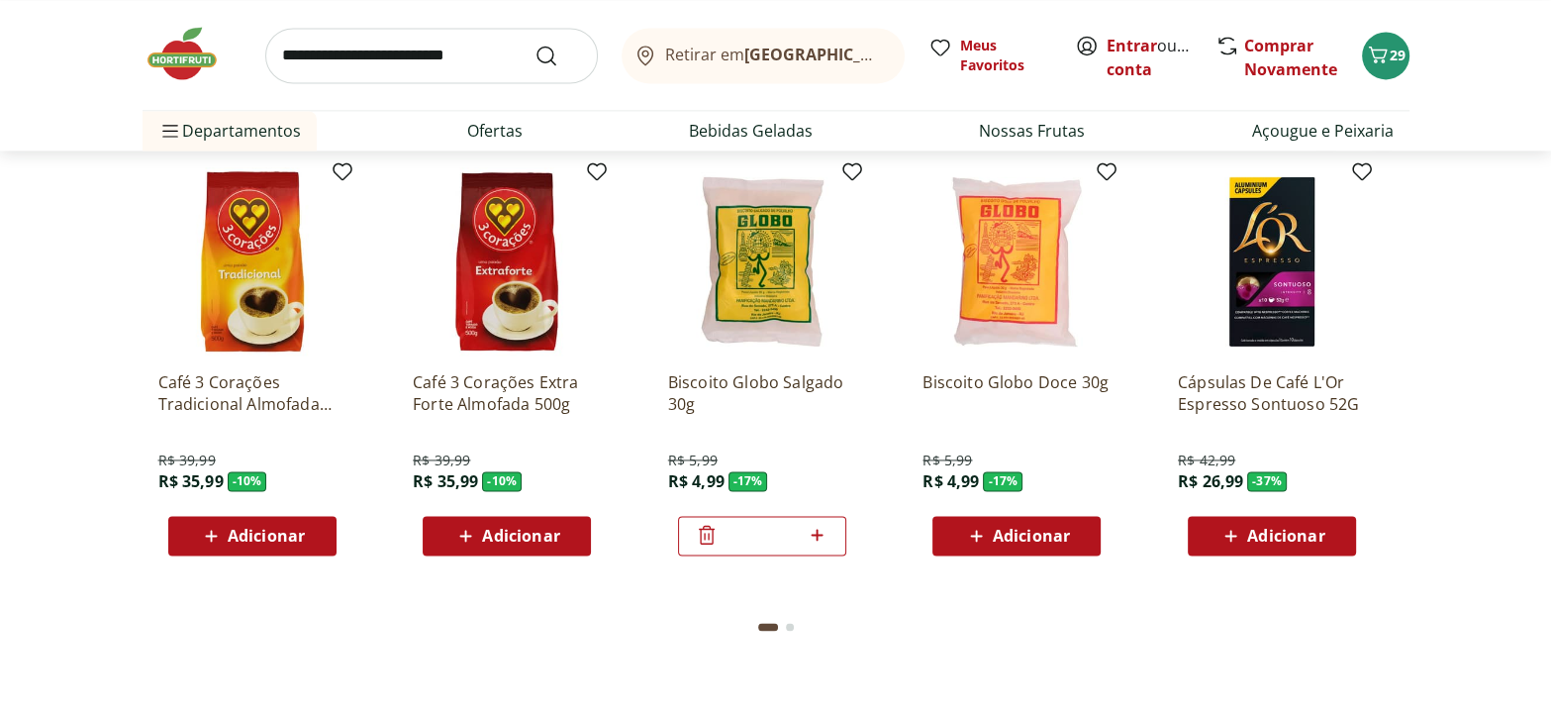
scroll to position [2879, 0]
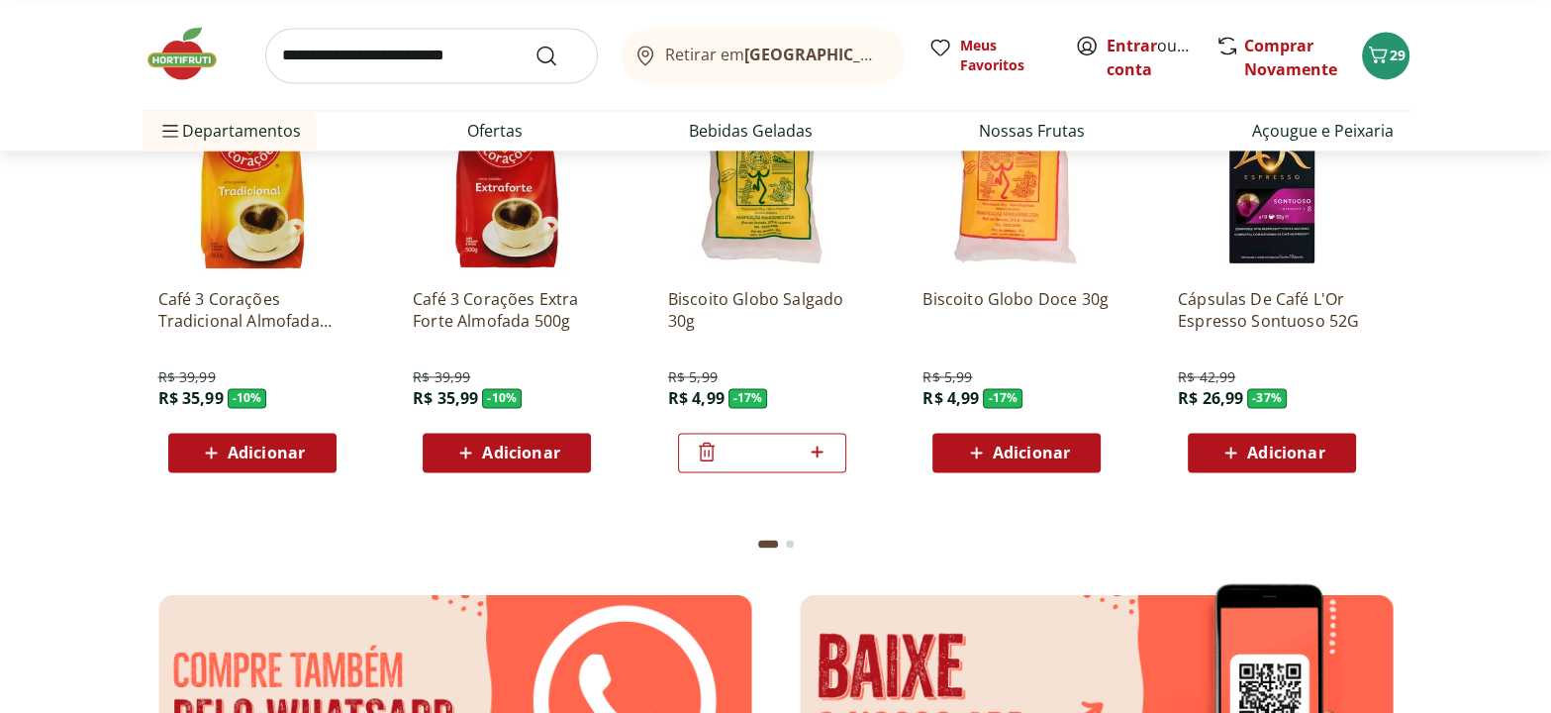
type input "*"
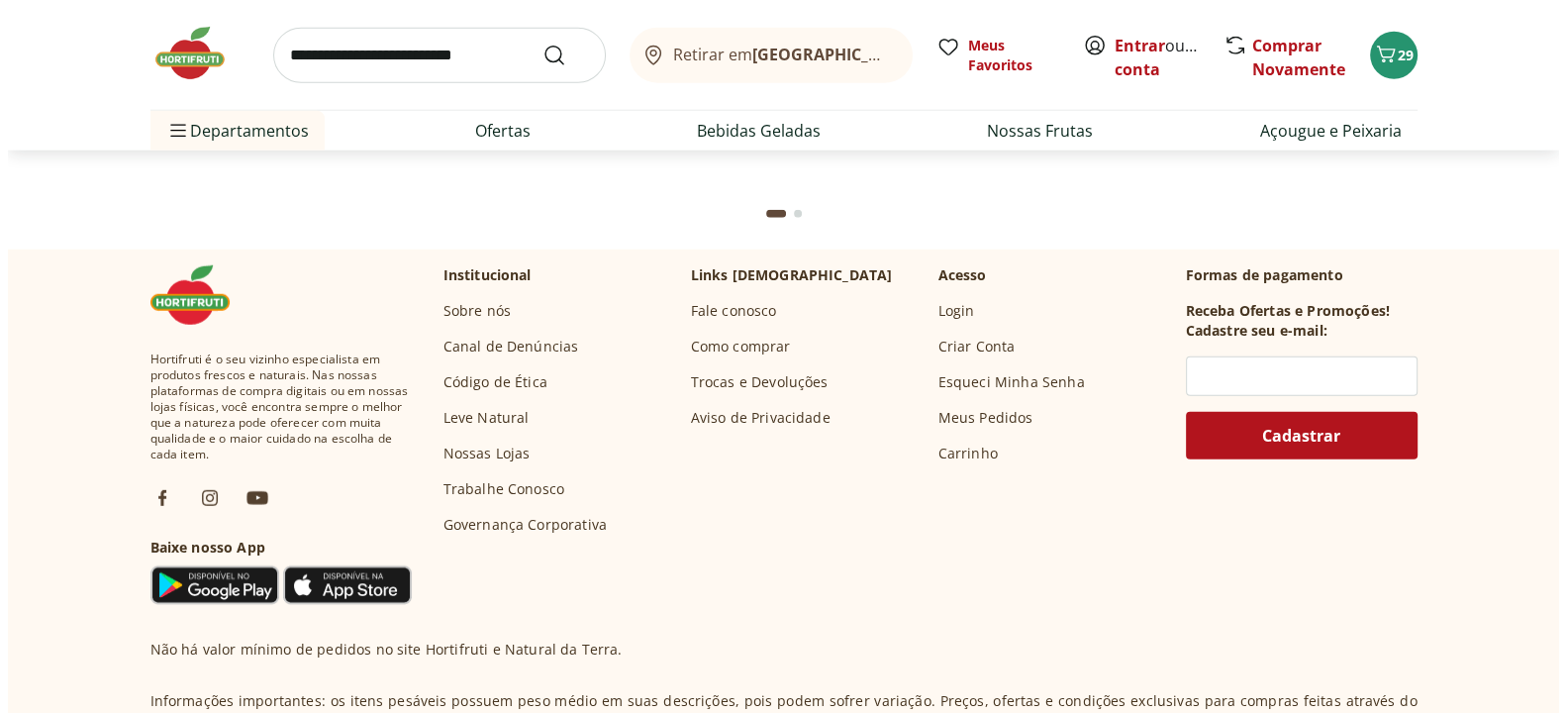
scroll to position [5219, 0]
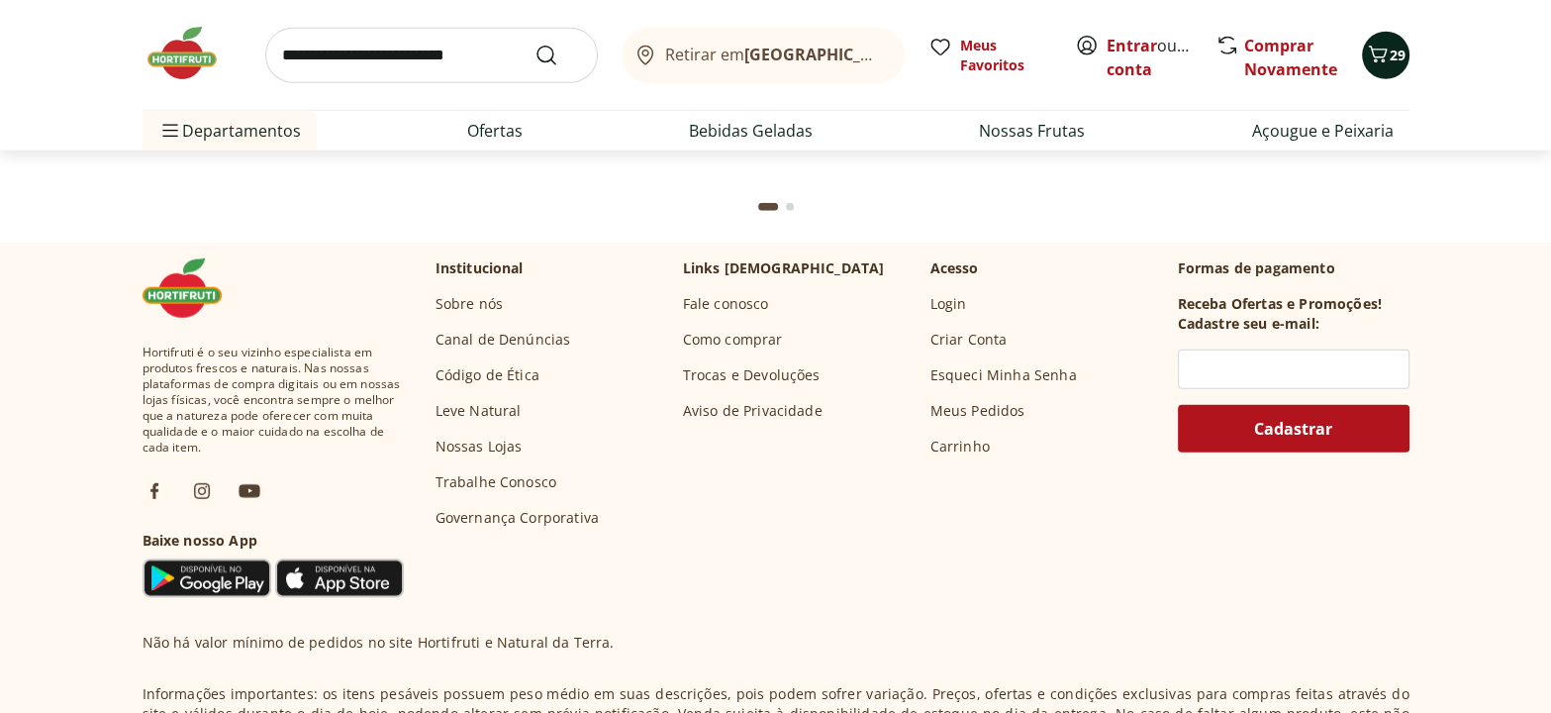
click at [1379, 52] on icon "Carrinho" at bounding box center [1378, 55] width 24 height 24
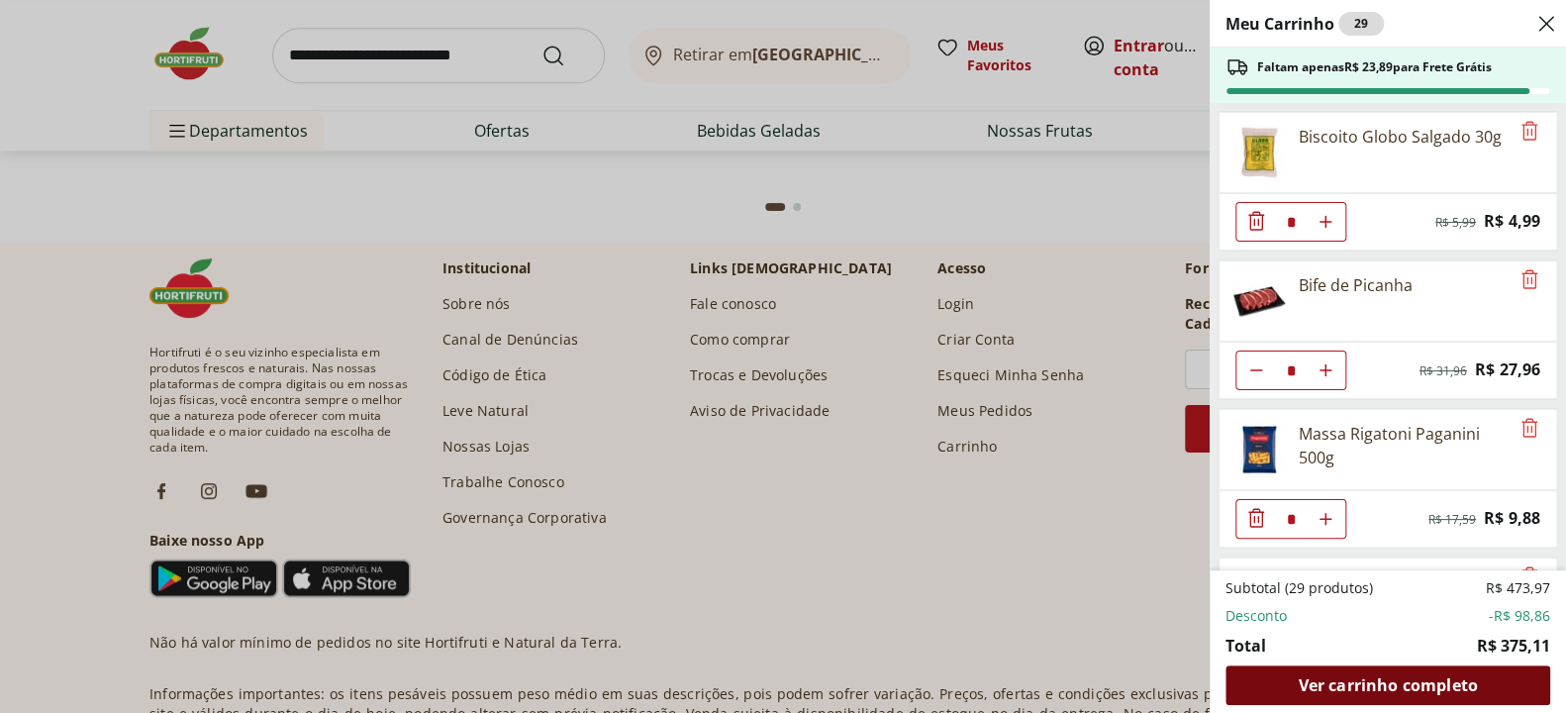
click at [1419, 677] on span "Ver carrinho completo" at bounding box center [1387, 685] width 179 height 16
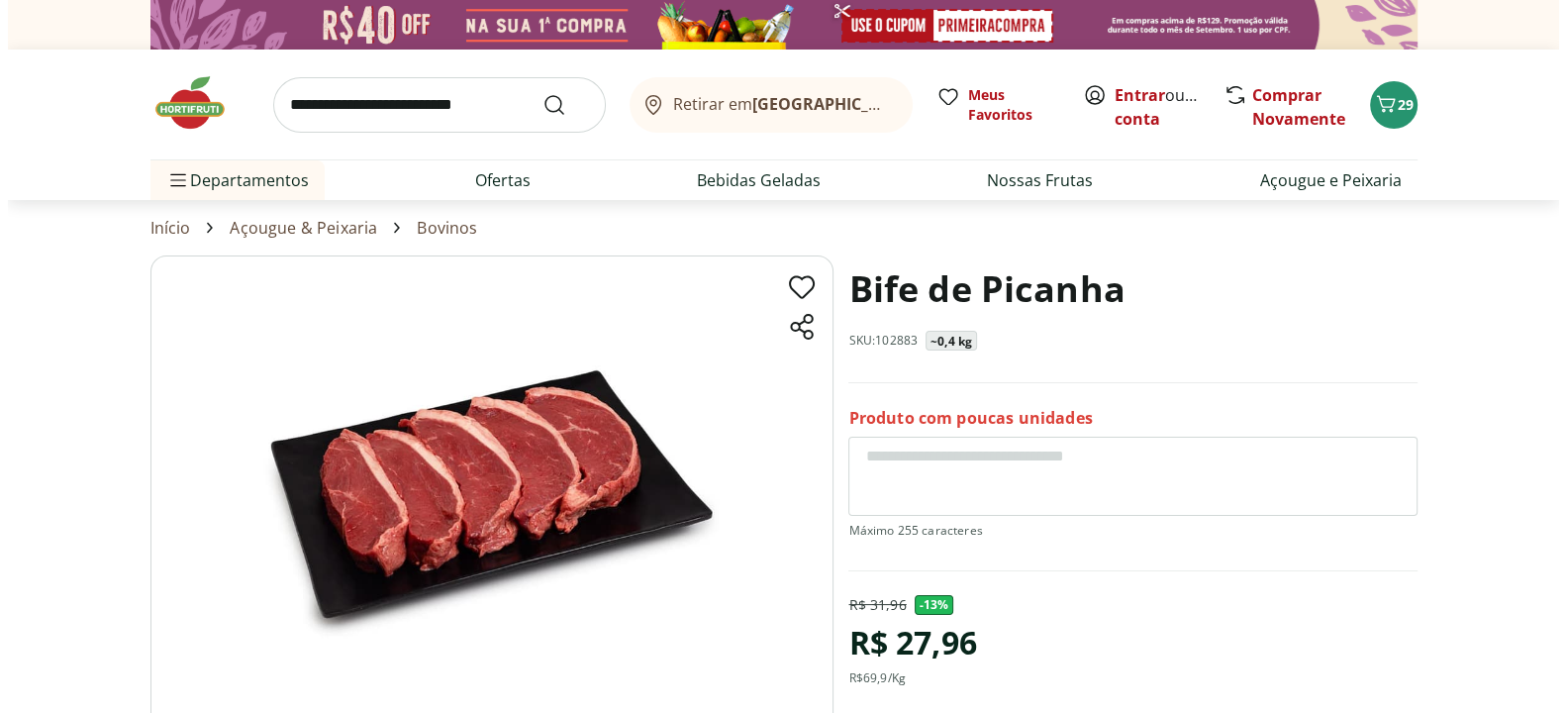
scroll to position [179, 0]
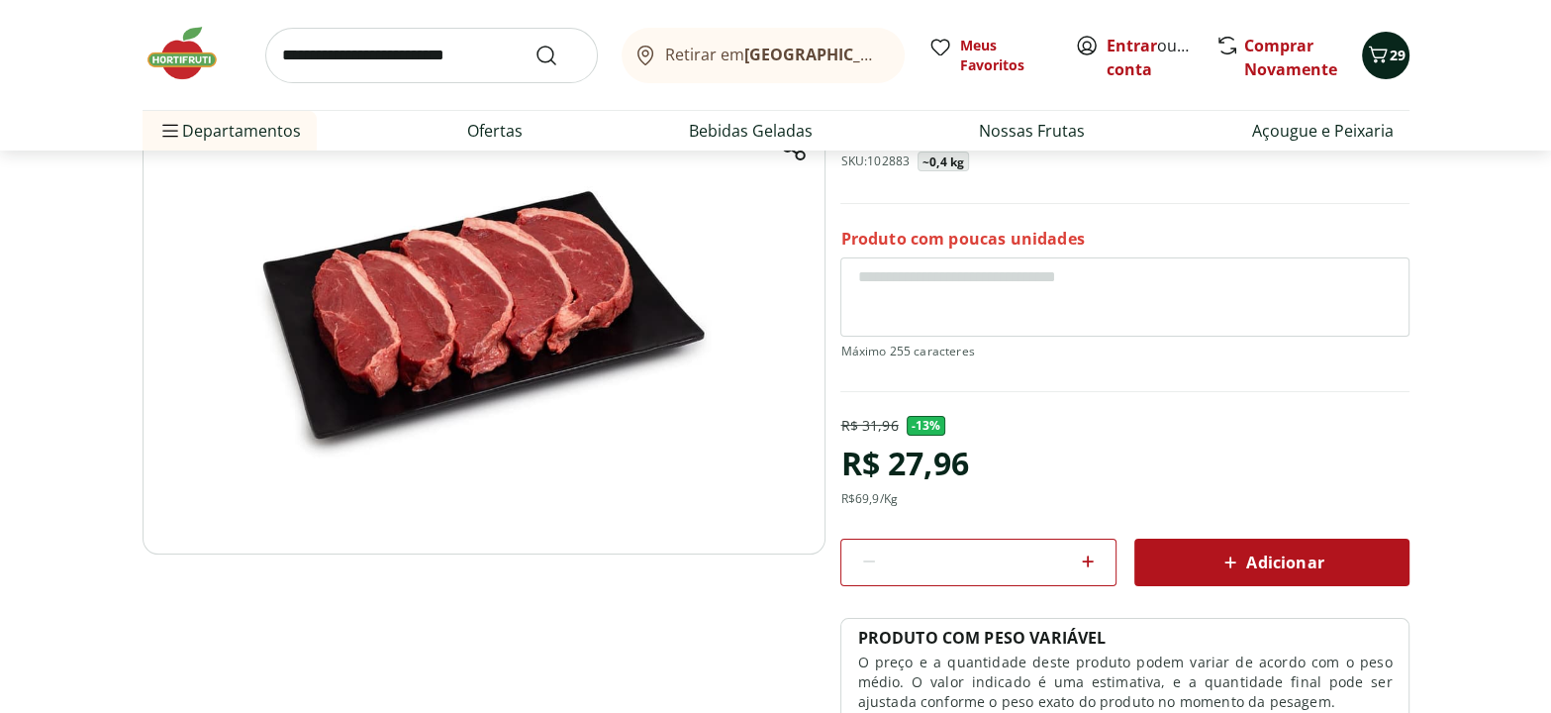
click at [1381, 46] on icon "Carrinho" at bounding box center [1378, 55] width 24 height 24
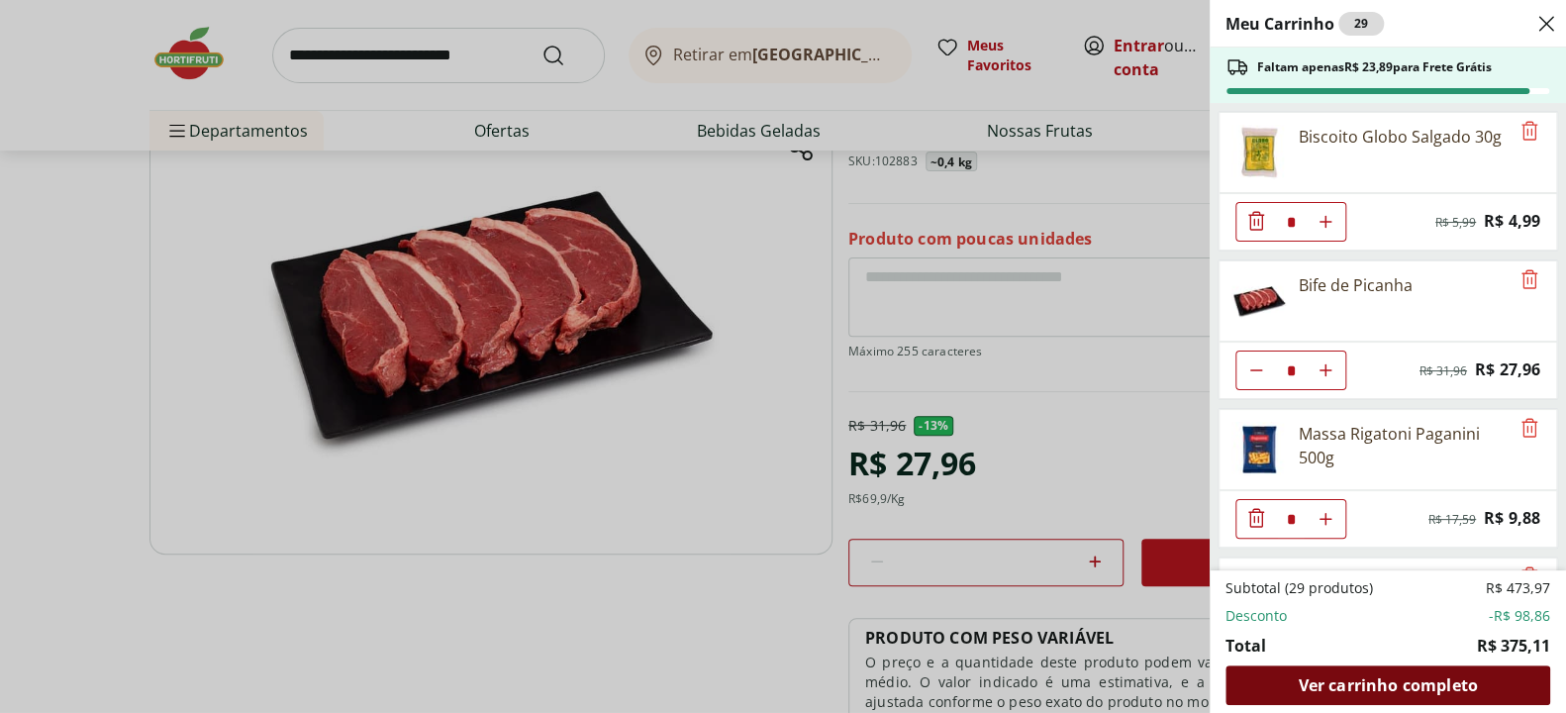
click at [1388, 686] on span "Ver carrinho completo" at bounding box center [1387, 685] width 179 height 16
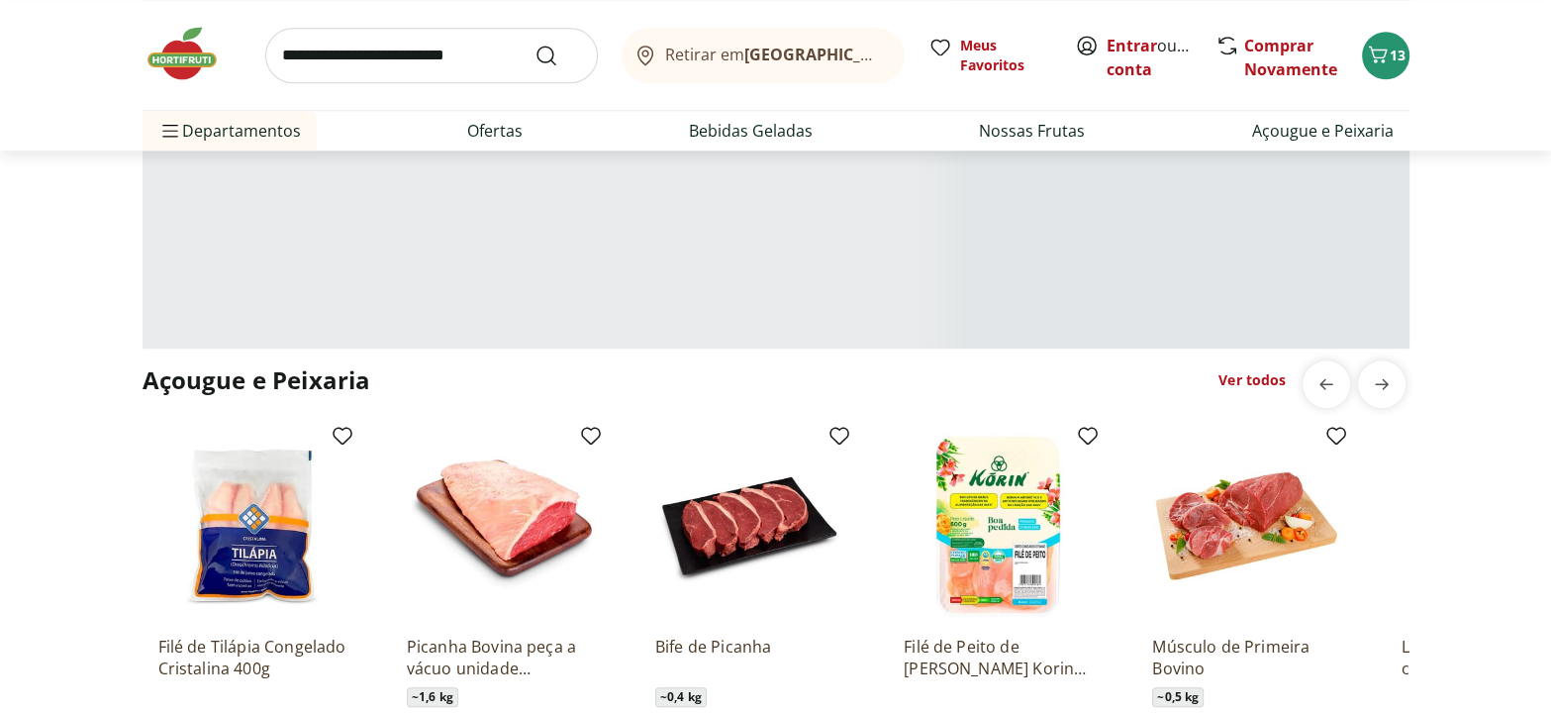
type input "*"
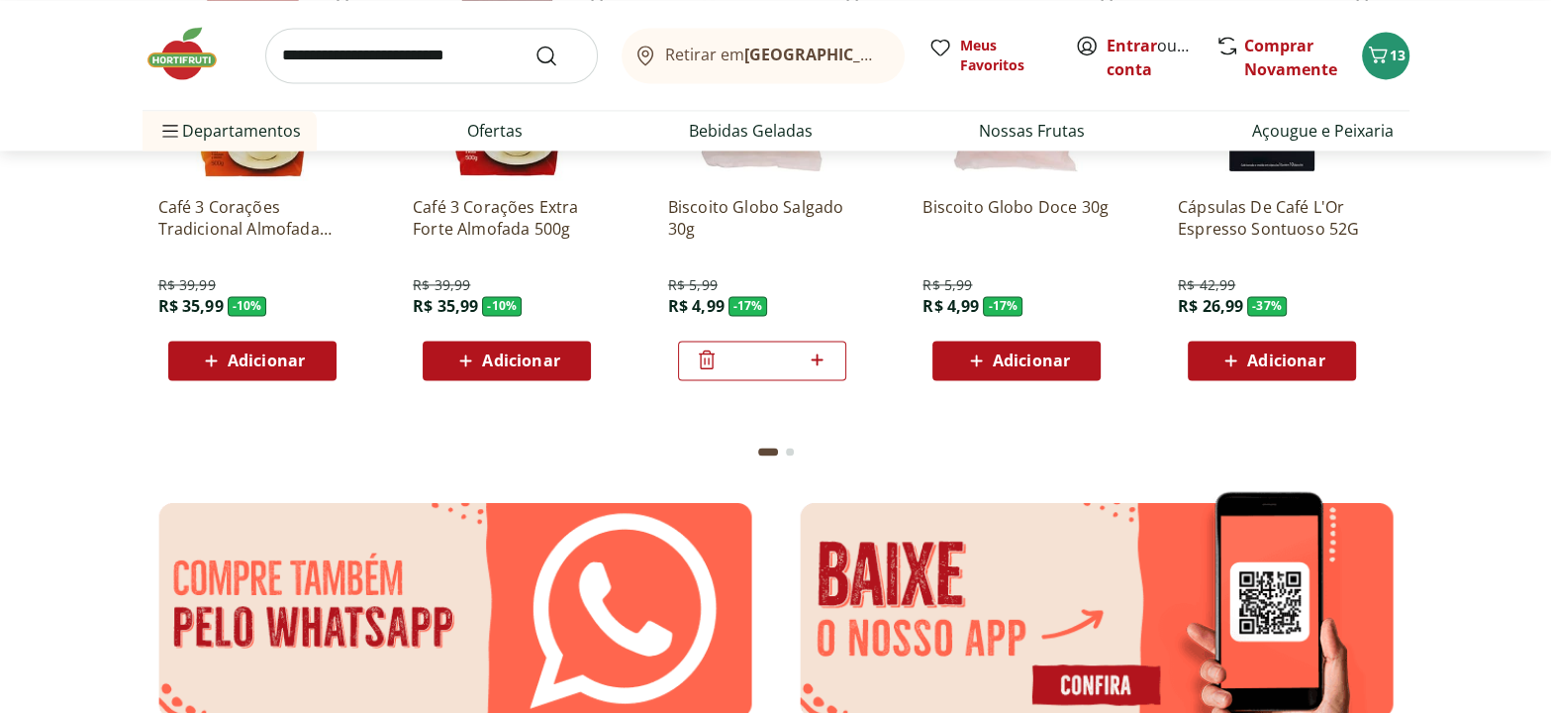
scroll to position [2938, 0]
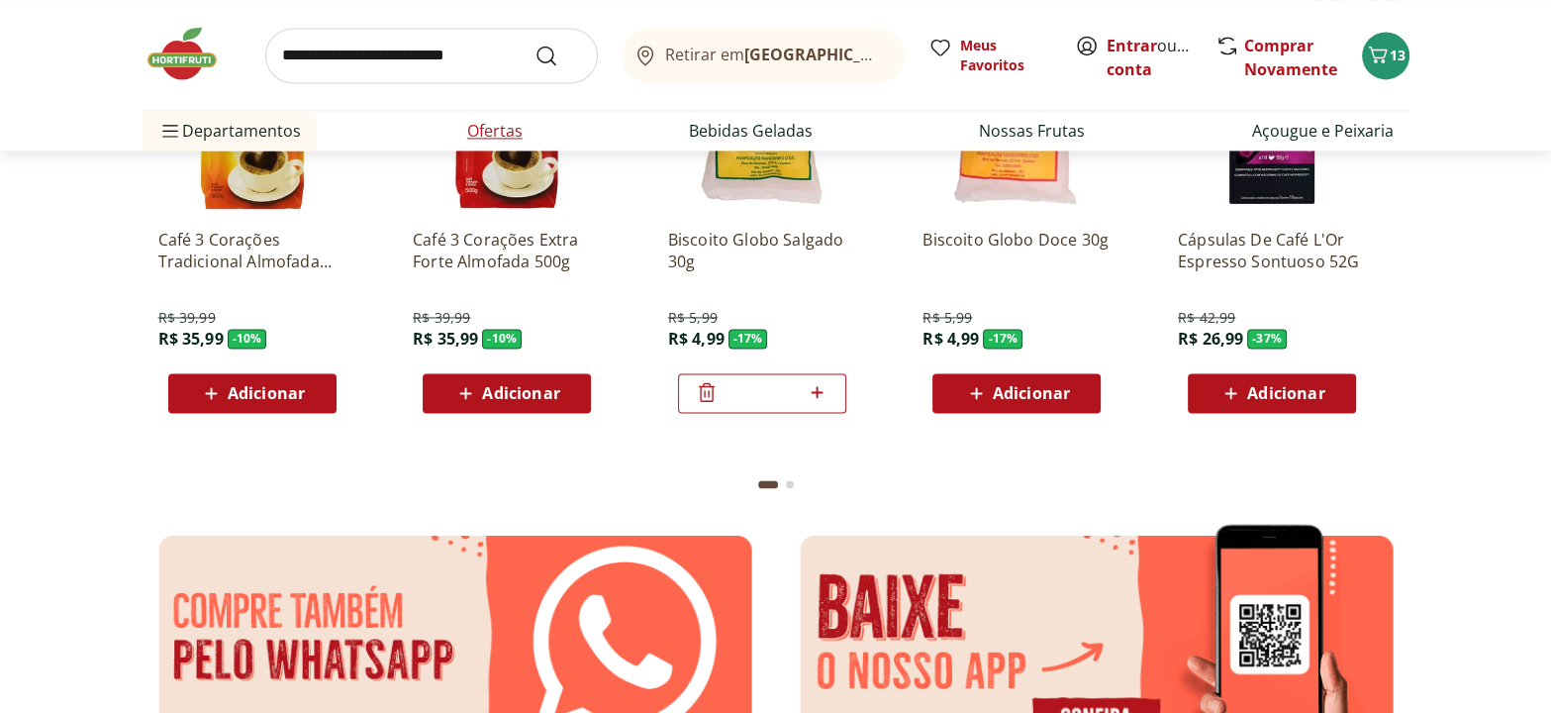
click at [521, 120] on link "Ofertas" at bounding box center [494, 131] width 55 height 24
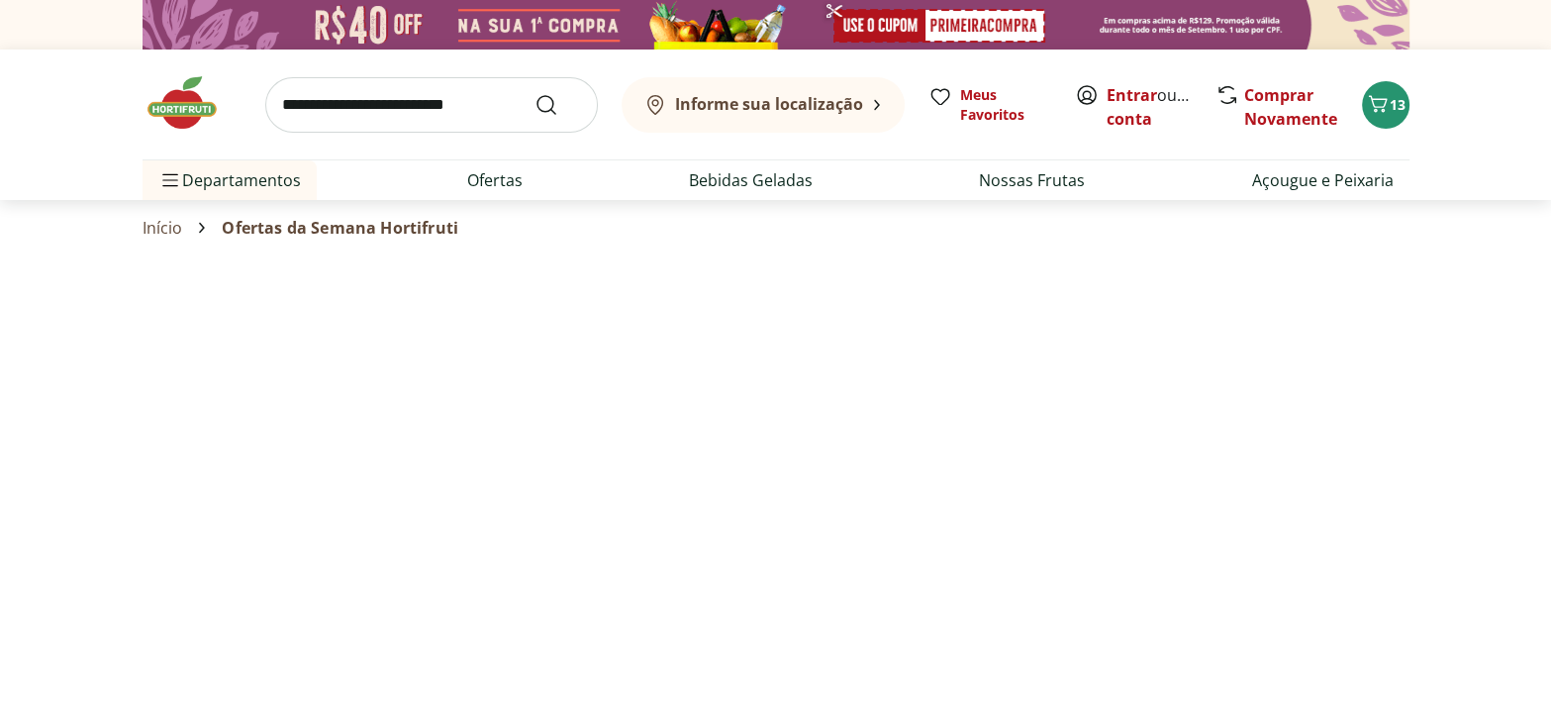
click at [514, 127] on input "search" at bounding box center [431, 104] width 333 height 55
select select "**********"
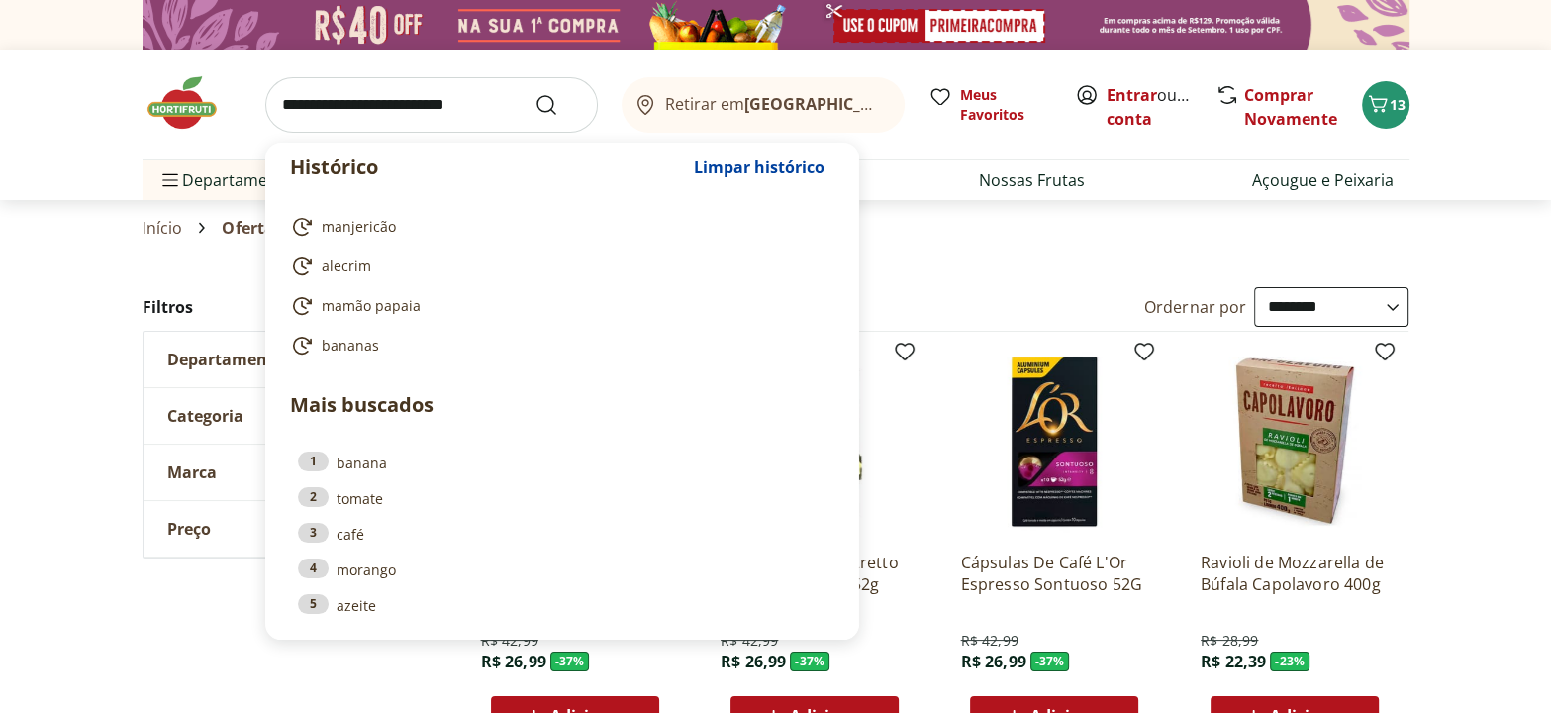
scroll to position [179, 0]
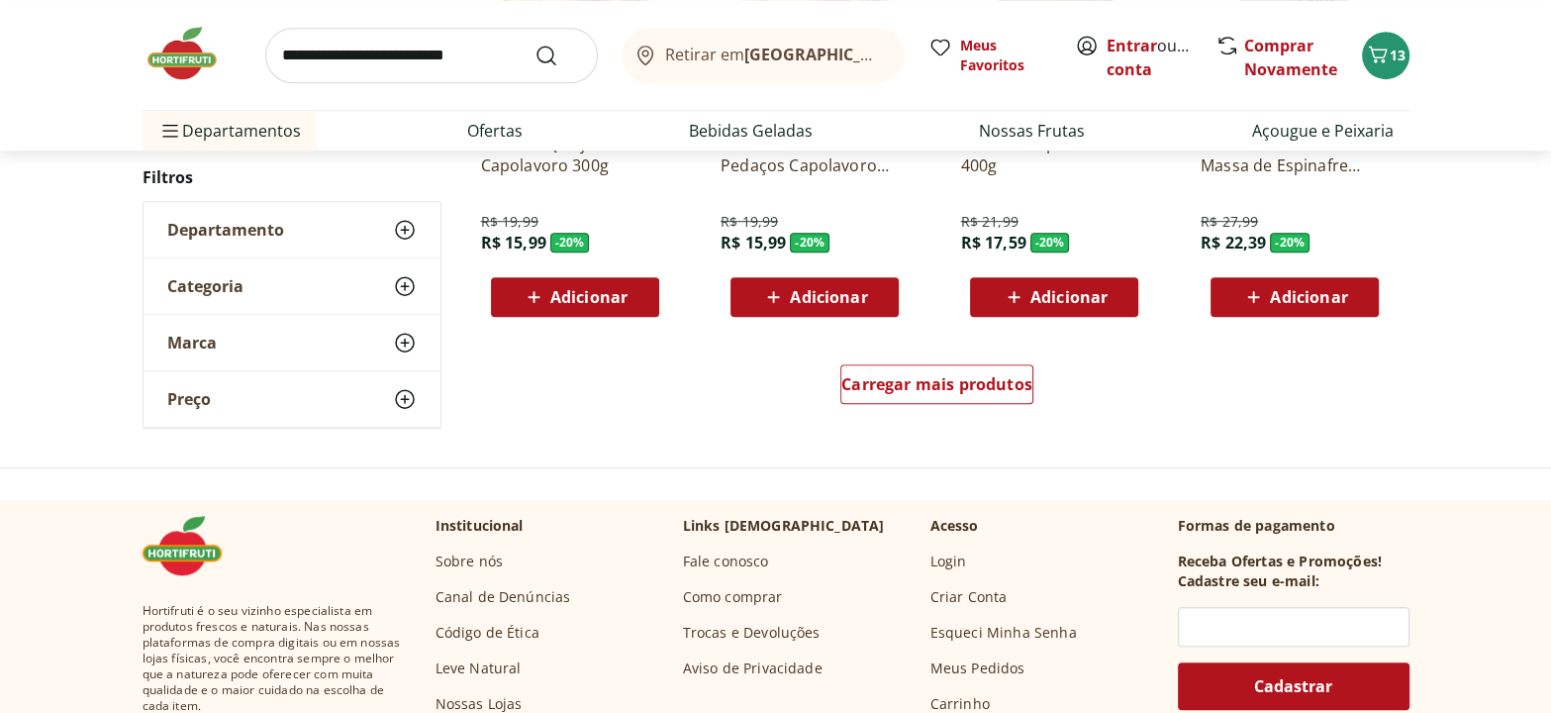
scroll to position [1350, 0]
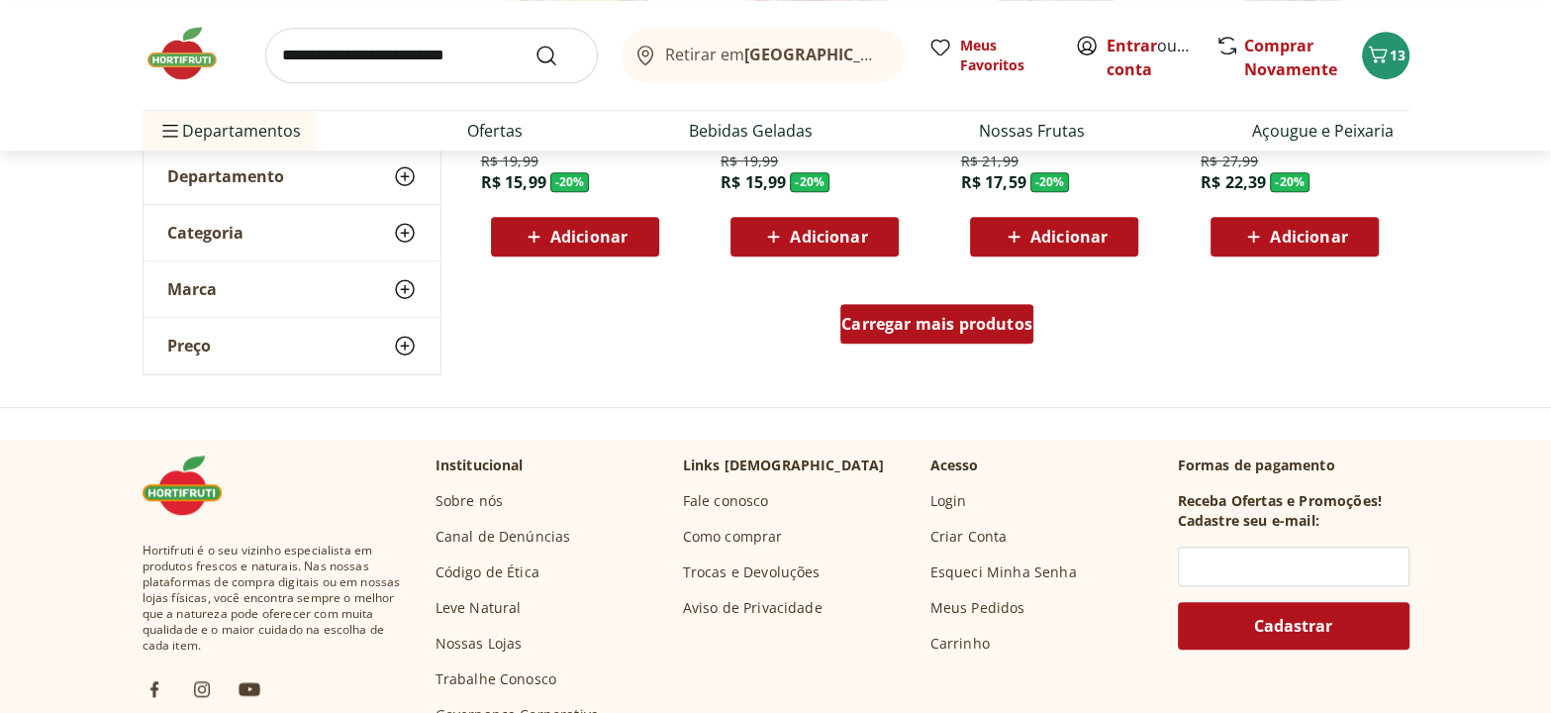
click at [974, 320] on span "Carregar mais produtos" at bounding box center [936, 324] width 191 height 16
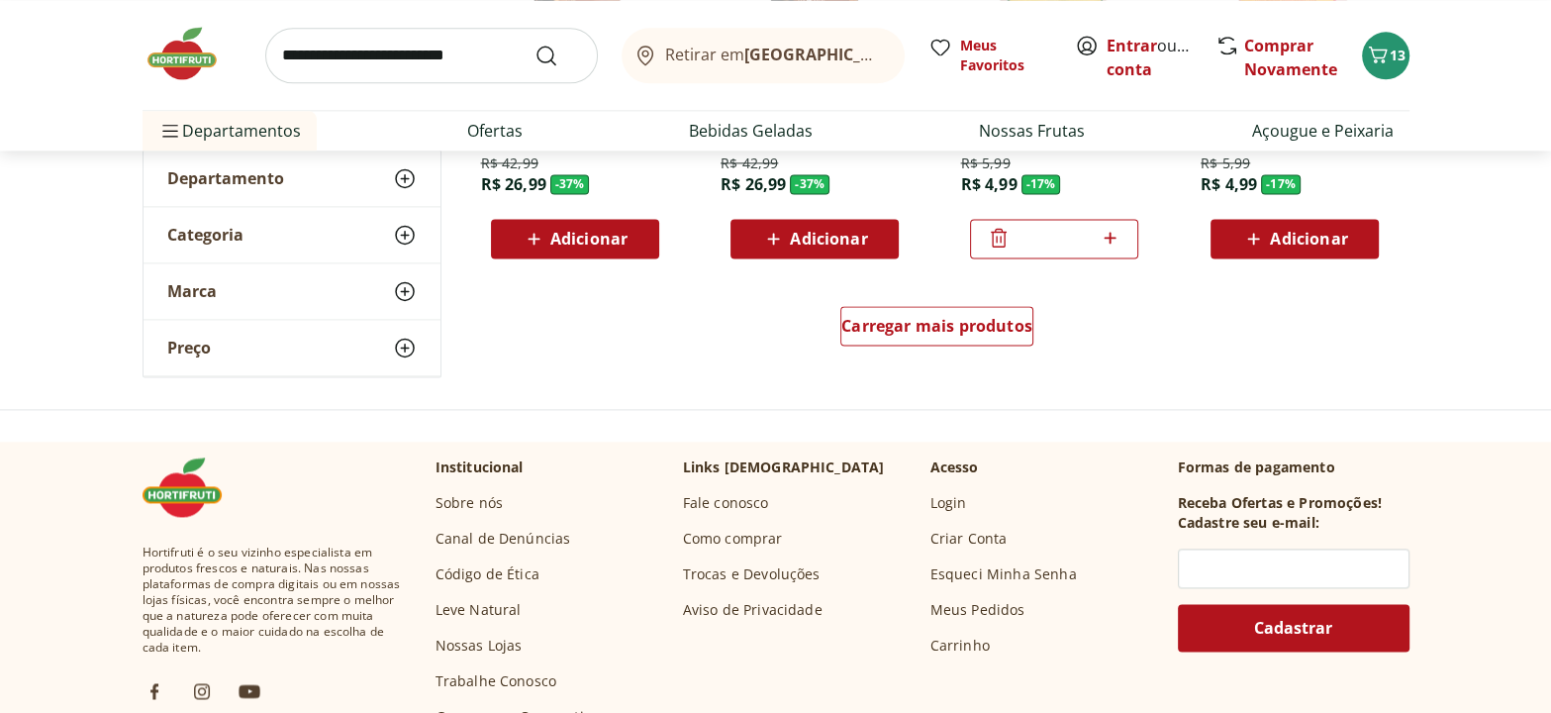
scroll to position [2699, 0]
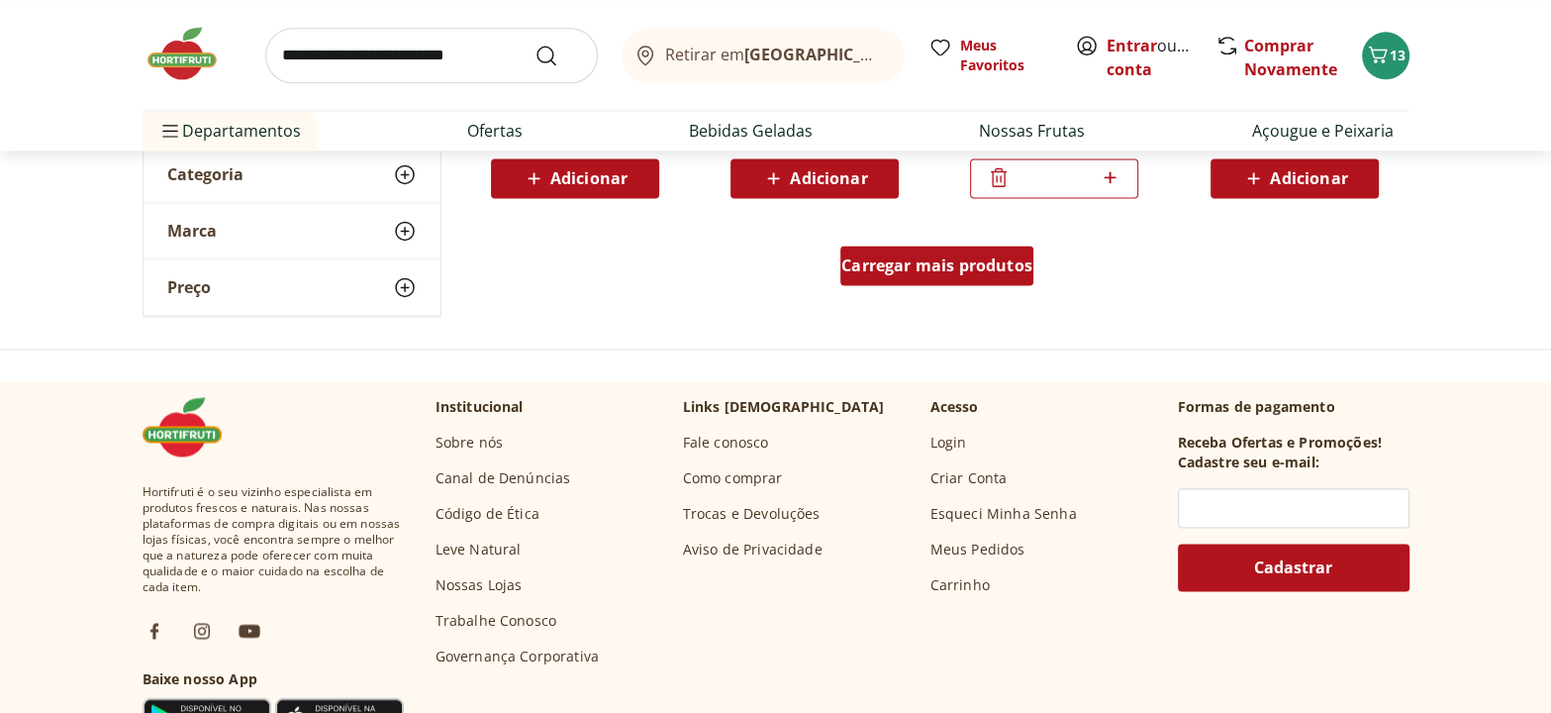
click at [937, 269] on span "Carregar mais produtos" at bounding box center [936, 265] width 191 height 16
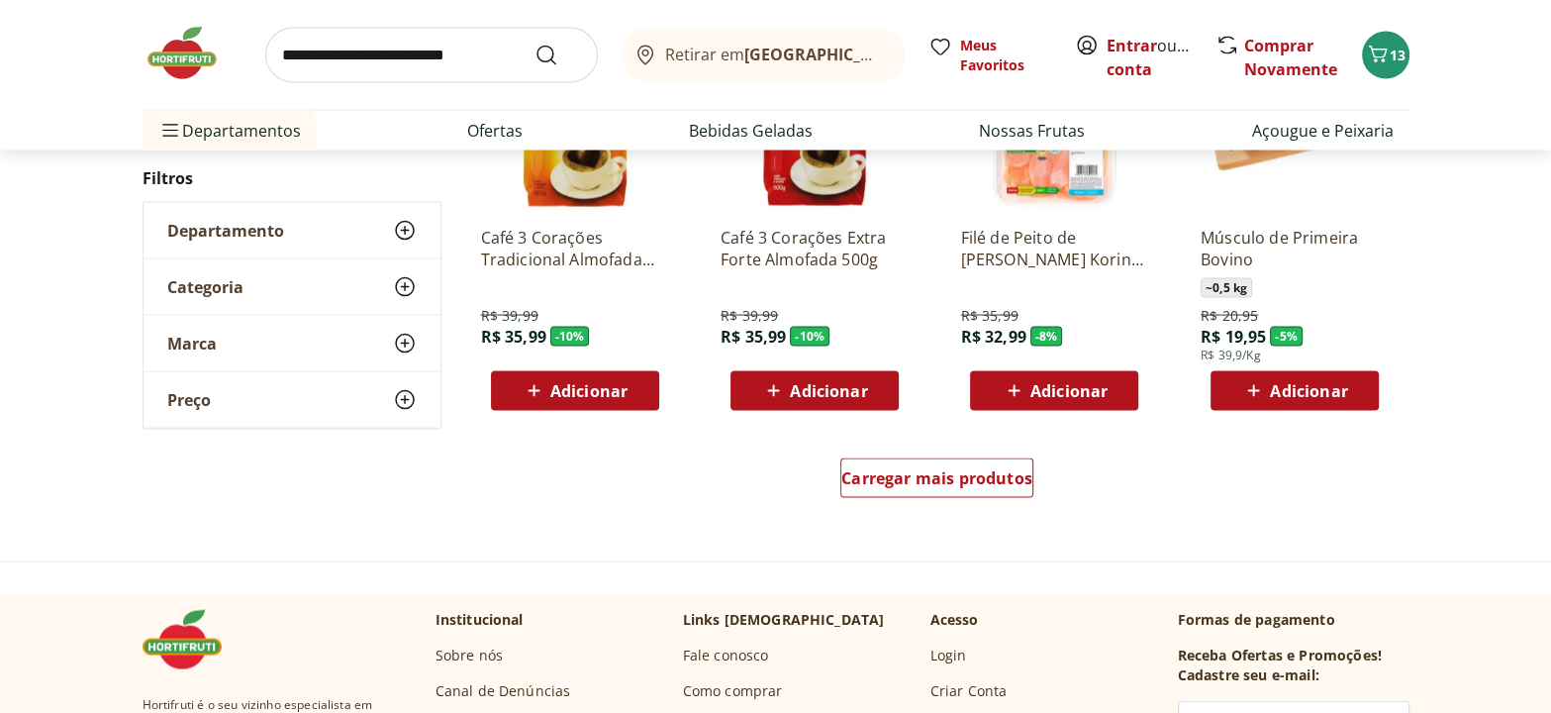
scroll to position [3779, 0]
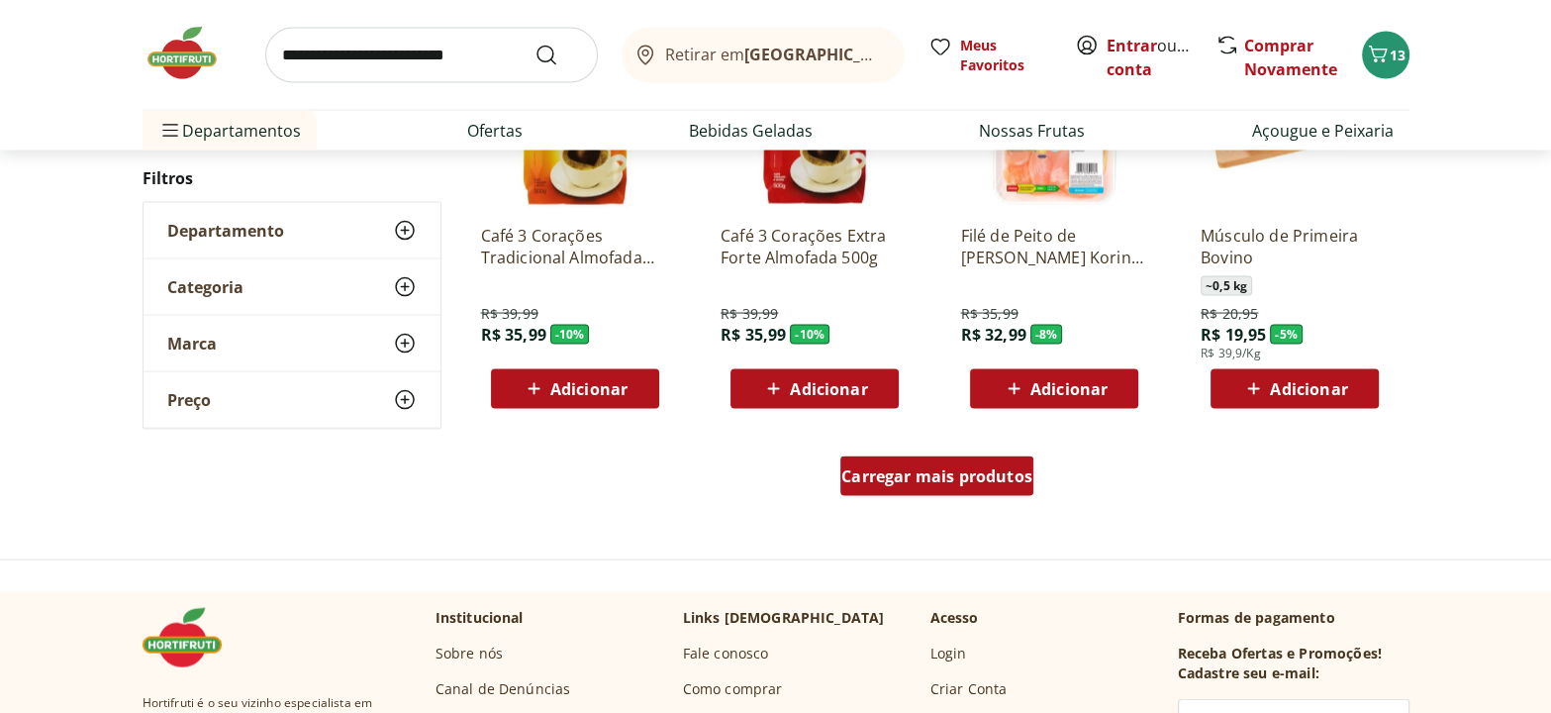
click at [977, 483] on span "Carregar mais produtos" at bounding box center [936, 476] width 191 height 16
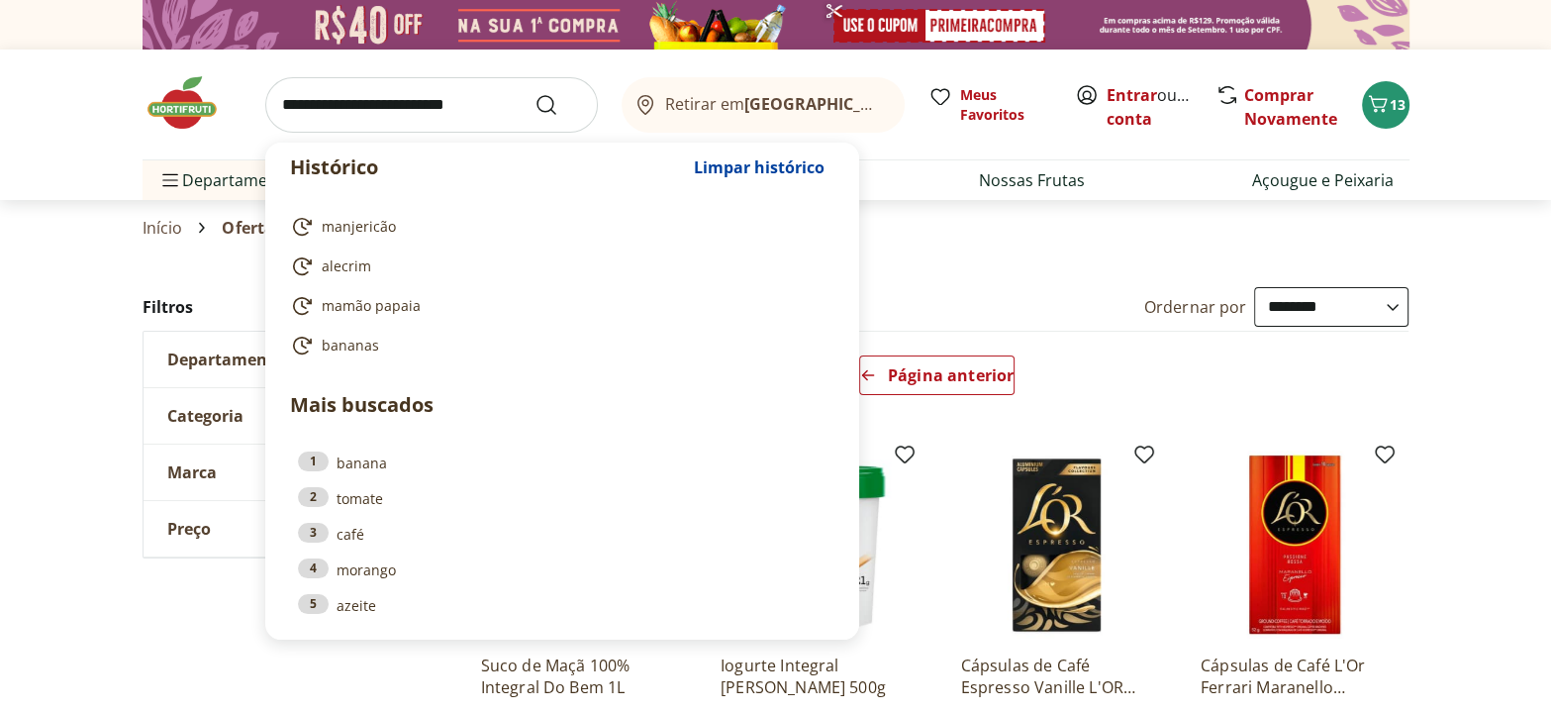
click at [350, 112] on input "search" at bounding box center [431, 104] width 333 height 55
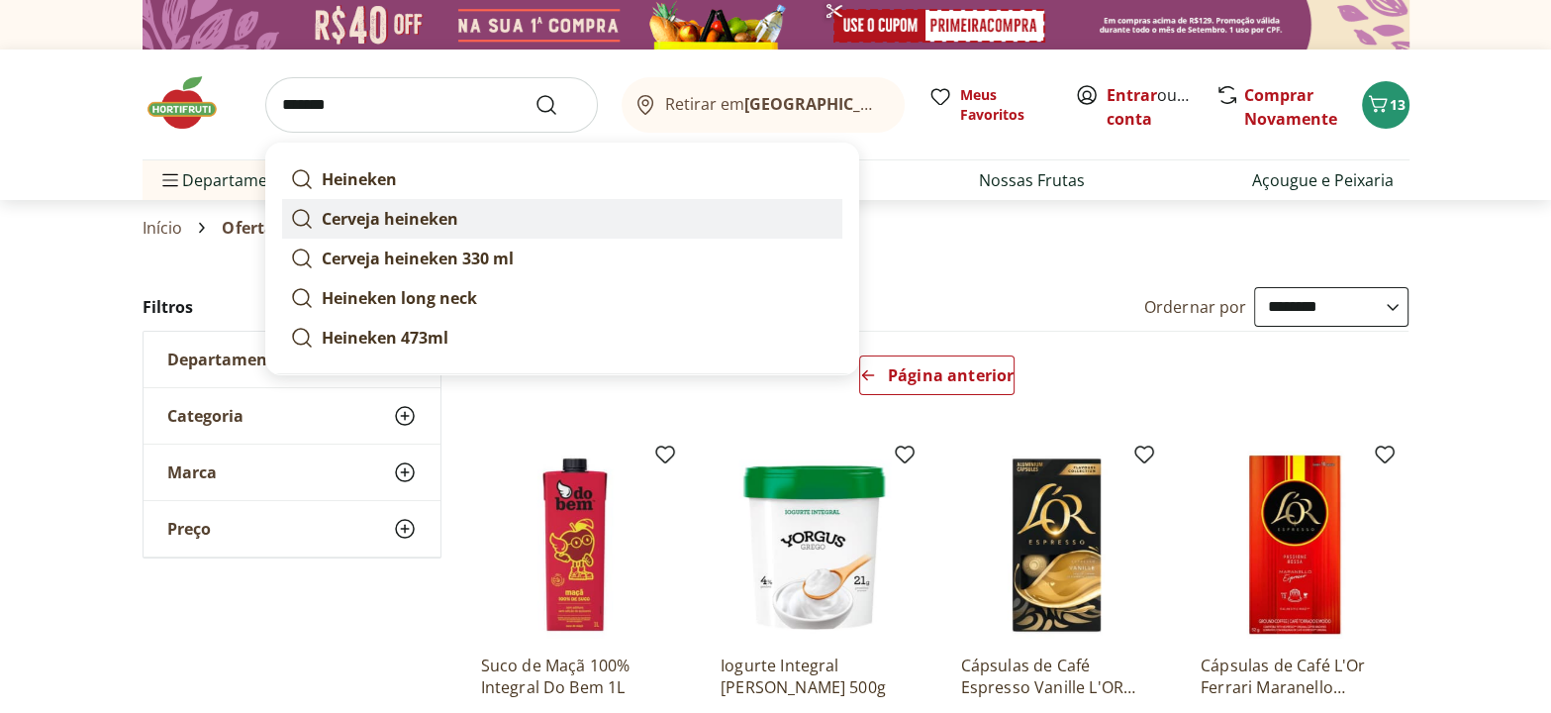
click at [394, 218] on strong "Cerveja heineken" at bounding box center [390, 219] width 137 height 22
type input "**********"
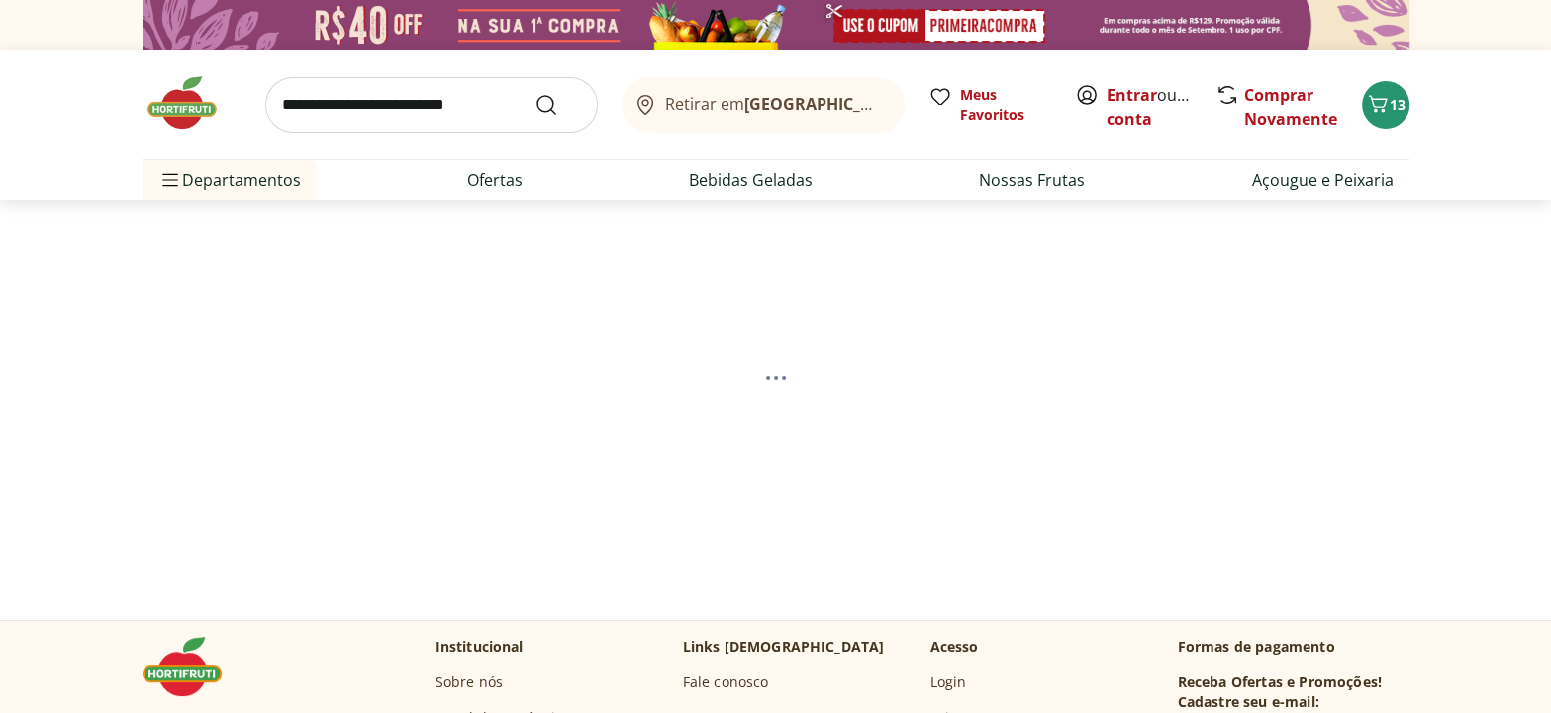
scroll to position [123, 0]
select select "**********"
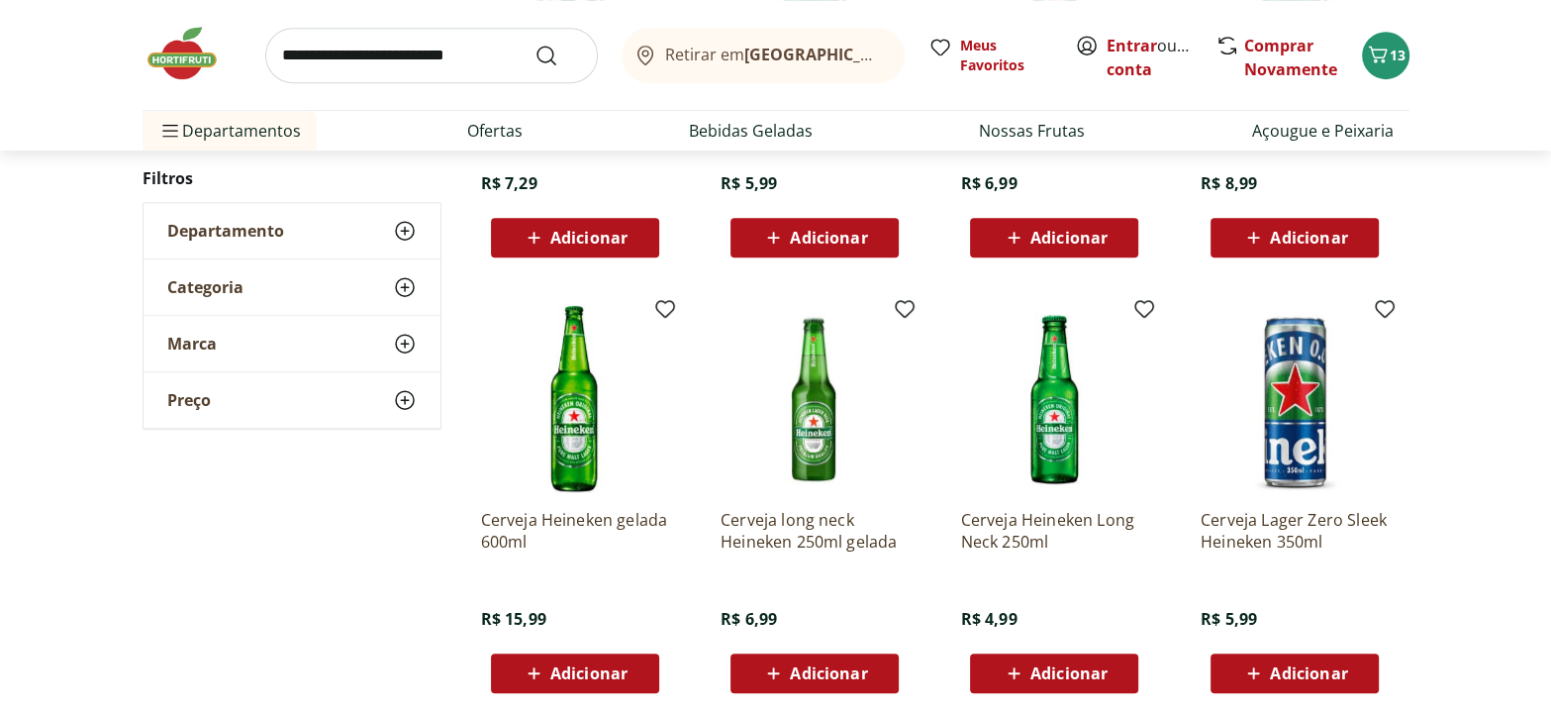
scroll to position [719, 0]
